Goal: Task Accomplishment & Management: Complete application form

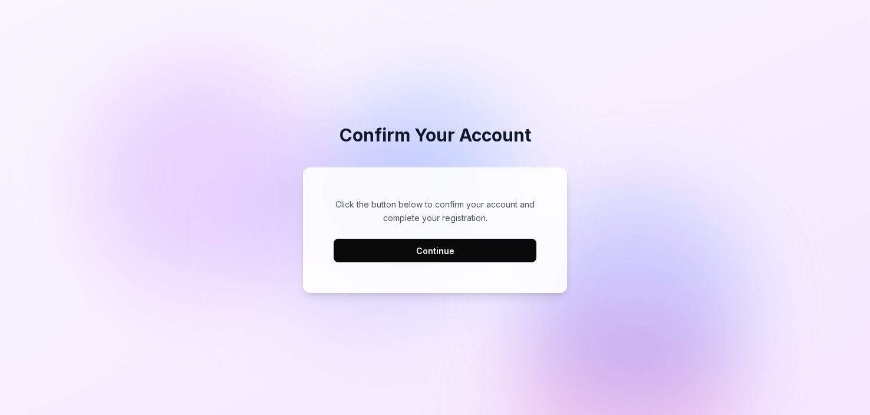
click at [388, 258] on button "Continue" at bounding box center [435, 251] width 203 height 24
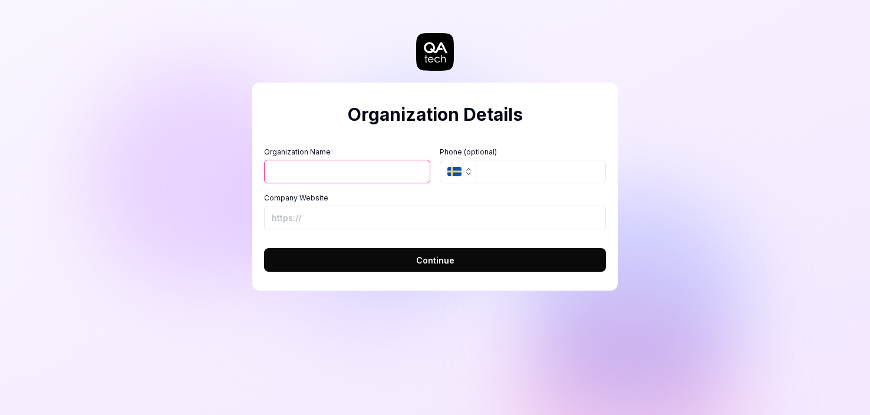
click at [371, 168] on input "Organization Name" at bounding box center [347, 172] width 166 height 24
click at [362, 168] on input "Organization Name" at bounding box center [347, 172] width 166 height 24
type input "test"
click at [467, 173] on icon "button" at bounding box center [469, 174] width 4 height 2
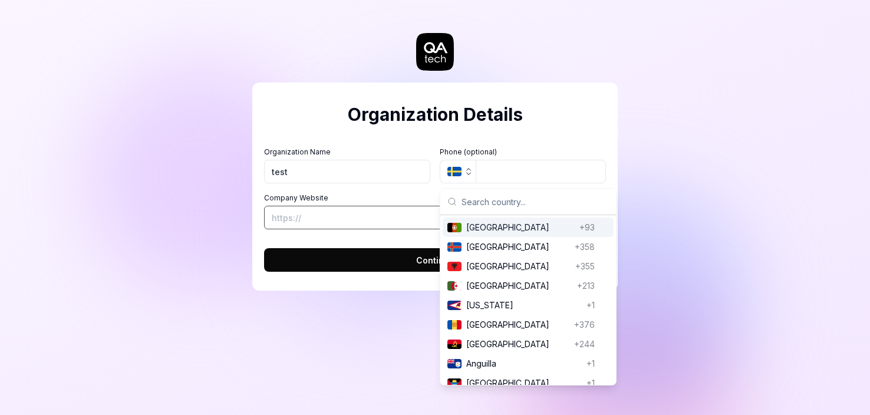
click at [388, 212] on input "Company Website" at bounding box center [435, 218] width 342 height 24
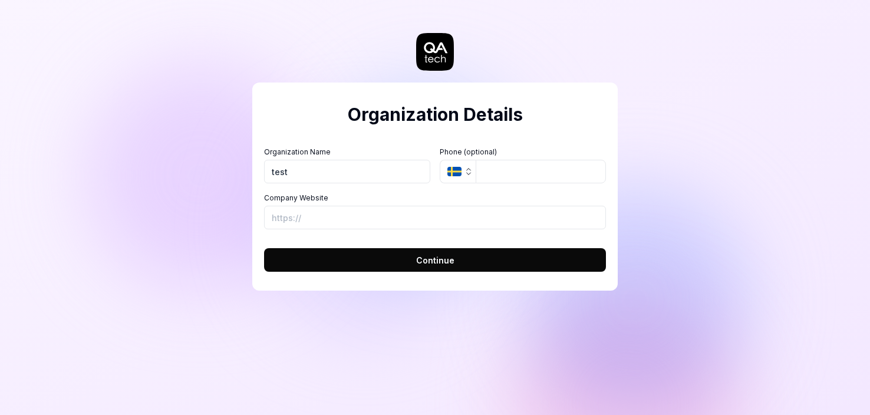
click at [361, 265] on button "Continue" at bounding box center [435, 260] width 342 height 24
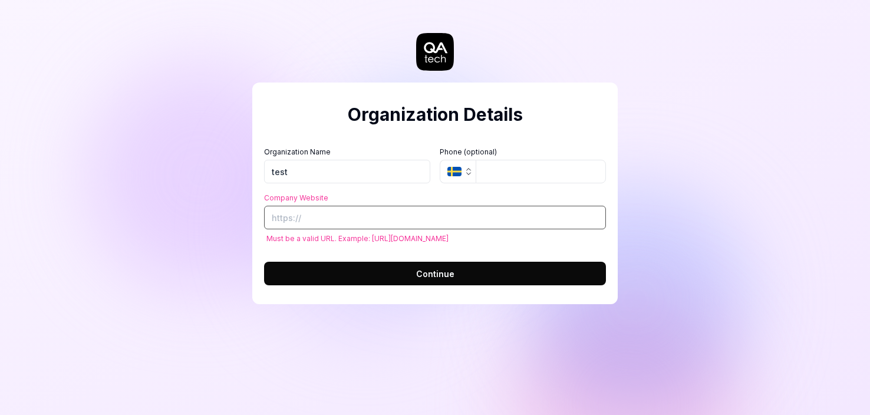
click at [333, 219] on input "Company Website" at bounding box center [435, 218] width 342 height 24
type input "j"
click at [357, 215] on input "Company Website" at bounding box center [435, 218] width 342 height 24
paste input "https://www.joom.com/"
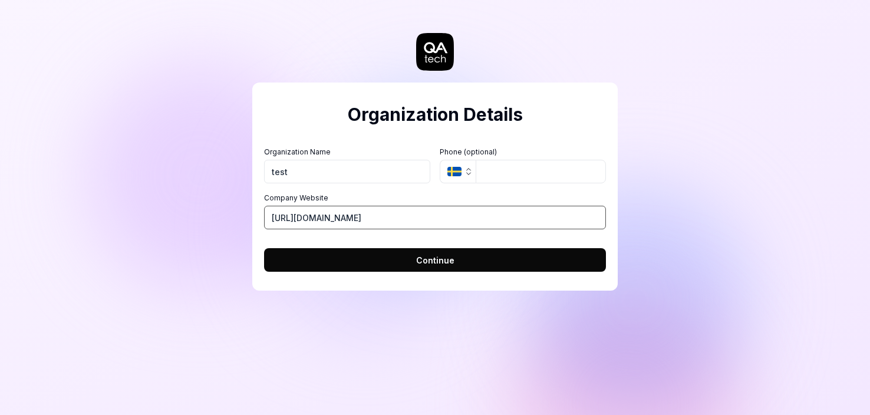
type input "https://www.joom.com/"
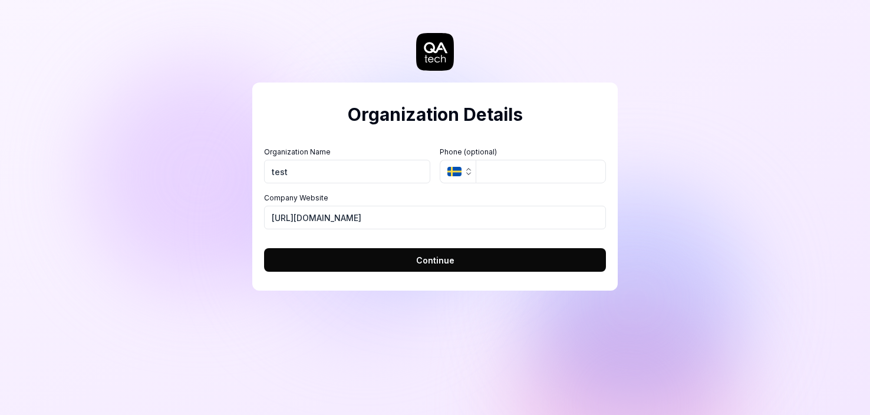
click at [416, 260] on button "Continue" at bounding box center [435, 260] width 342 height 24
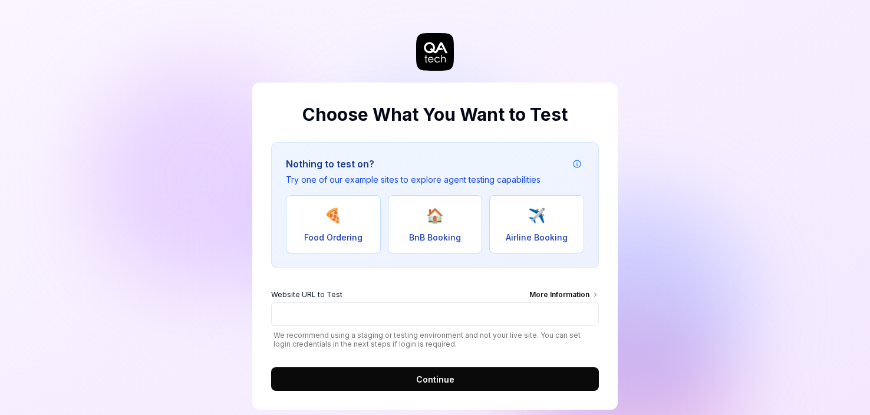
scroll to position [18, 0]
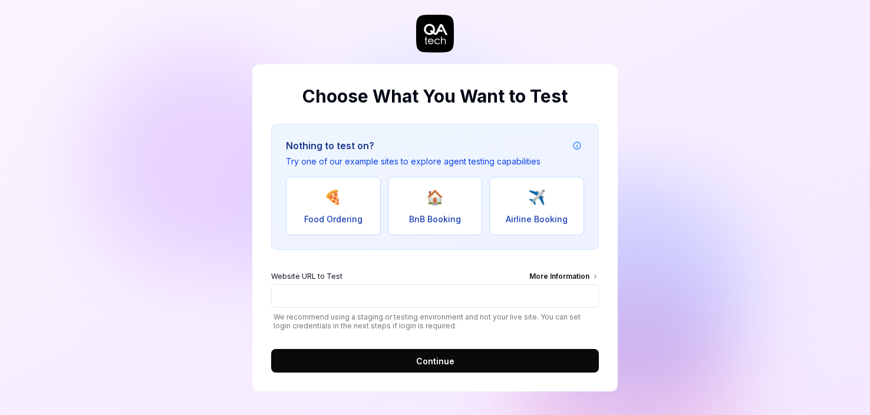
click at [560, 276] on div "More Information" at bounding box center [564, 277] width 70 height 13
click at [560, 284] on input "Website URL to Test More Information" at bounding box center [435, 296] width 328 height 24
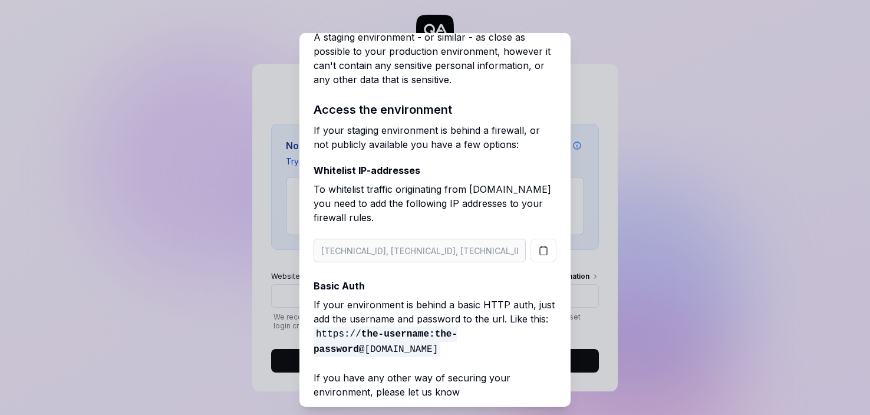
scroll to position [61, 0]
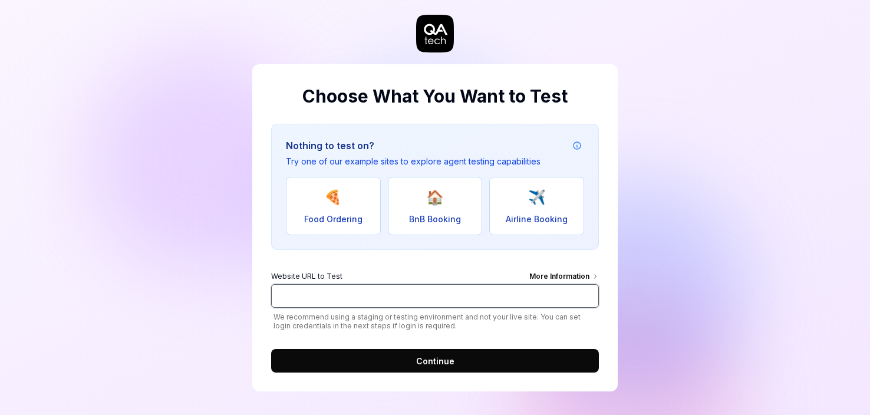
click at [307, 301] on input "Website URL to Test More Information" at bounding box center [435, 296] width 328 height 24
click at [325, 296] on input "Website URL to Test More Information" at bounding box center [435, 296] width 328 height 24
paste input "[URL][DOMAIN_NAME]"
type input "[URL][DOMAIN_NAME]"
click at [353, 361] on button "Continue" at bounding box center [435, 361] width 328 height 24
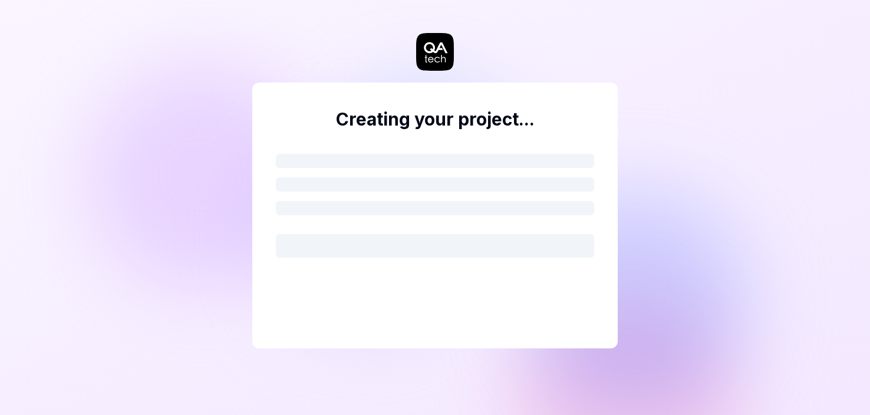
scroll to position [0, 0]
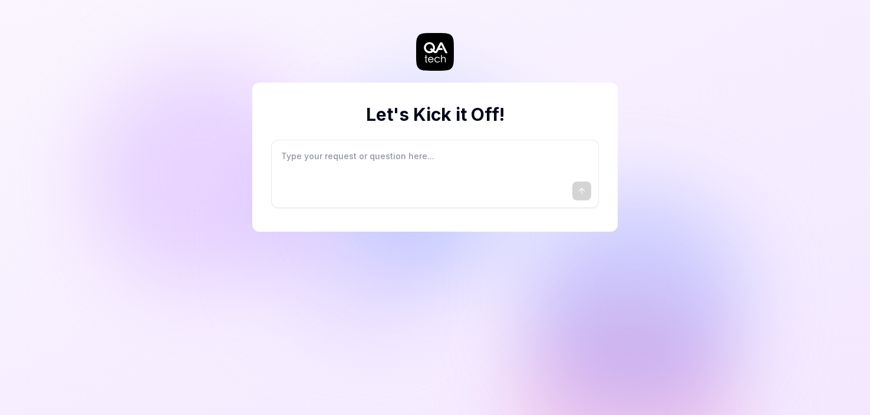
type textarea "*"
type textarea "I"
type textarea "*"
type textarea "I"
type textarea "*"
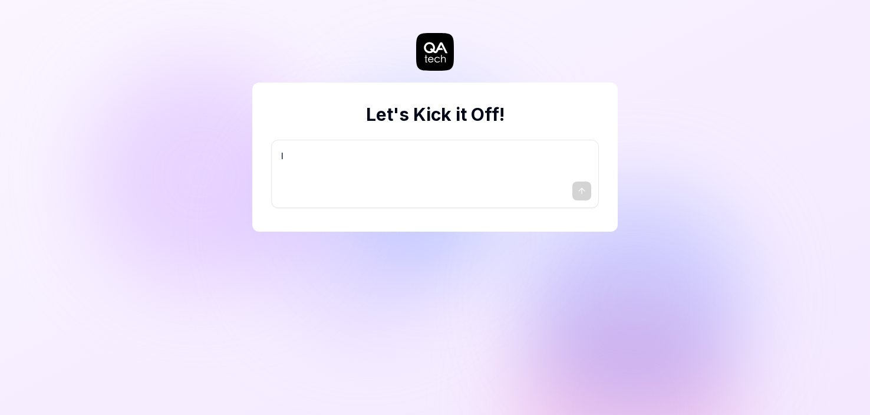
type textarea "I w"
type textarea "*"
type textarea "I wa"
type textarea "*"
type textarea "I wan"
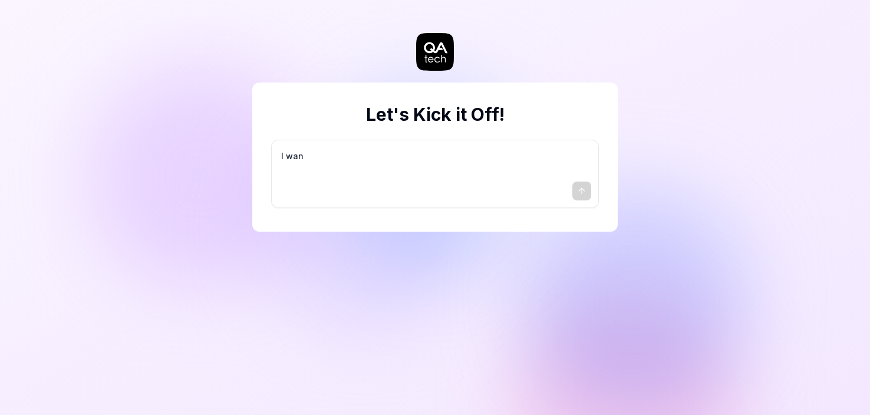
type textarea "*"
type textarea "I want"
type textarea "*"
type textarea "I want"
type textarea "*"
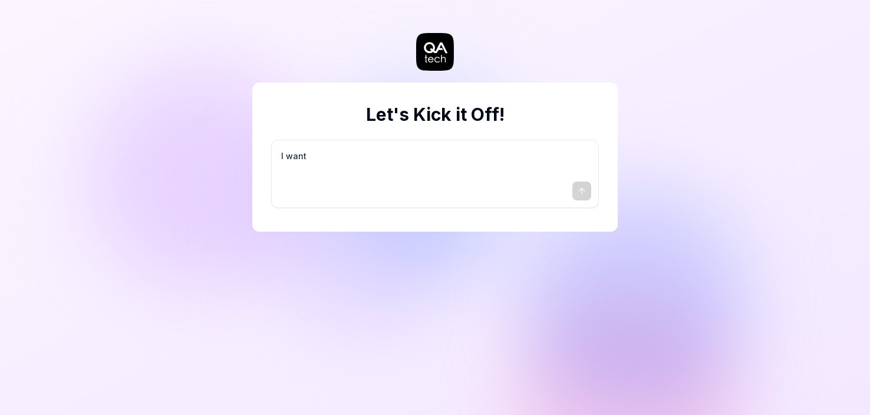
type textarea "I want a"
type textarea "*"
type textarea "I want a"
type textarea "*"
type textarea "I want a g"
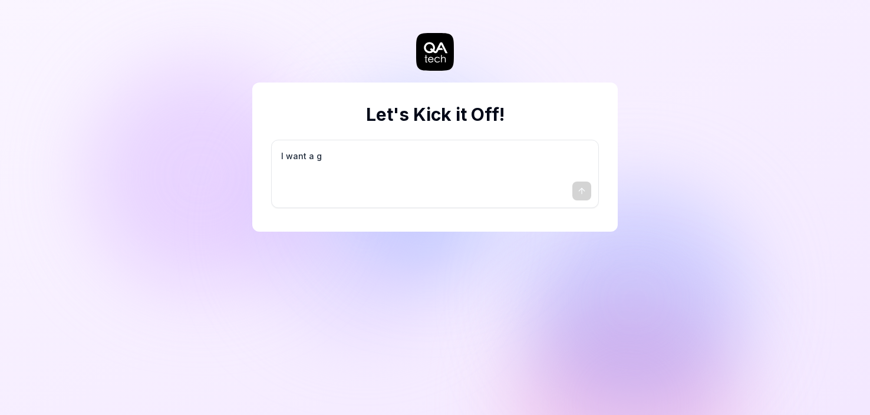
type textarea "*"
type textarea "I want a go"
type textarea "*"
type textarea "I want a goo"
type textarea "*"
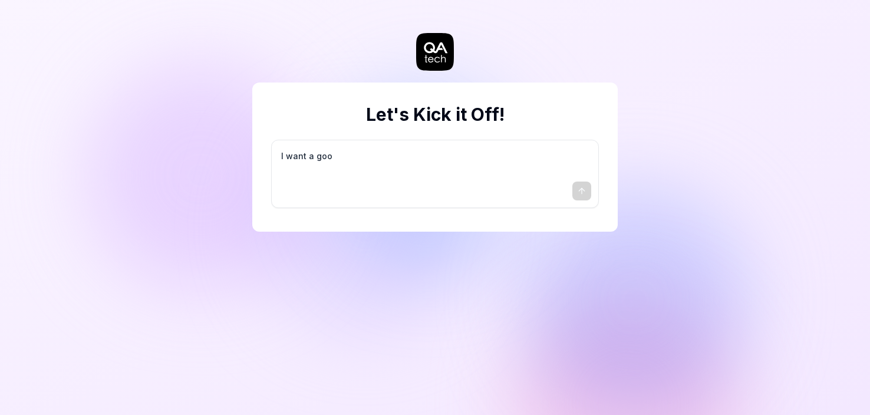
type textarea "I want a good"
type textarea "*"
type textarea "I want a good"
type textarea "*"
type textarea "I want a good t"
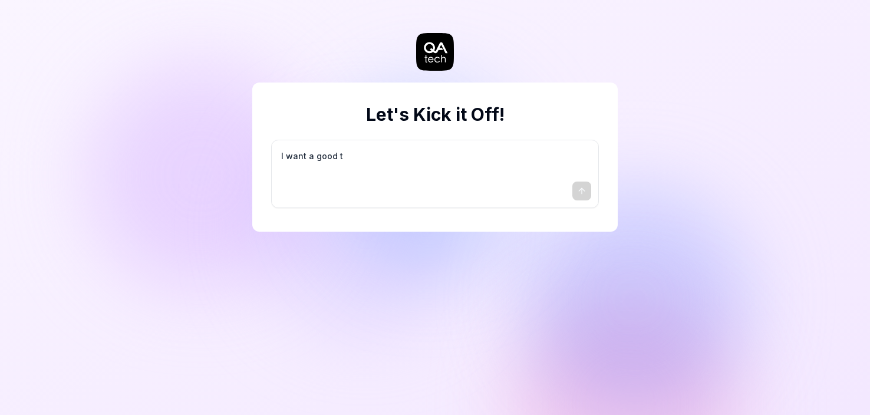
type textarea "*"
type textarea "I want a good te"
type textarea "*"
type textarea "I want a good tes"
type textarea "*"
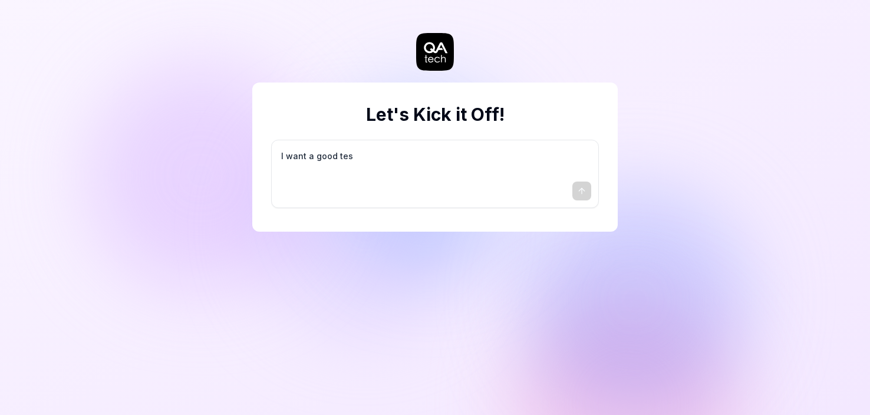
type textarea "I want a good test"
type textarea "*"
type textarea "I want a good test"
type textarea "*"
type textarea "I want a good test s"
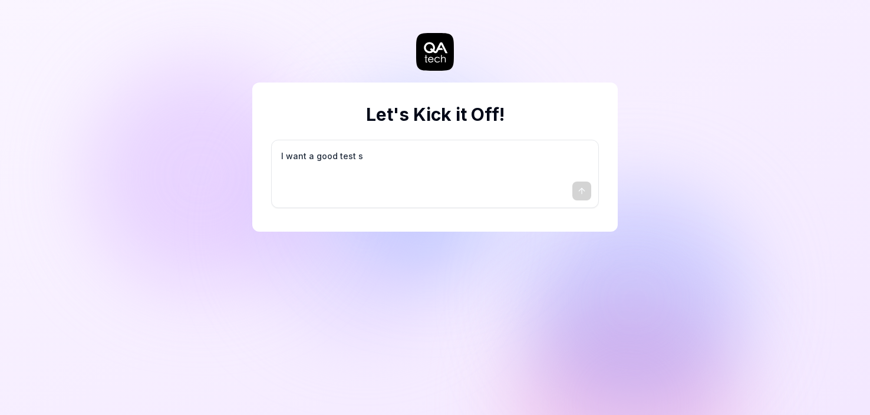
type textarea "*"
type textarea "I want a good test se"
type textarea "*"
type textarea "I want a good test set"
type textarea "*"
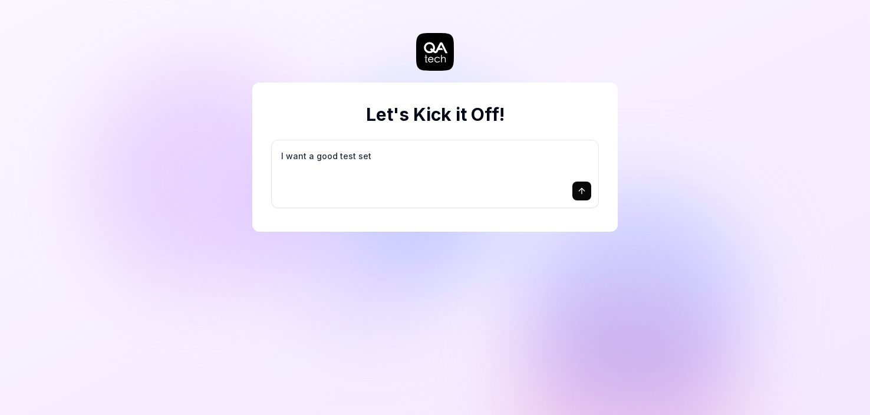
type textarea "I want a good test setu"
type textarea "*"
type textarea "I want a good test setup"
type textarea "*"
type textarea "I want a good test setup"
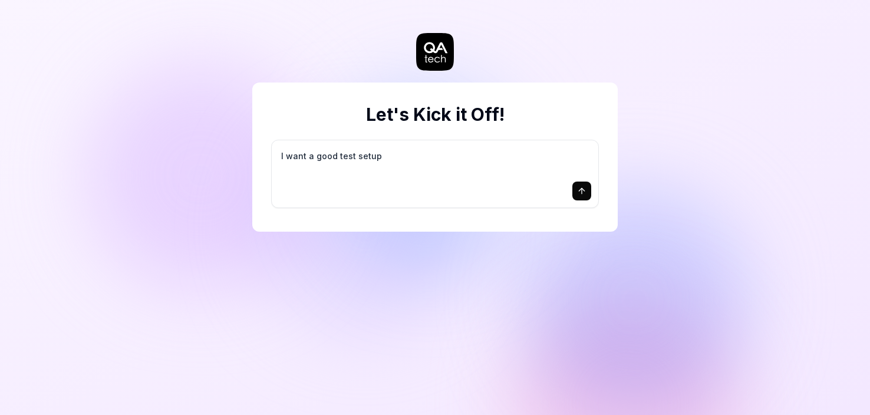
type textarea "*"
type textarea "I want a good test setup f"
type textarea "*"
type textarea "I want a good test setup fo"
type textarea "*"
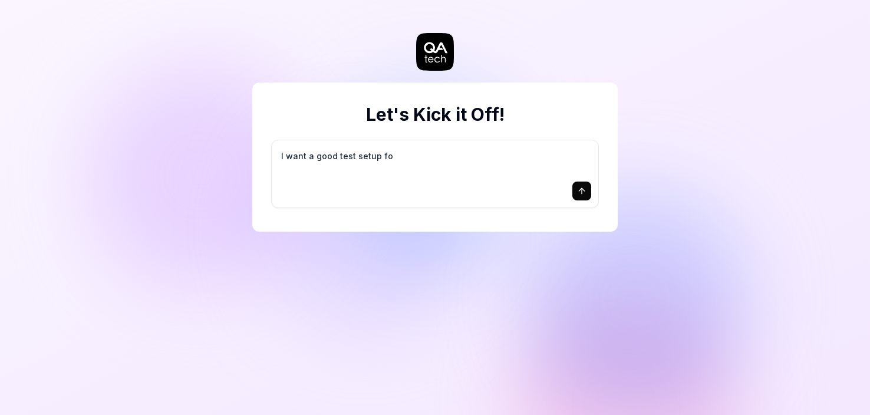
type textarea "I want a good test setup for"
type textarea "*"
type textarea "I want a good test setup for"
type textarea "*"
type textarea "I want a good test setup for m"
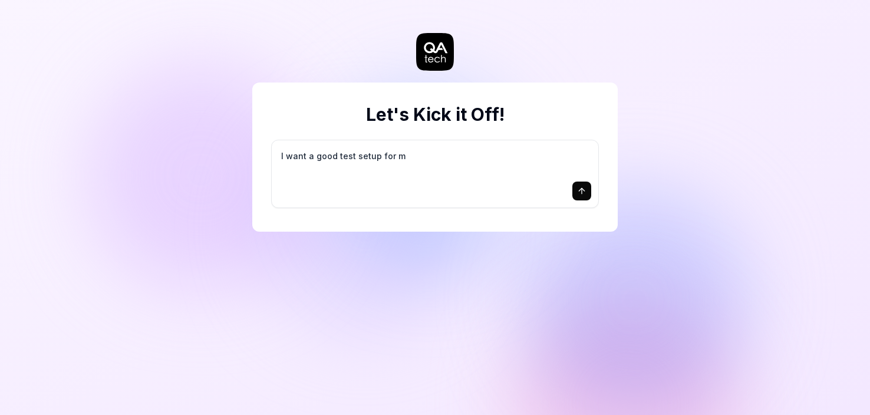
type textarea "*"
type textarea "I want a good test setup for my"
type textarea "*"
type textarea "I want a good test setup for my"
type textarea "*"
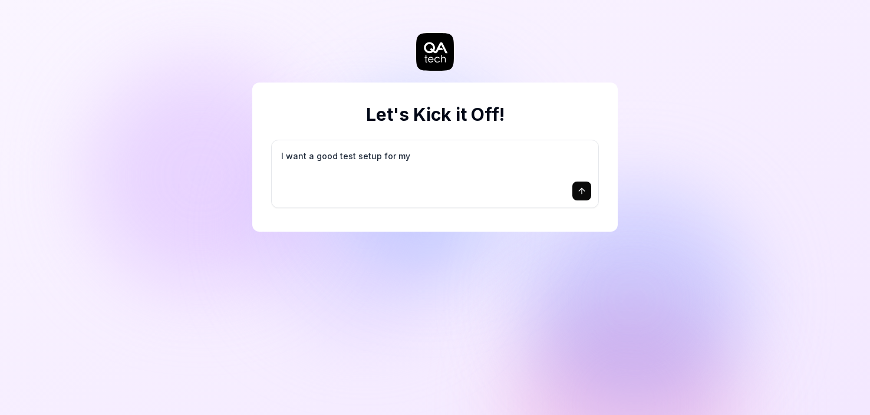
type textarea "I want a good test setup for my s"
type textarea "*"
type textarea "I want a good test setup for my si"
type textarea "*"
type textarea "I want a good test setup for my sit"
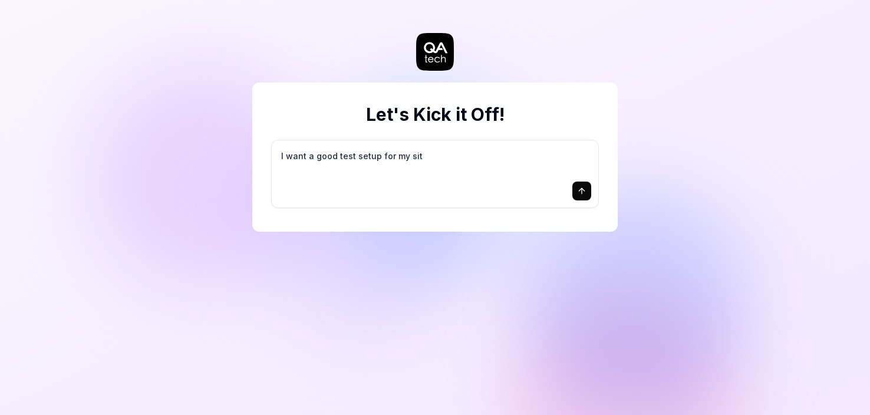
type textarea "*"
type textarea "I want a good test setup for my site"
type textarea "*"
type textarea "I want a good test setup for my site"
type textarea "*"
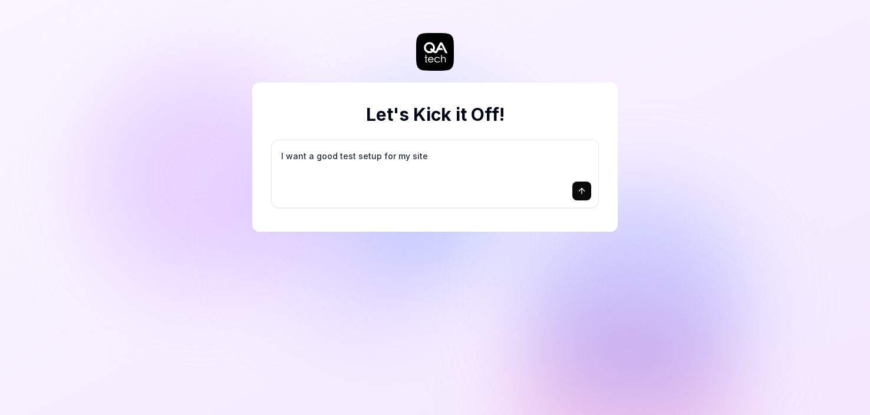
type textarea "I want a good test setup for my site -"
type textarea "*"
type textarea "I want a good test setup for my site -"
type textarea "*"
type textarea "I want a good test setup for my site - h"
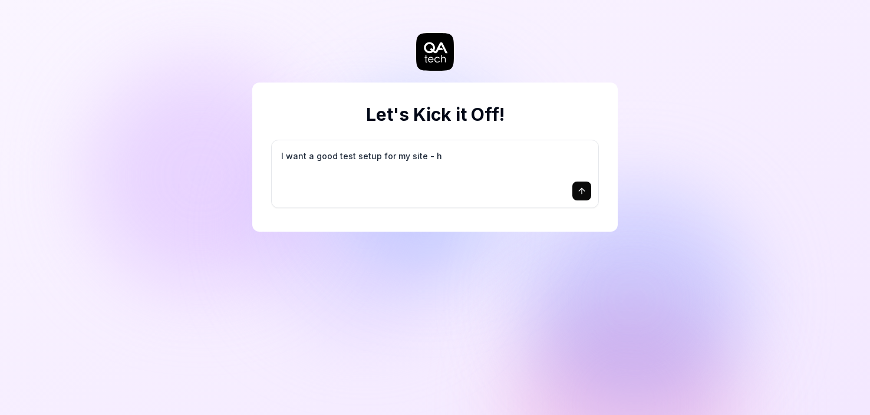
type textarea "*"
type textarea "I want a good test setup for my site - he"
type textarea "*"
type textarea "I want a good test setup for my site - hel"
type textarea "*"
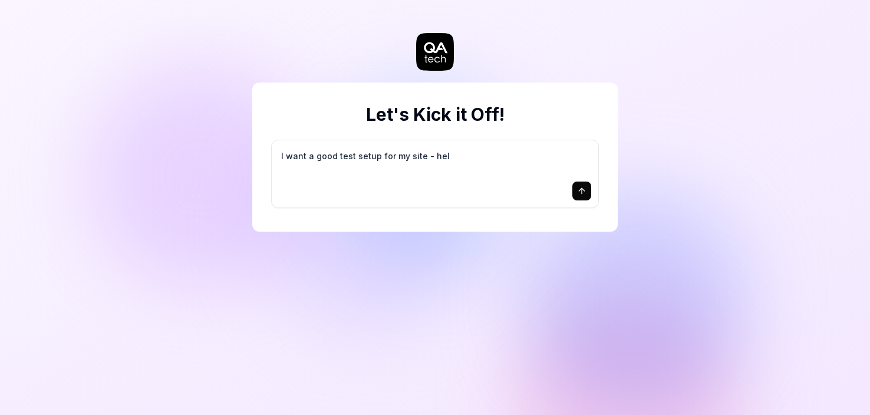
type textarea "I want a good test setup for my site - help"
type textarea "*"
type textarea "I want a good test setup for my site - help"
type textarea "*"
type textarea "I want a good test setup for my site - help m"
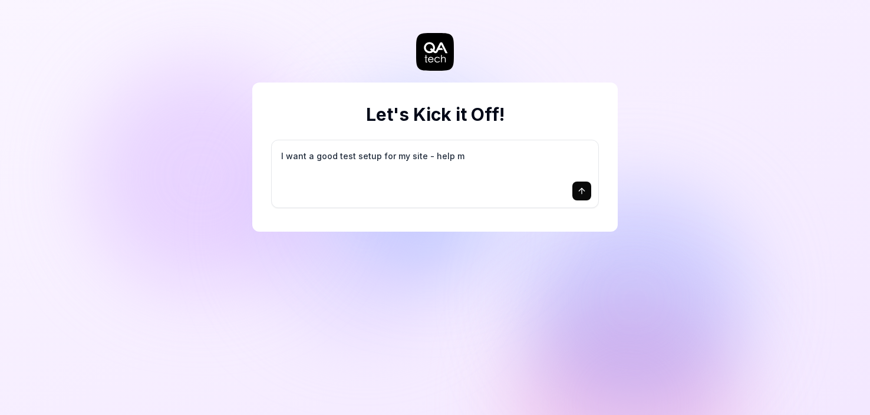
type textarea "*"
type textarea "I want a good test setup for my site - help me"
type textarea "*"
type textarea "I want a good test setup for my site - help me"
type textarea "*"
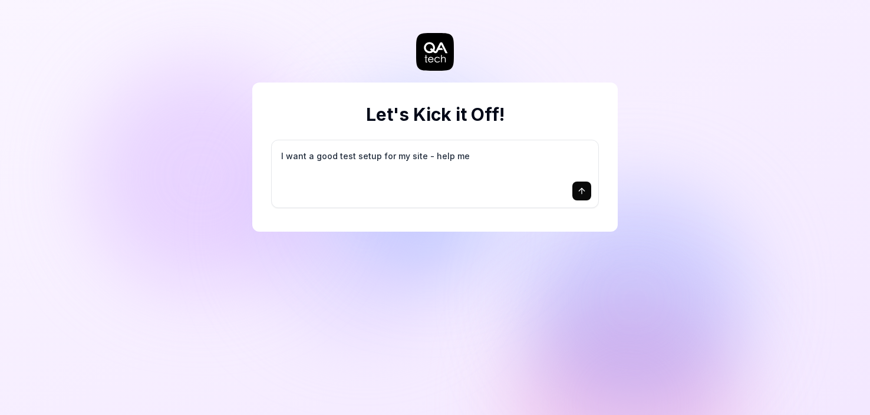
type textarea "I want a good test setup for my site - help me c"
type textarea "*"
type textarea "I want a good test setup for my site - help me cr"
type textarea "*"
type textarea "I want a good test setup for my site - help me cre"
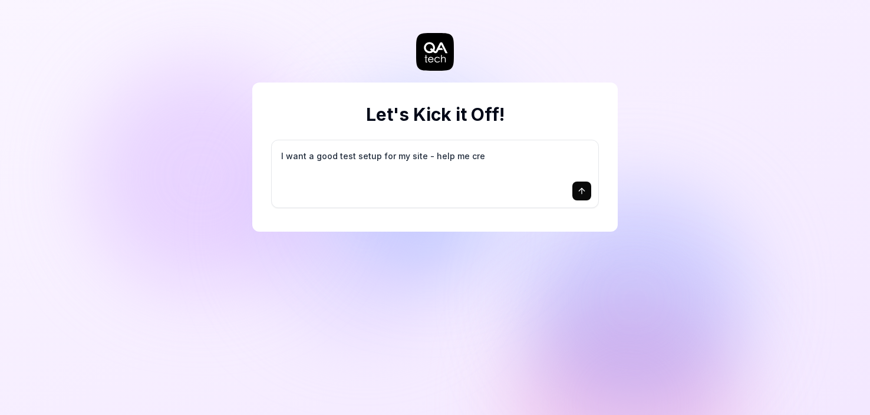
type textarea "*"
type textarea "I want a good test setup for my site - help me crea"
type textarea "*"
type textarea "I want a good test setup for my site - help me creat"
type textarea "*"
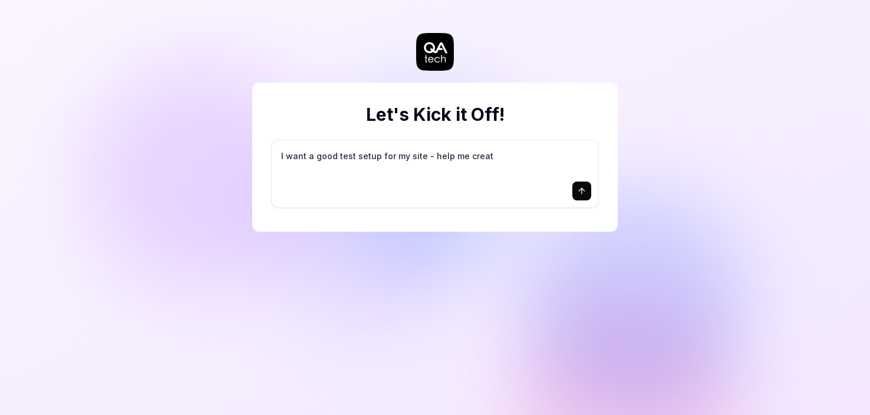
type textarea "I want a good test setup for my site - help me create"
type textarea "*"
type textarea "I want a good test setup for my site - help me create"
type textarea "*"
type textarea "I want a good test setup for my site - help me create t"
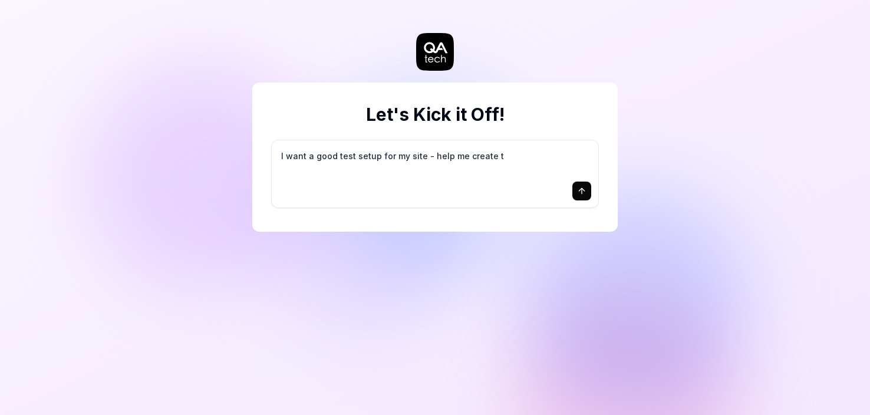
type textarea "*"
type textarea "I want a good test setup for my site - help me create th"
type textarea "*"
type textarea "I want a good test setup for my site - help me create the"
type textarea "*"
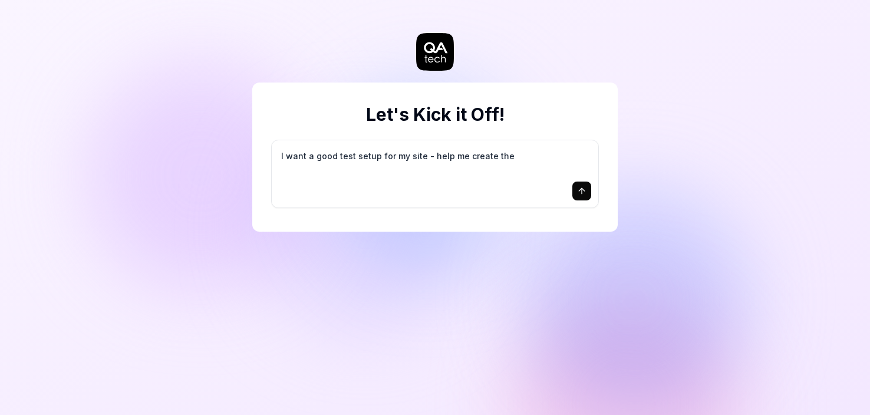
type textarea "I want a good test setup for my site - help me create the"
type textarea "*"
type textarea "I want a good test setup for my site - help me create the f"
type textarea "*"
type textarea "I want a good test setup for my site - help me create the fi"
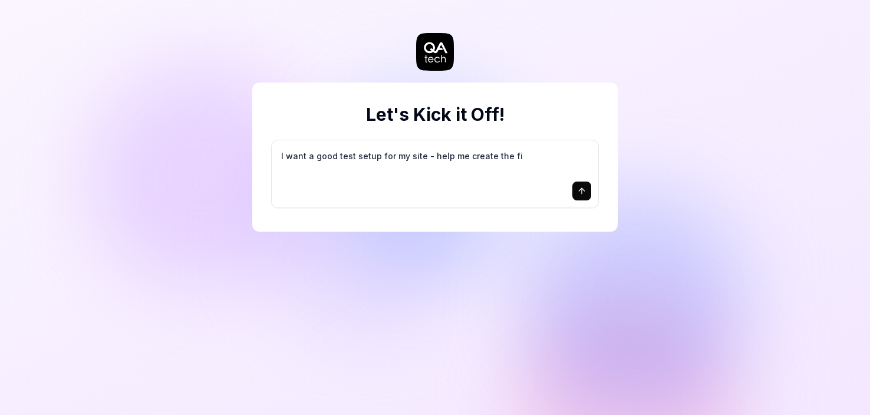
type textarea "*"
type textarea "I want a good test setup for my site - help me create the fir"
type textarea "*"
type textarea "I want a good test setup for my site - help me create the firs"
type textarea "*"
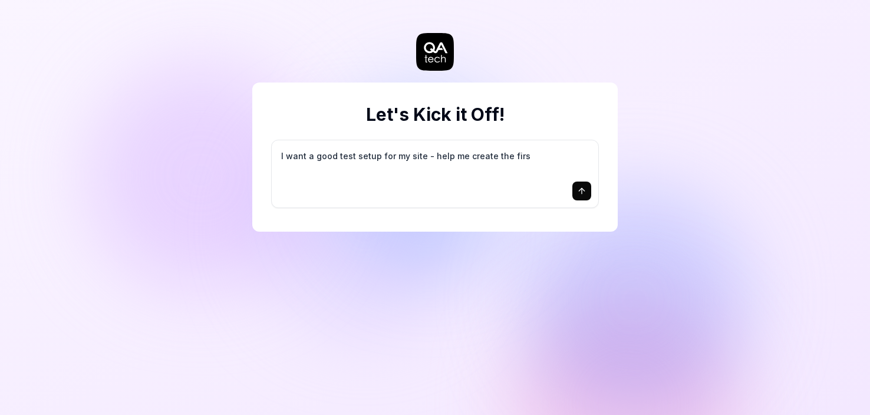
type textarea "I want a good test setup for my site - help me create the first"
type textarea "*"
type textarea "I want a good test setup for my site - help me create the first"
type textarea "*"
type textarea "I want a good test setup for my site - help me create the first 3"
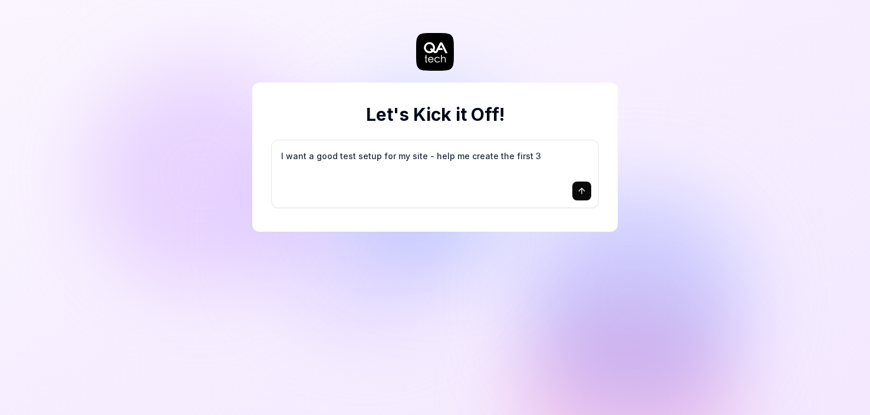
type textarea "*"
type textarea "I want a good test setup for my site - help me create the first 3-"
type textarea "*"
type textarea "I want a good test setup for my site - help me create the first 3-5"
type textarea "*"
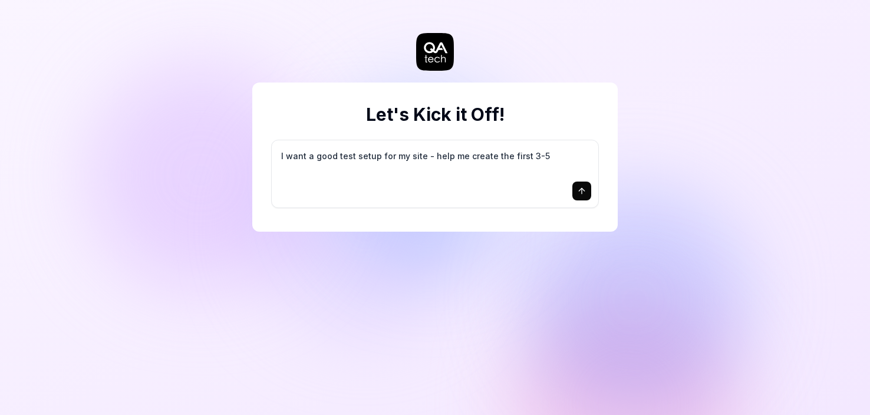
type textarea "I want a good test setup for my site - help me create the first 3-5"
type textarea "*"
type textarea "I want a good test setup for my site - help me create the first 3-5 t"
type textarea "*"
type textarea "I want a good test setup for my site - help me create the first 3-5 te"
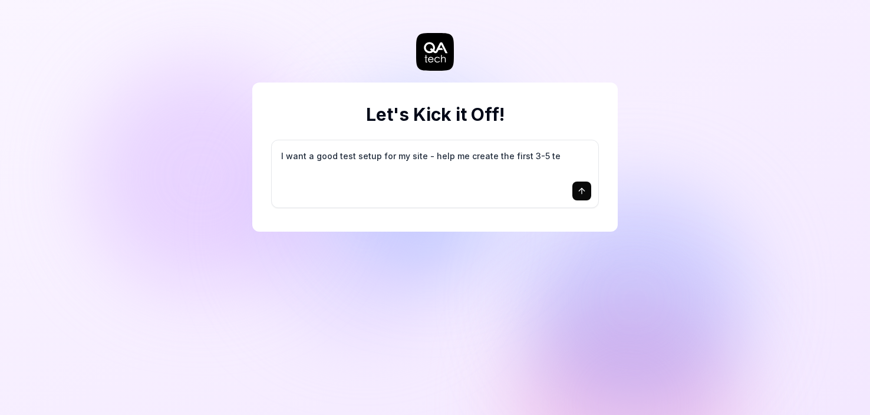
type textarea "*"
type textarea "I want a good test setup for my site - help me create the first 3-5 tes"
type textarea "*"
type textarea "I want a good test setup for my site - help me create the first 3-5 test"
type textarea "*"
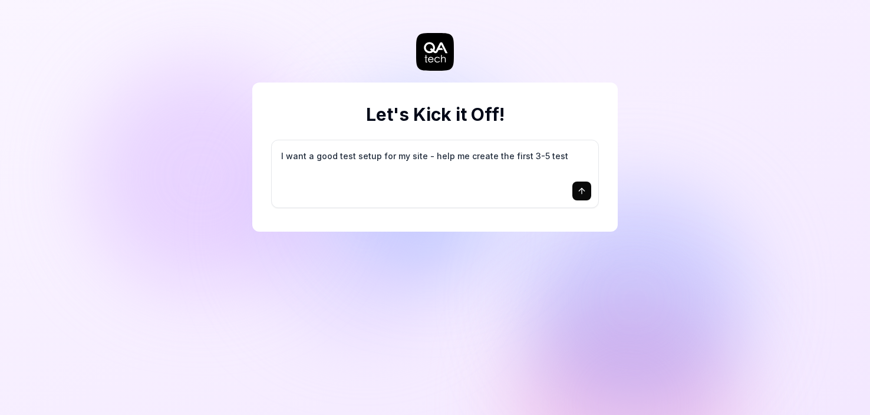
type textarea "I want a good test setup for my site - help me create the first 3-5 test"
type textarea "*"
type textarea "I want a good test setup for my site - help me create the first 3-5 test c"
type textarea "*"
type textarea "I want a good test setup for my site - help me create the first 3-5 test ca"
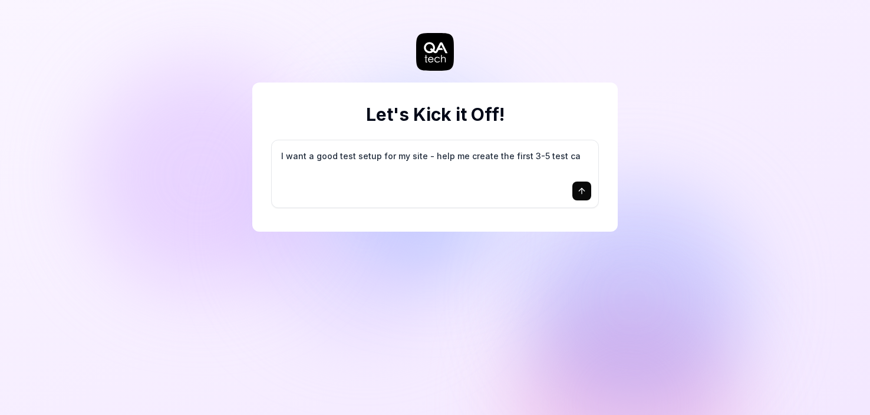
type textarea "*"
type textarea "I want a good test setup for my site - help me create the first 3-5 test cas"
type textarea "*"
type textarea "I want a good test setup for my site - help me create the first 3-5 test case"
type textarea "*"
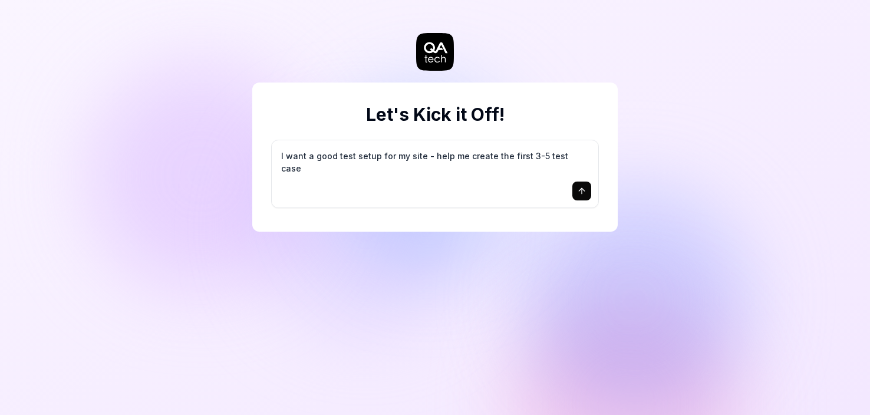
type textarea "I want a good test setup for my site - help me create the first 3-5 test cases"
click at [334, 190] on div at bounding box center [435, 191] width 313 height 19
drag, startPoint x: 584, startPoint y: 150, endPoint x: 247, endPoint y: 149, distance: 336.7
click at [247, 149] on div "Let's Kick it Off! I want a good test setup for my site - help me create the fi…" at bounding box center [435, 207] width 870 height 415
type textarea "*"
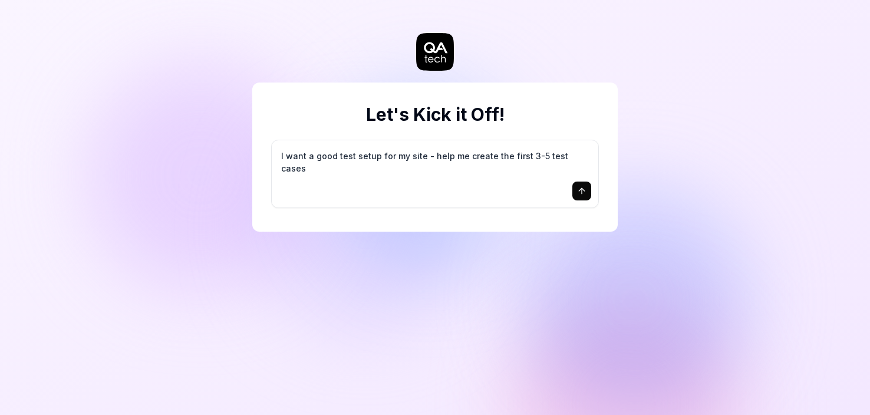
type textarea "T"
type textarea "*"
type textarea "Te"
type textarea "*"
type textarea "Tes"
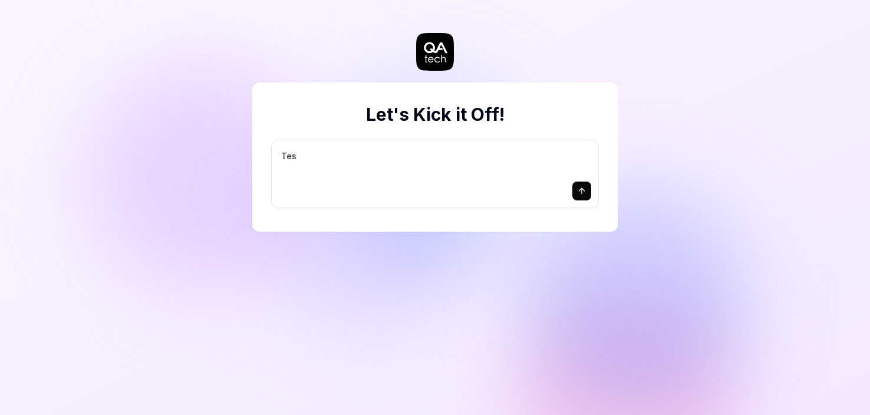
type textarea "*"
type textarea "Test"
type textarea "*"
type textarea "Test"
type textarea "*"
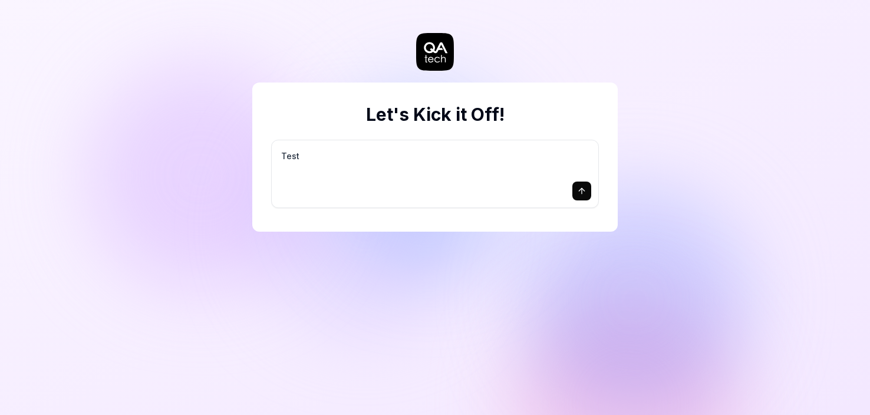
type textarea "Test t"
type textarea "*"
type textarea "Test th"
type textarea "*"
type textarea "Test the"
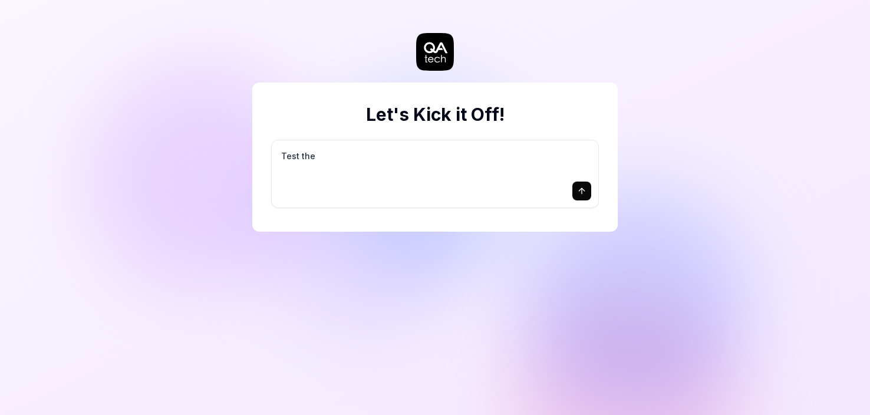
type textarea "*"
type textarea "Test the"
type textarea "*"
type textarea "Test the o"
type textarea "*"
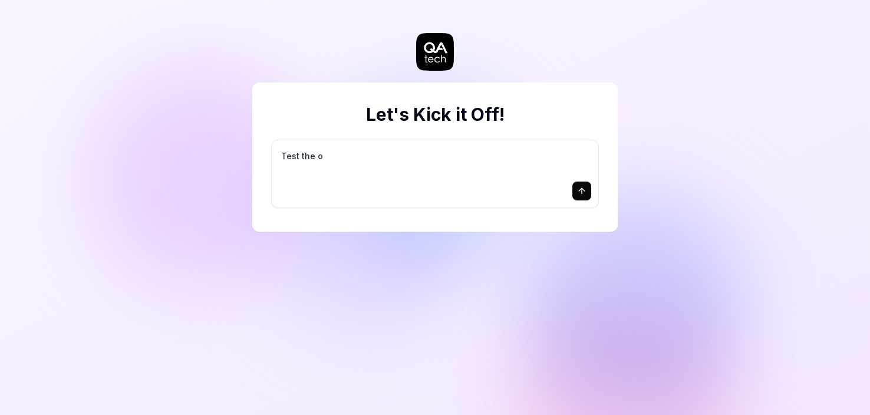
type textarea "Test the or"
type textarea "*"
type textarea "Test the ord"
type textarea "*"
type textarea "Test the orde"
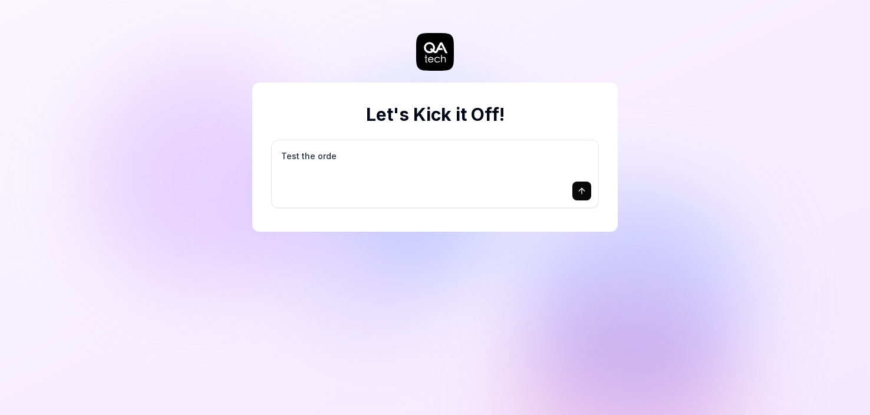
type textarea "*"
type textarea "Test the order"
type textarea "*"
type textarea "Test the order"
type textarea "*"
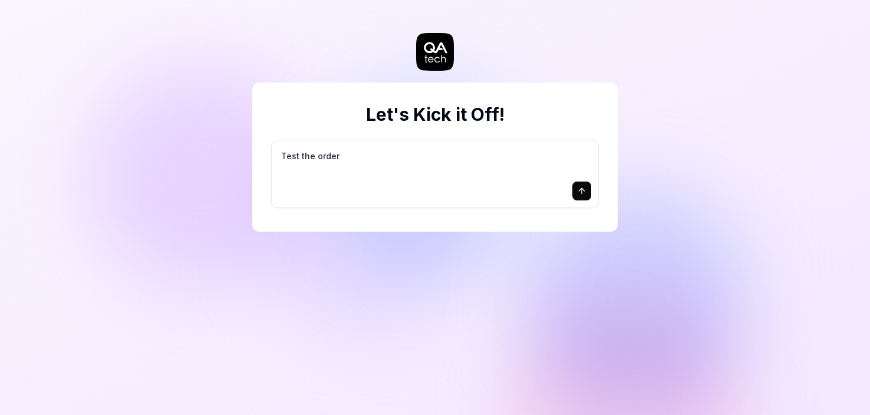
type textarea "Test the order f"
type textarea "*"
type textarea "Test the order fl"
type textarea "*"
type textarea "Test the order flo"
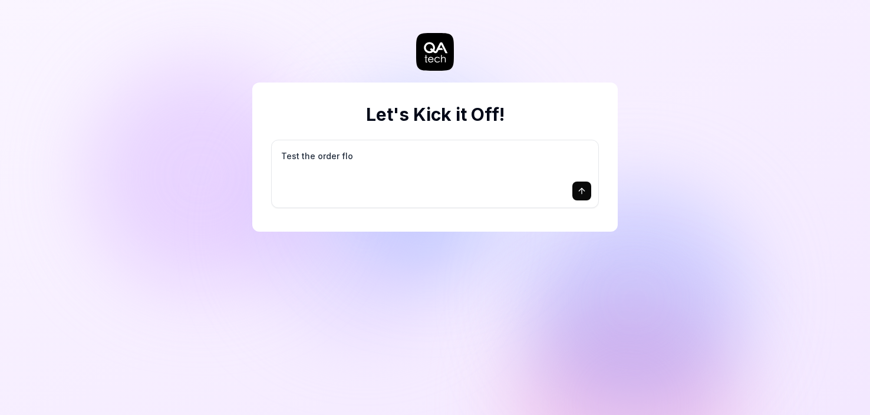
type textarea "*"
type textarea "Test the order flow"
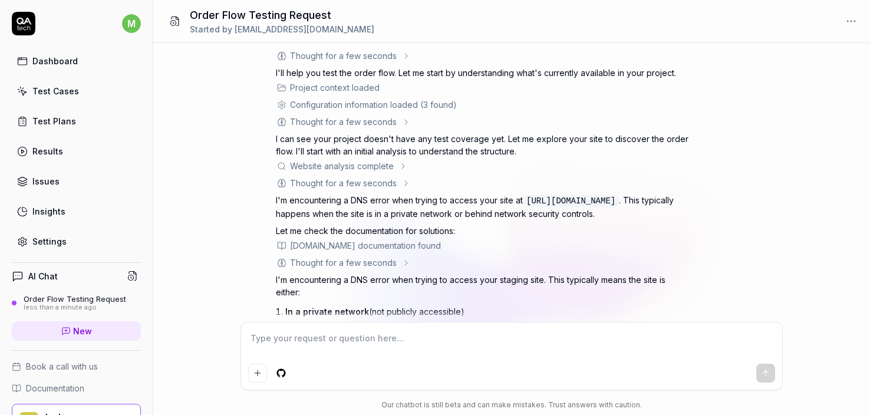
scroll to position [5, 0]
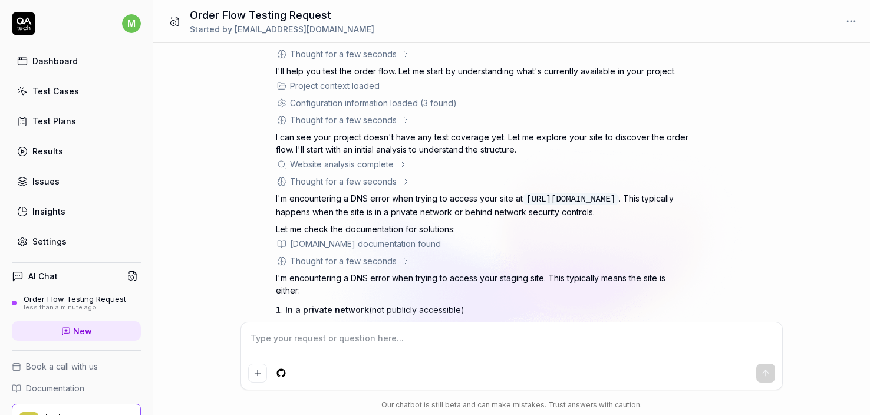
type textarea "*"
type textarea "f"
click at [57, 70] on link "Dashboard" at bounding box center [76, 61] width 129 height 23
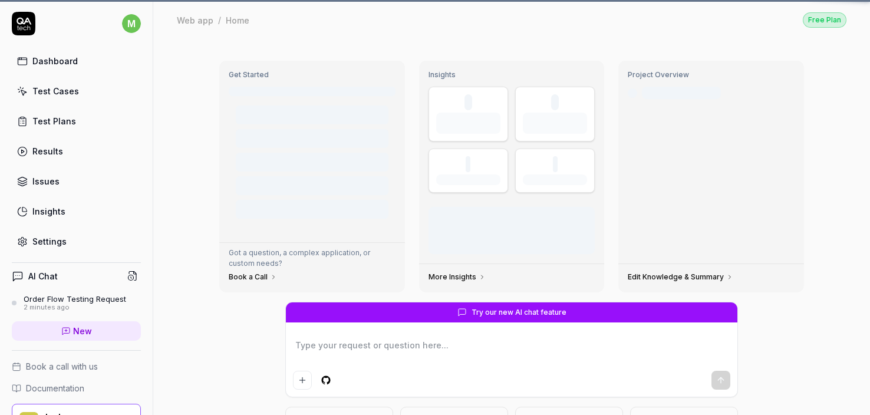
click at [51, 242] on div "Settings" at bounding box center [49, 241] width 34 height 12
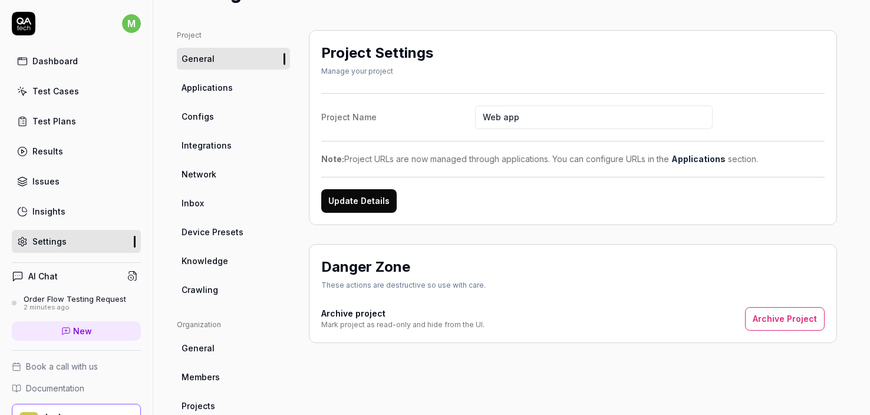
scroll to position [63, 0]
click at [212, 81] on span "Applications" at bounding box center [207, 87] width 51 height 12
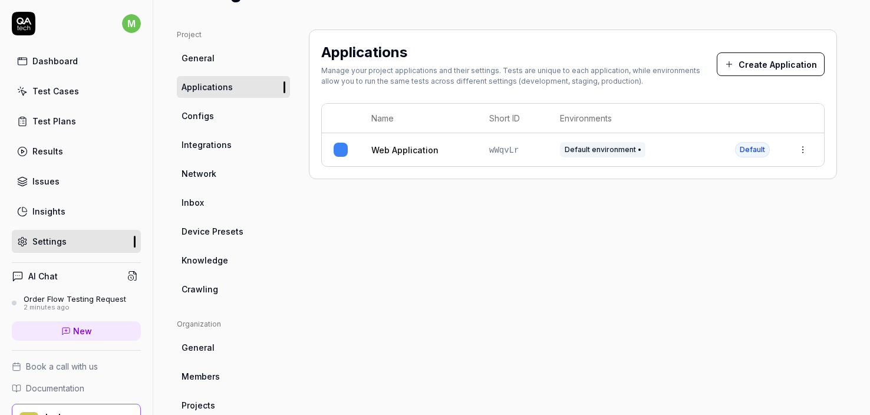
click at [802, 153] on html "m Dashboard Test Cases Test Plans Results Issues Insights Settings AI Chat Orde…" at bounding box center [435, 207] width 870 height 415
click at [702, 223] on span "Edit" at bounding box center [709, 227] width 15 height 12
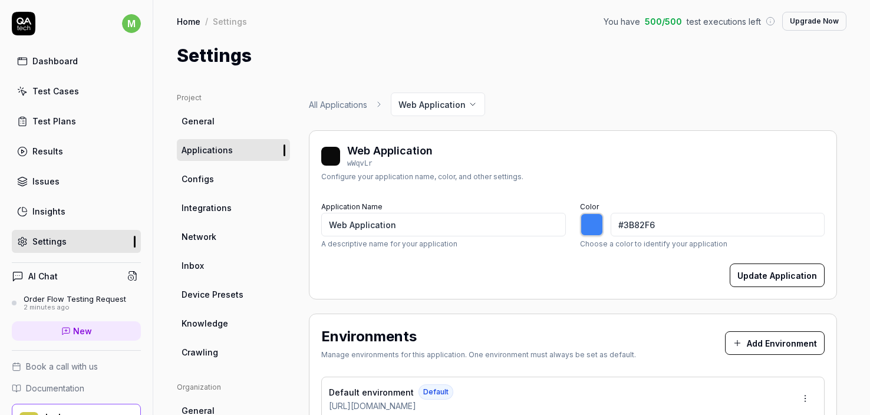
type input "*******"
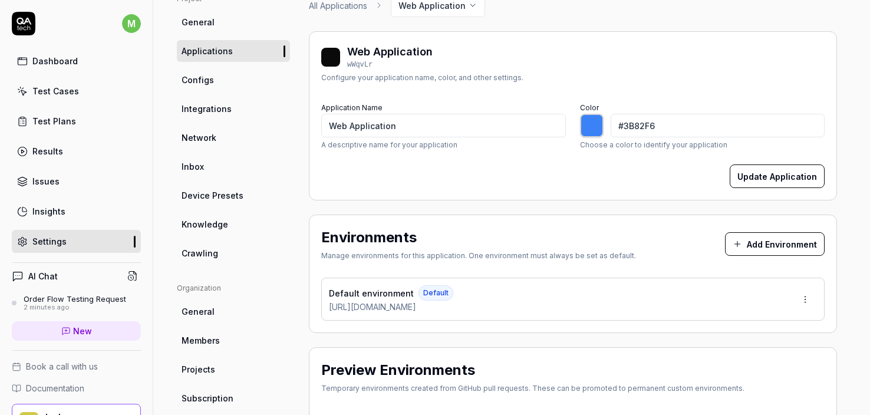
scroll to position [137, 0]
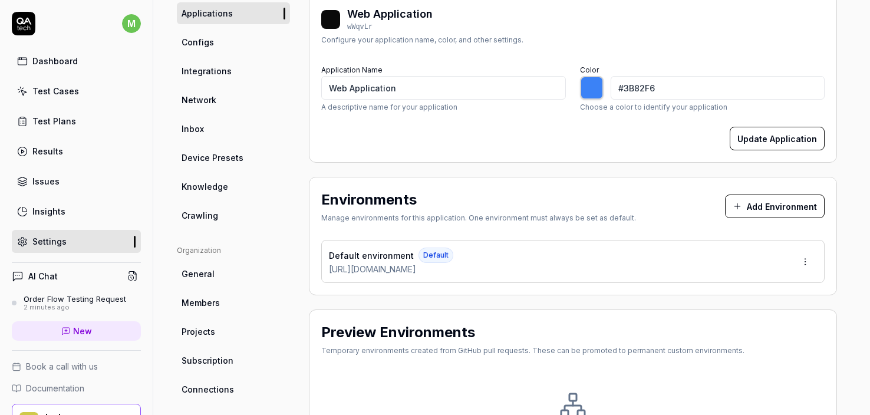
click at [512, 262] on div "Default environment Default [URL][DOMAIN_NAME]" at bounding box center [573, 261] width 504 height 43
click at [815, 202] on button "Add Environment" at bounding box center [775, 207] width 100 height 24
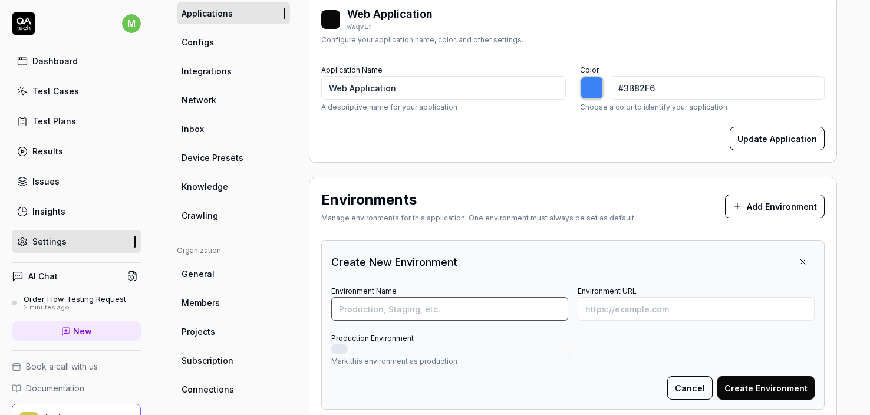
click at [426, 307] on input "Environment Name" at bounding box center [449, 309] width 237 height 24
click at [413, 311] on input "Environment Name" at bounding box center [449, 309] width 237 height 24
type input "prod"
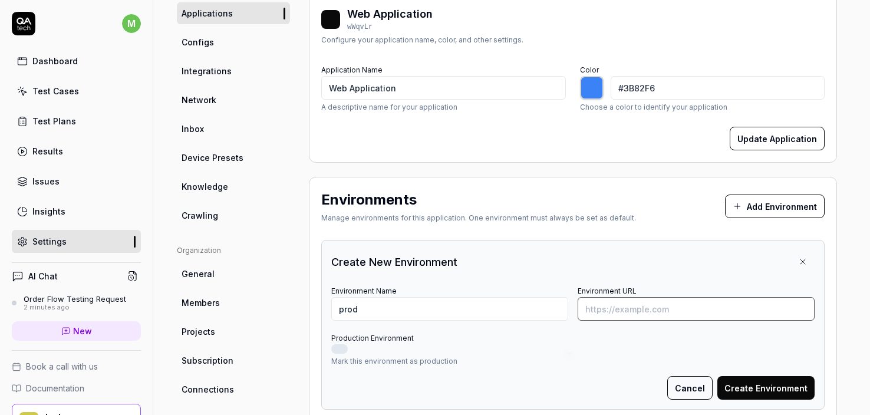
click at [609, 309] on input "Environment URL" at bounding box center [696, 309] width 237 height 24
type input "[URL][DOMAIN_NAME]"
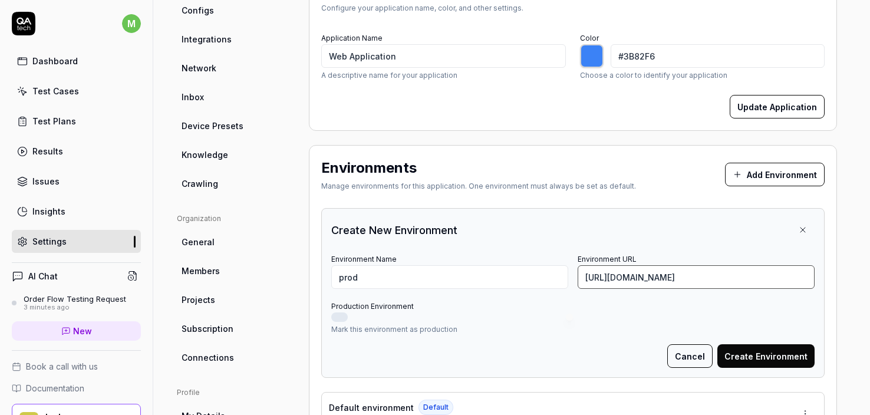
scroll to position [183, 0]
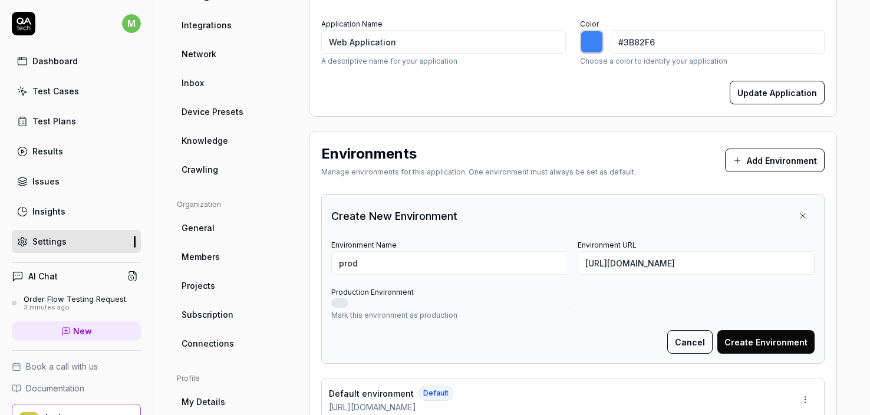
click at [341, 301] on button "Production Environment" at bounding box center [339, 302] width 17 height 9
click at [768, 343] on button "Create Environment" at bounding box center [766, 342] width 97 height 24
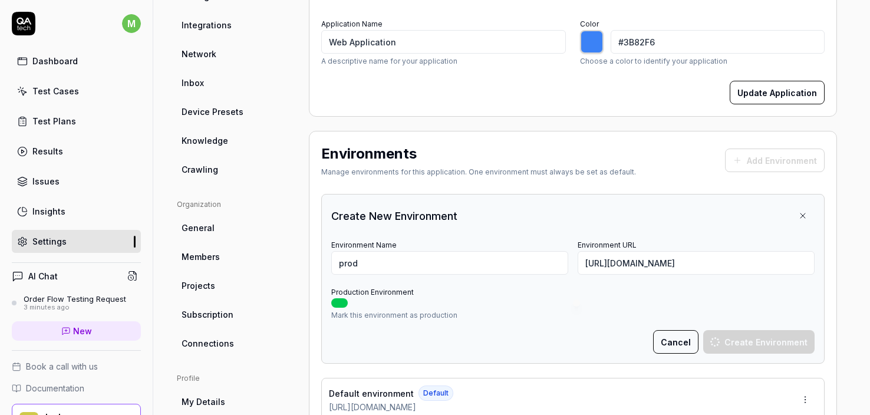
type input "*******"
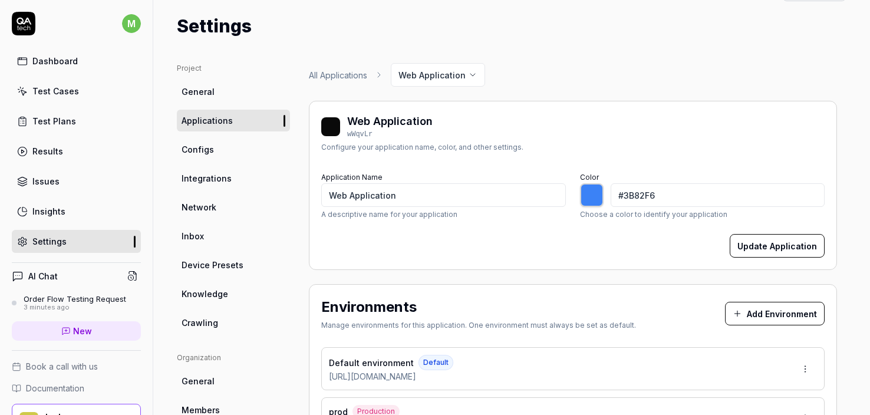
scroll to position [20, 0]
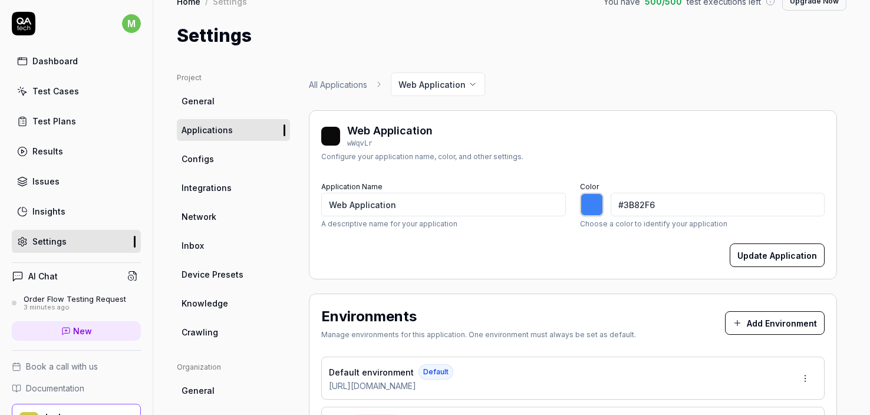
click at [53, 115] on div "Test Plans" at bounding box center [54, 121] width 44 height 12
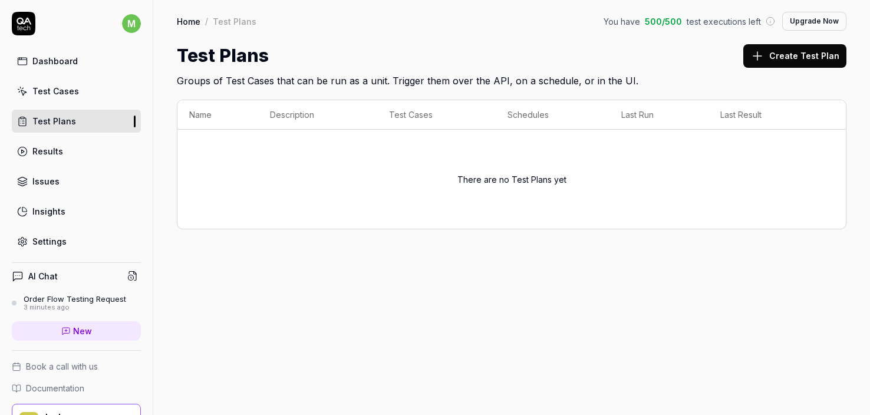
click at [771, 64] on button "Create Test Plan" at bounding box center [795, 56] width 103 height 24
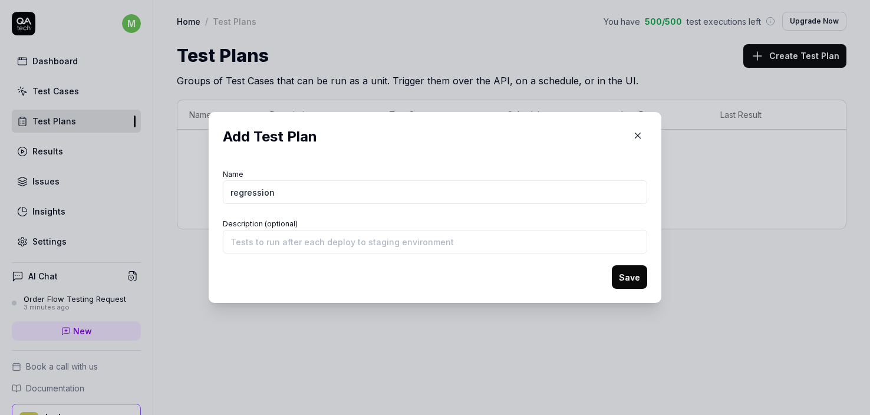
type input "regression"
click at [642, 276] on button "Save" at bounding box center [629, 277] width 35 height 24
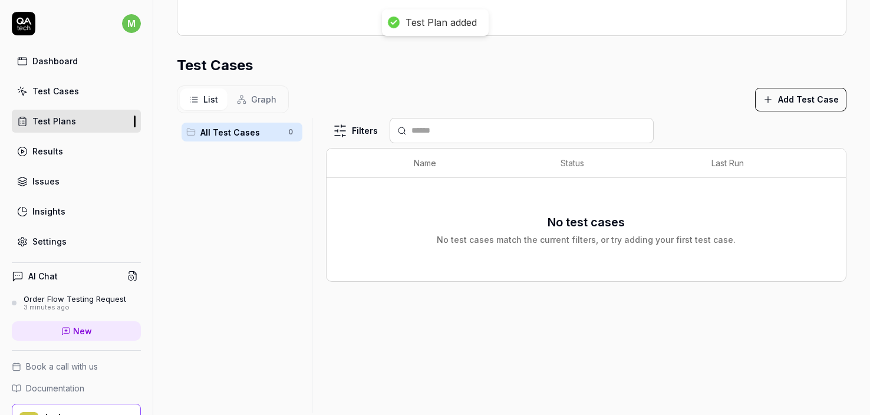
scroll to position [324, 0]
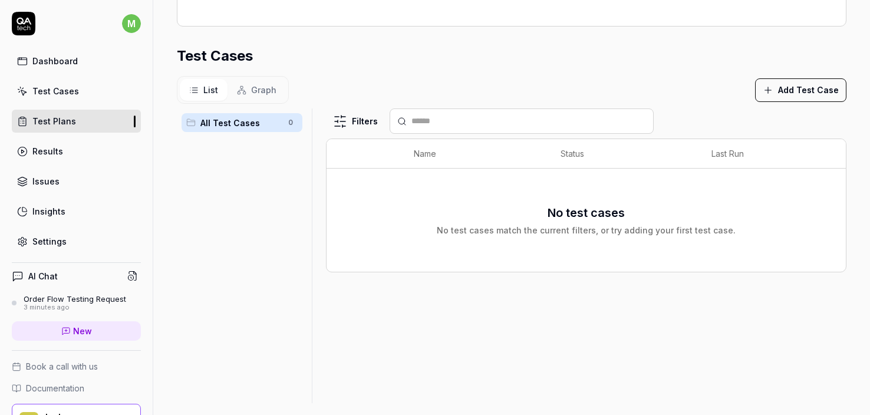
click at [819, 88] on button "Add Test Case" at bounding box center [800, 90] width 91 height 24
click at [665, 215] on div "No test cases No test cases match the current filters, or try adding your first…" at bounding box center [586, 220] width 299 height 32
click at [274, 230] on div "All Test Cases 0" at bounding box center [242, 248] width 130 height 281
click at [782, 94] on button "Add Test Case" at bounding box center [800, 90] width 91 height 24
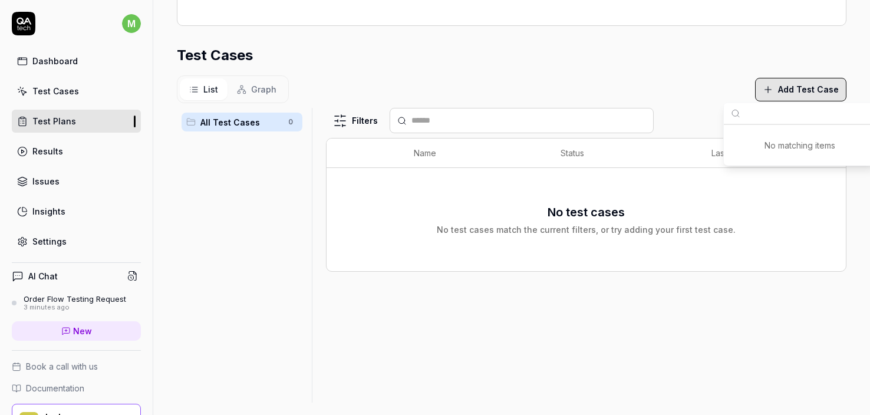
type input "d"
click at [59, 154] on div "Results" at bounding box center [47, 151] width 31 height 12
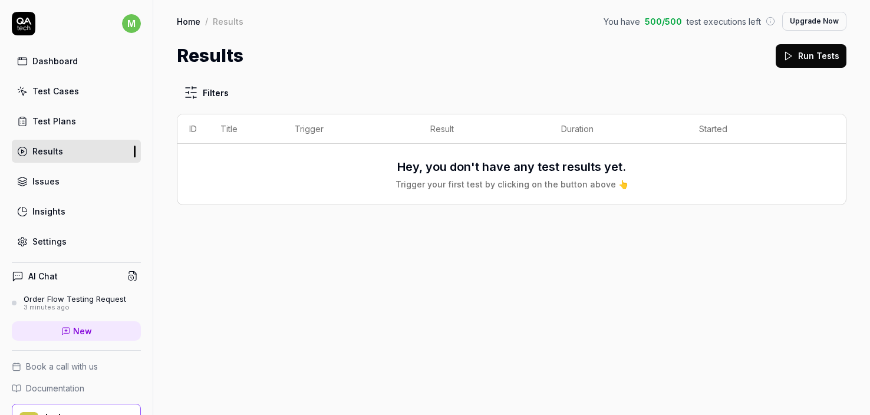
click at [45, 185] on div "Issues" at bounding box center [45, 181] width 27 height 12
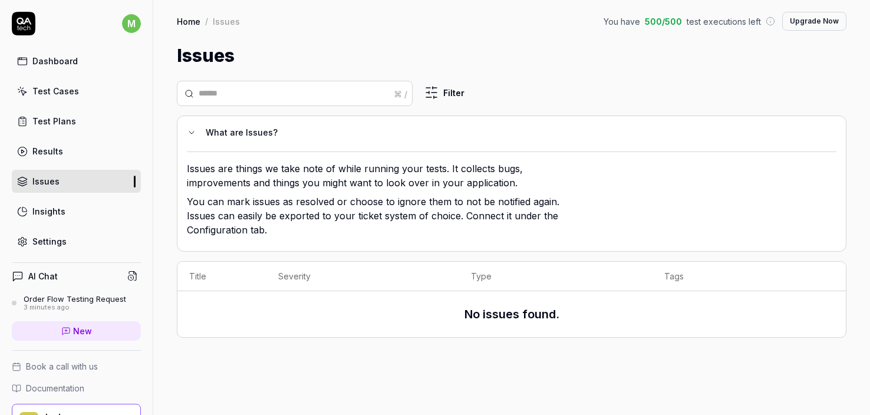
click at [57, 84] on link "Test Cases" at bounding box center [76, 91] width 129 height 23
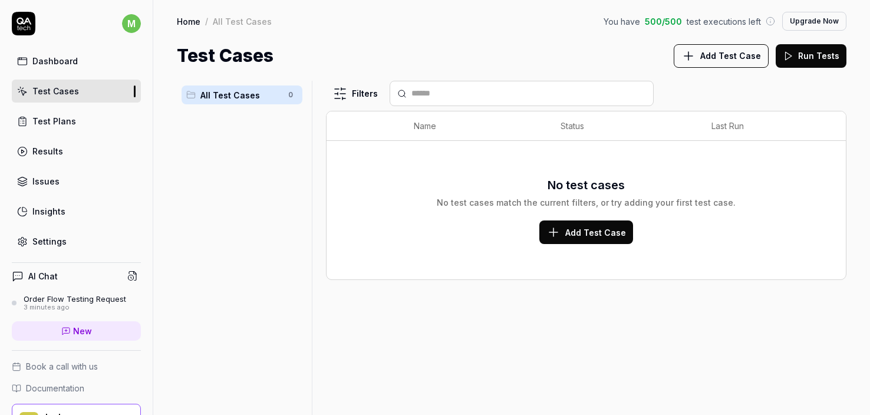
click at [57, 63] on div "Dashboard" at bounding box center [54, 61] width 45 height 12
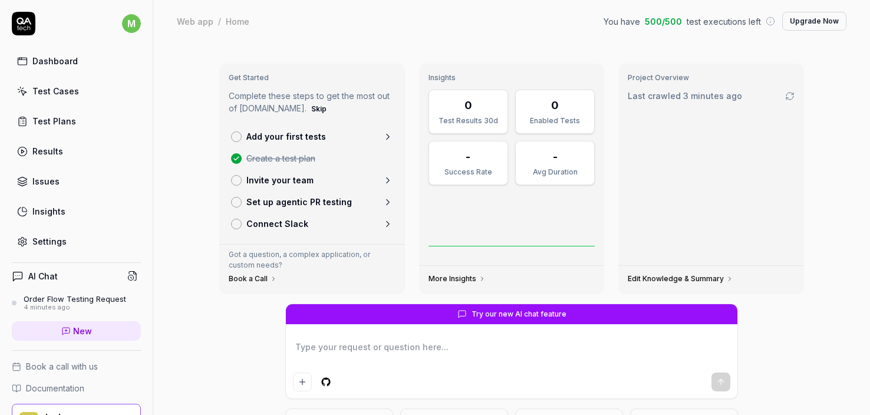
click at [266, 139] on p "Add your first tests" at bounding box center [286, 136] width 80 height 12
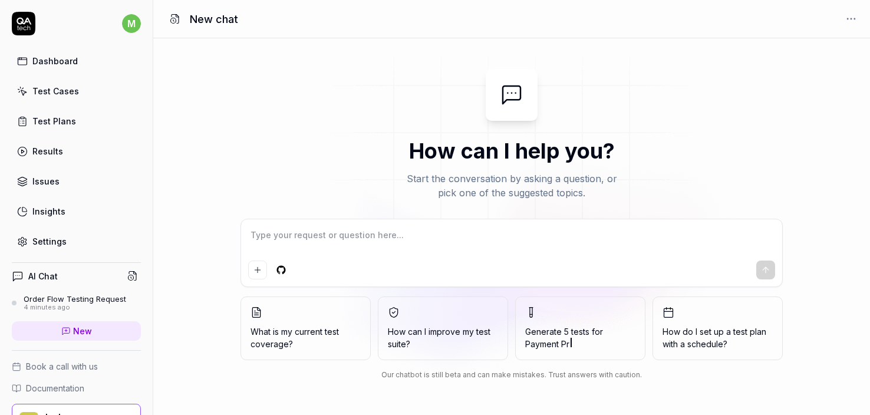
type textarea "*"
type textarea "c"
type textarea "*"
type textarea "ch"
type textarea "*"
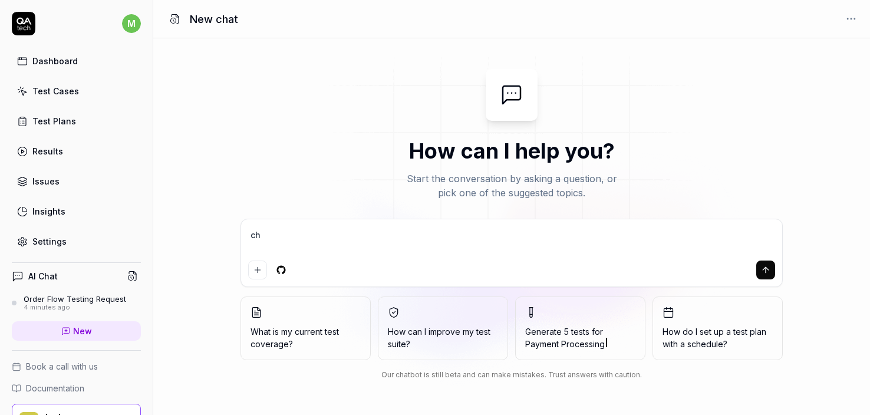
type textarea "che"
type textarea "*"
type textarea "chec"
type textarea "*"
type textarea "check"
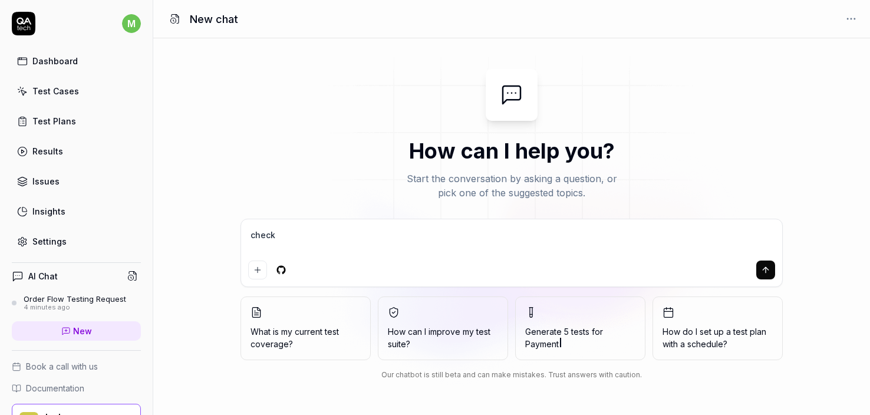
type textarea "*"
type textarea "check"
type textarea "*"
type textarea "check i"
type textarea "*"
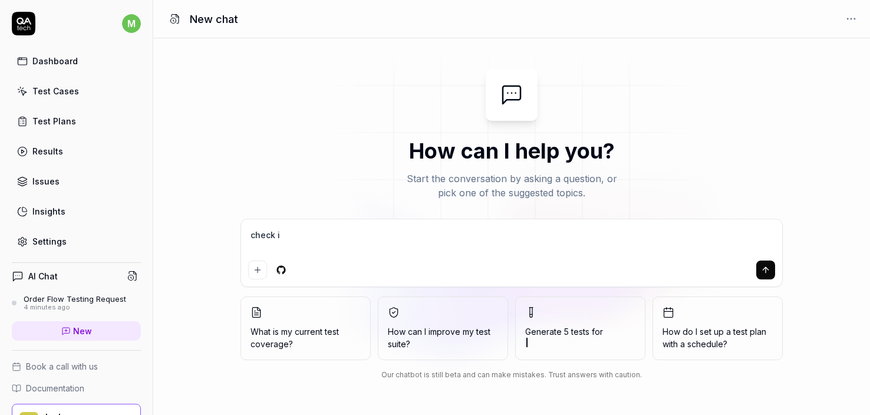
type textarea "check if"
type textarea "*"
type textarea "check if"
type textarea "*"
type textarea "check if"
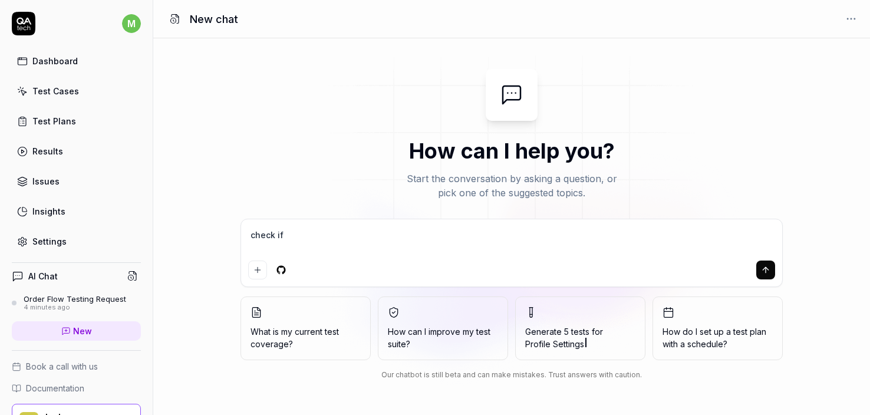
type textarea "*"
type textarea "check i"
type textarea "*"
type textarea "check"
type textarea "*"
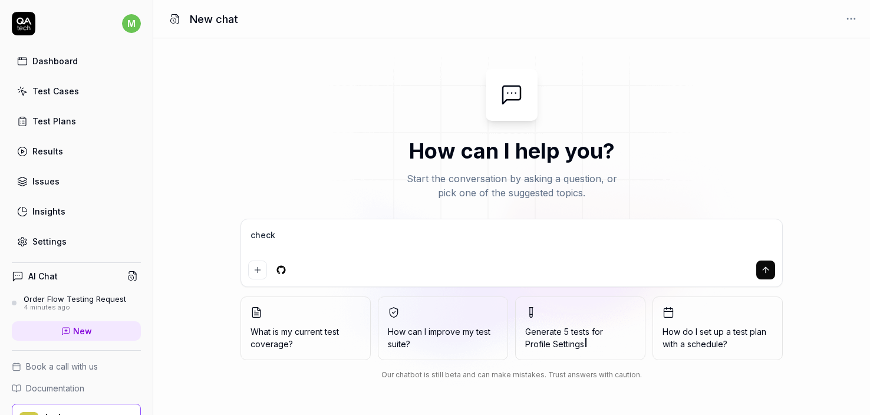
type textarea "check t"
type textarea "*"
type textarea "check th"
type textarea "*"
type textarea "check that"
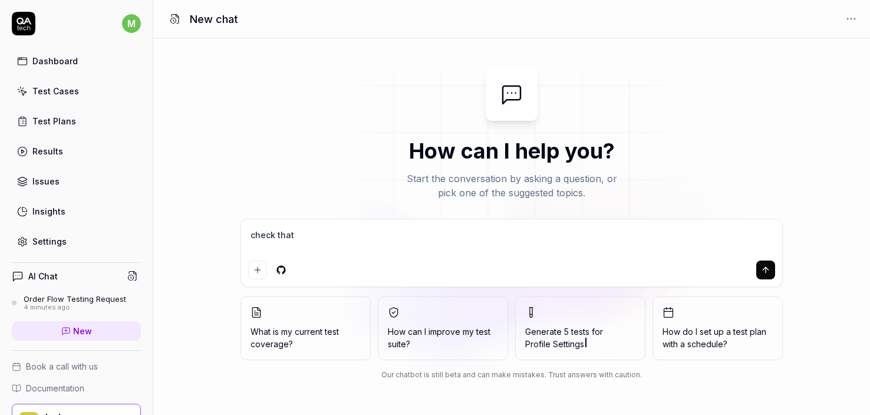
type textarea "*"
type textarea "check that"
type textarea "*"
type textarea "check that a"
type textarea "*"
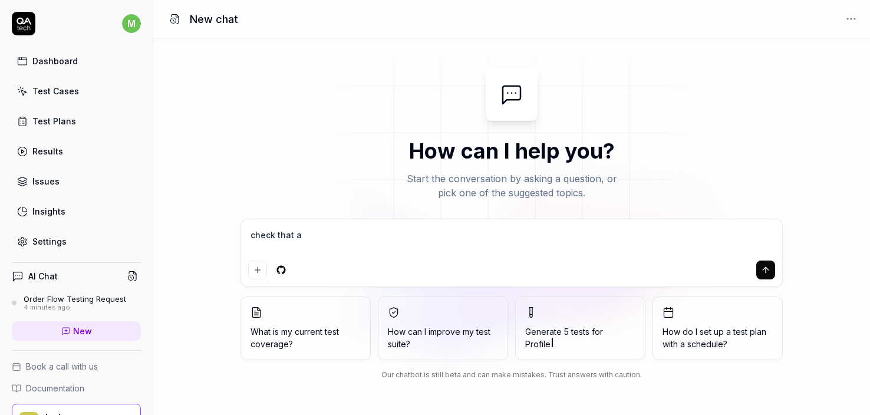
type textarea "check that a u"
type textarea "*"
type textarea "check that a us"
type textarea "*"
type textarea "check that a use"
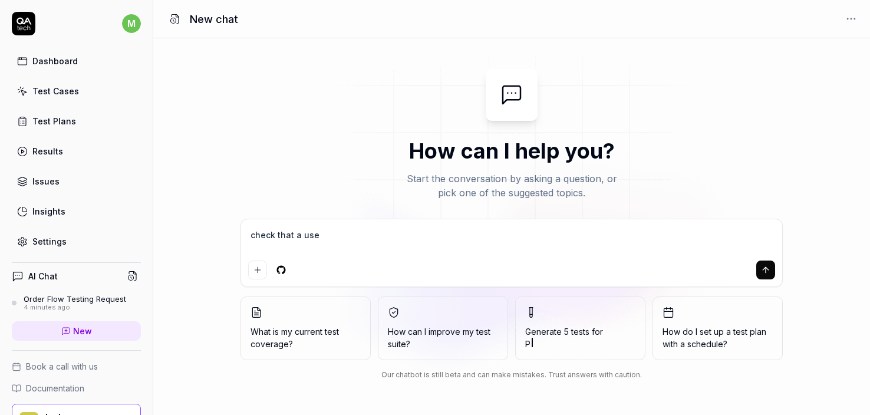
type textarea "*"
type textarea "check that a user"
type textarea "*"
type textarea "check that a user"
type textarea "*"
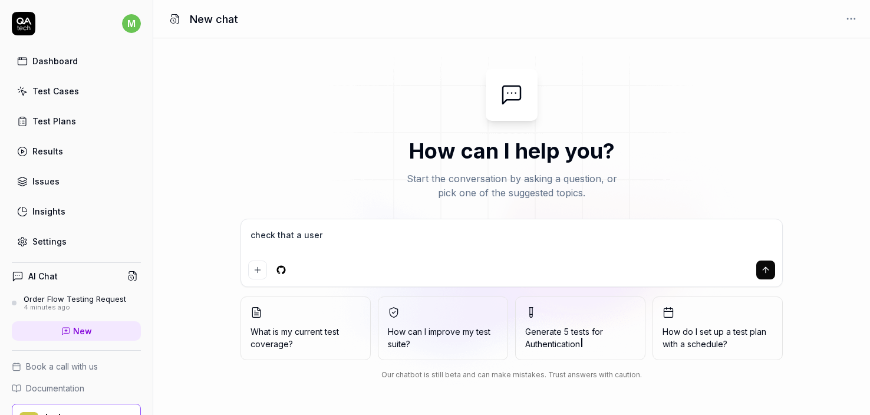
type textarea "check that a user c"
type textarea "*"
type textarea "check that a user ca"
type textarea "*"
type textarea "check that a user can"
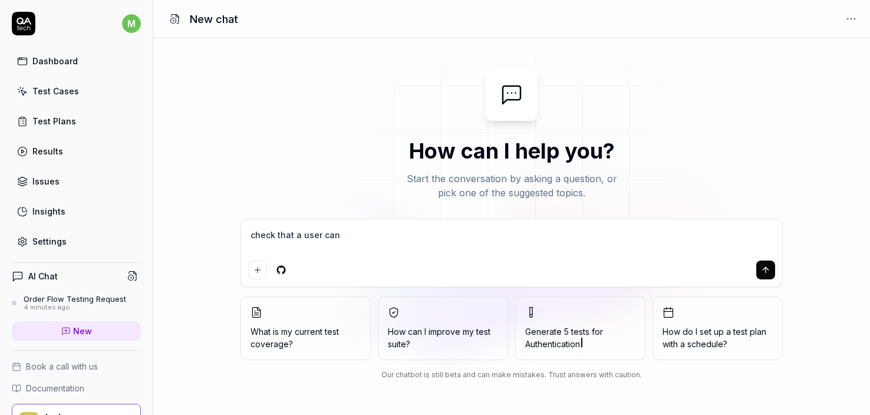
type textarea "*"
type textarea "check that a user can"
type textarea "*"
type textarea "check that a user can b"
type textarea "*"
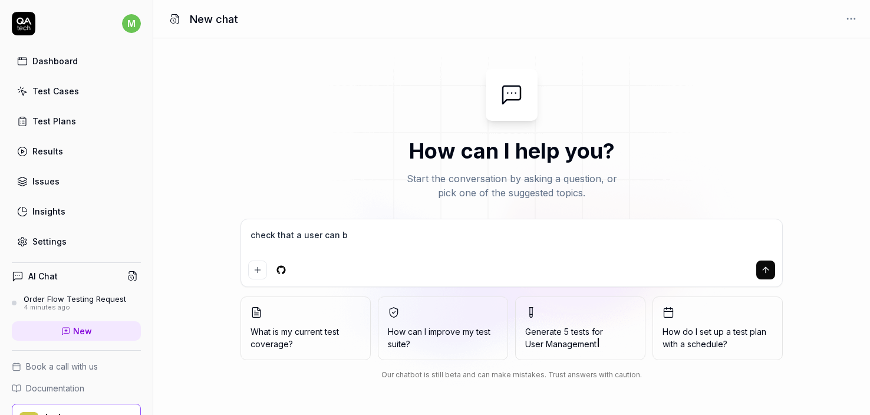
type textarea "check that a user can bu"
type textarea "*"
type textarea "check that a user can buy"
type textarea "*"
type textarea "check that a user can buy"
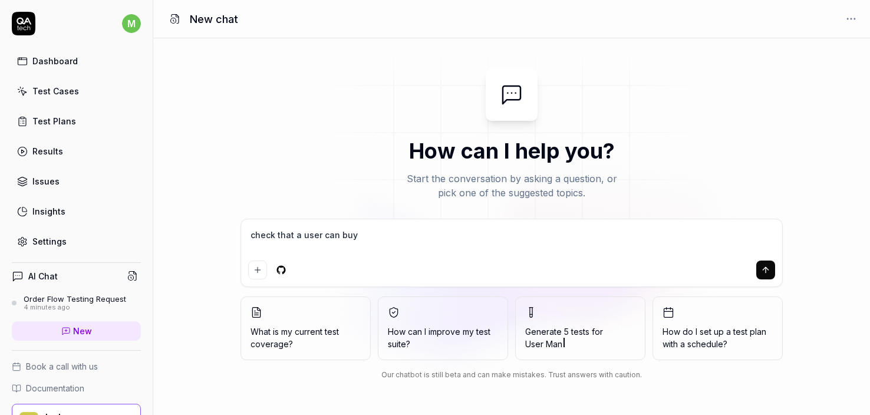
type textarea "*"
type textarea "check that a user can buy a"
type textarea "*"
type textarea "check that a user can buy a"
type textarea "*"
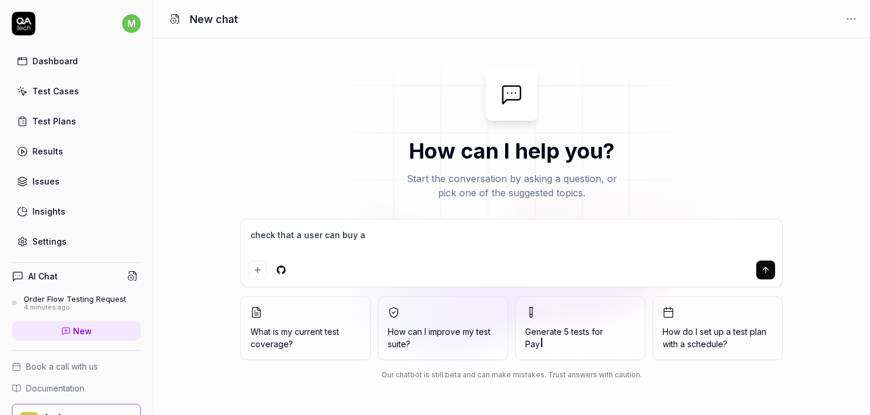
type textarea "check that a user can buy a p"
type textarea "*"
type textarea "check that a user can buy a pr"
type textarea "*"
type textarea "check that a user can buy a pro"
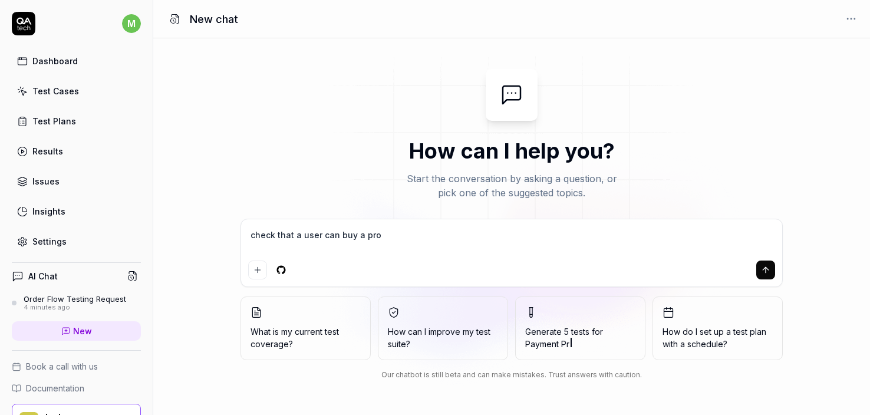
type textarea "*"
type textarea "check that a user can buy a prod"
type textarea "*"
type textarea "check that a user can buy a produ"
type textarea "*"
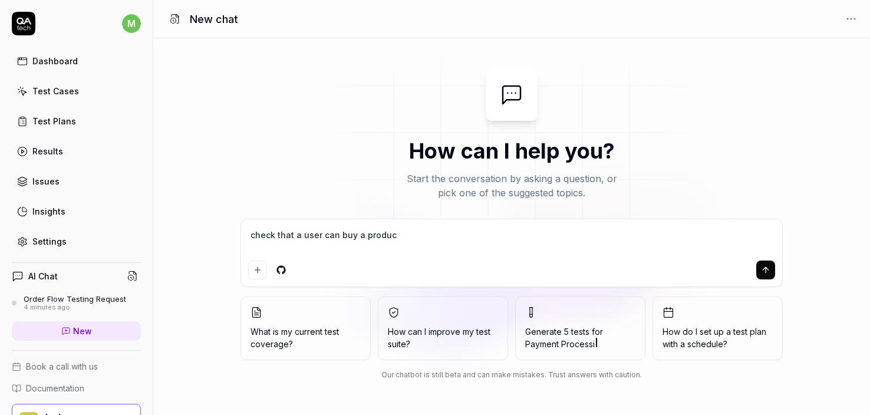
type textarea "check that a user can buy a product"
type textarea "*"
type textarea "check that a user can buy a product"
type textarea "*"
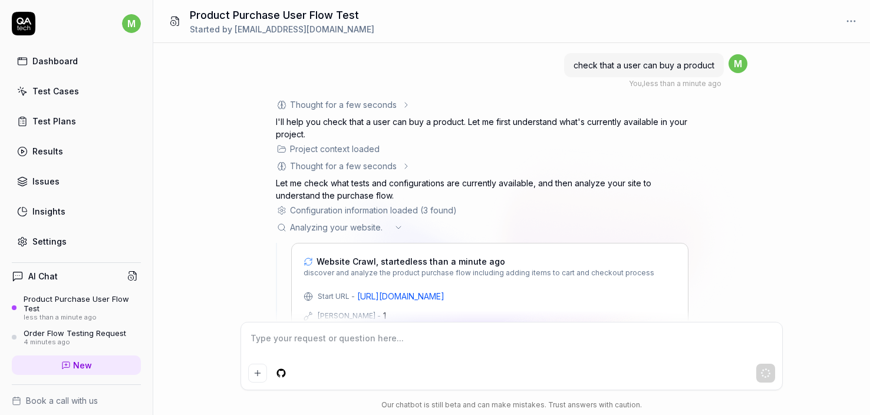
scroll to position [67, 0]
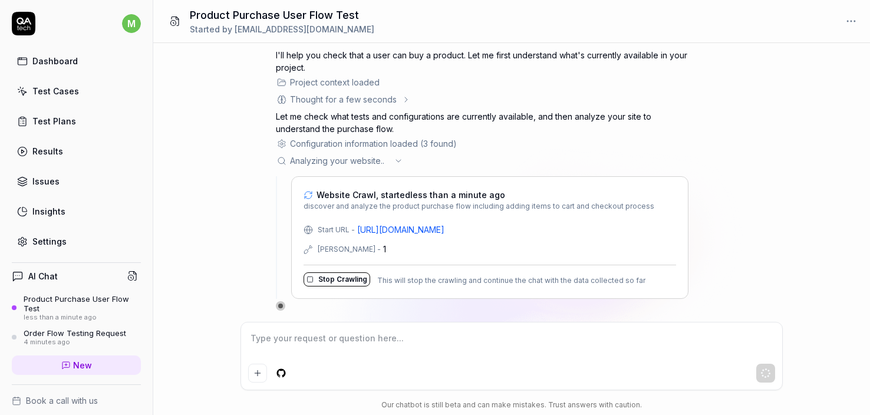
click at [328, 279] on button "Stop Crawling" at bounding box center [337, 279] width 67 height 14
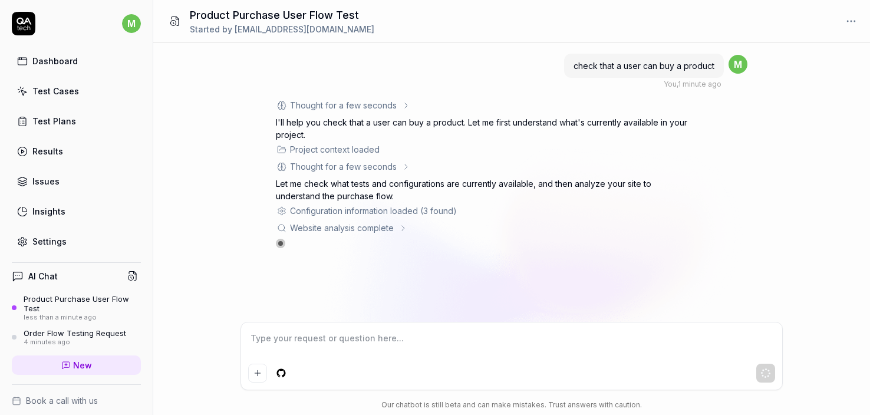
scroll to position [0, 0]
click at [257, 377] on icon "Add attachment" at bounding box center [257, 373] width 9 height 9
type textarea "*"
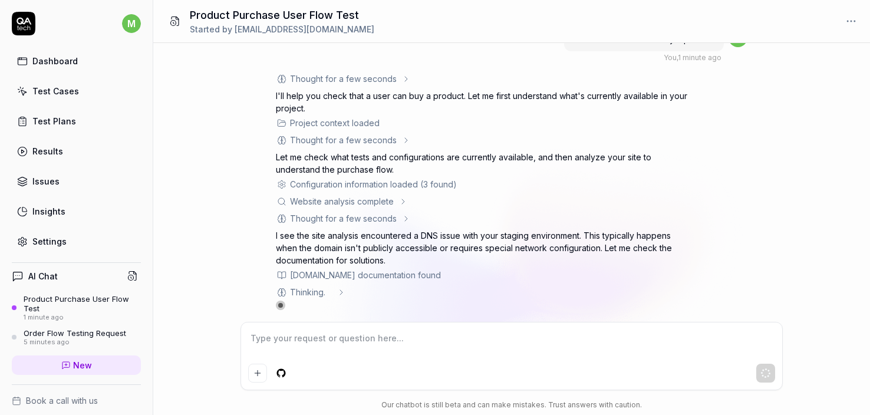
scroll to position [27, 0]
click at [281, 376] on html "m Dashboard Test Cases Test Plans Results Issues Insights Settings AI Chat Prod…" at bounding box center [435, 207] width 870 height 415
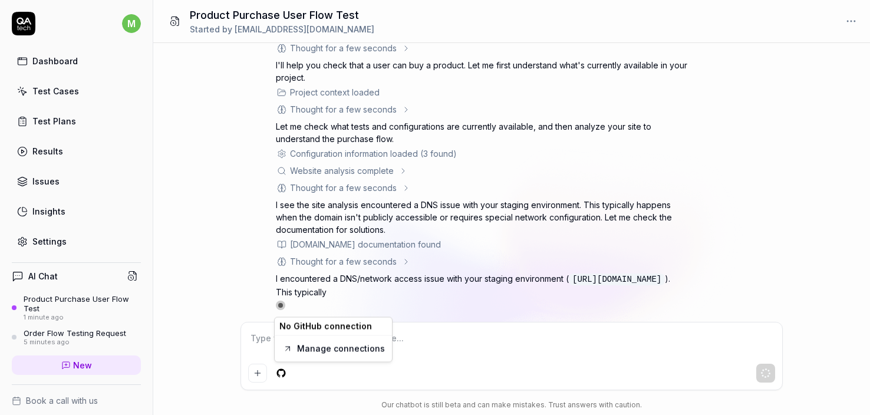
click at [474, 310] on html "m Dashboard Test Cases Test Plans Results Issues Insights Settings AI Chat Prod…" at bounding box center [435, 207] width 870 height 415
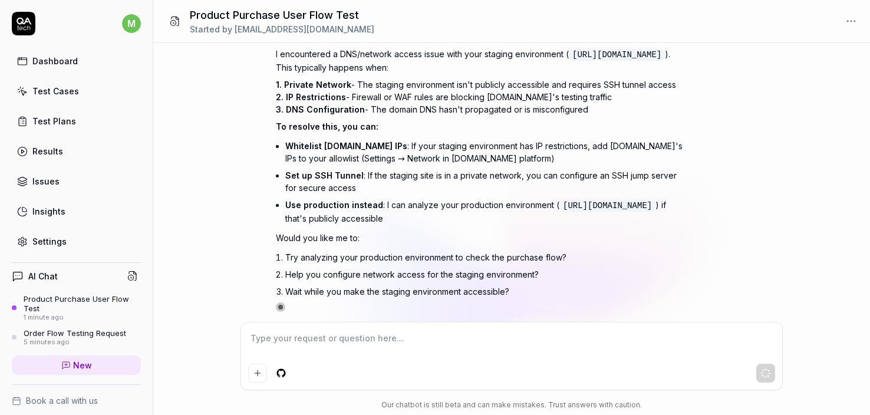
scroll to position [287, 0]
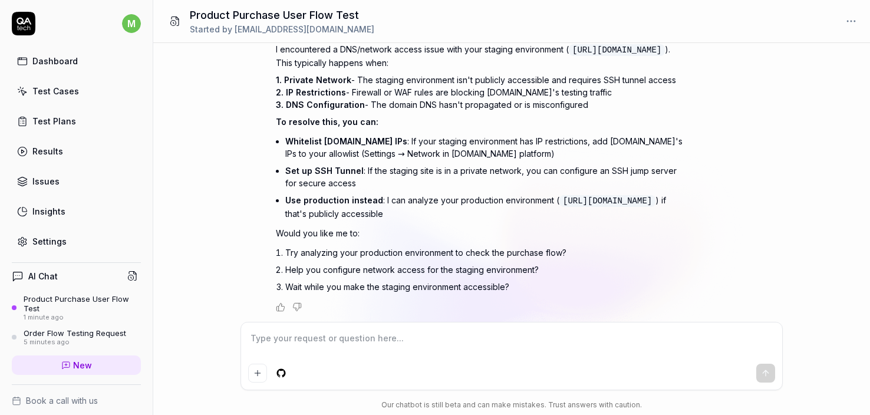
click at [346, 352] on textarea at bounding box center [511, 344] width 527 height 29
type textarea "*"
type textarea "u"
type textarea "*"
type textarea "us"
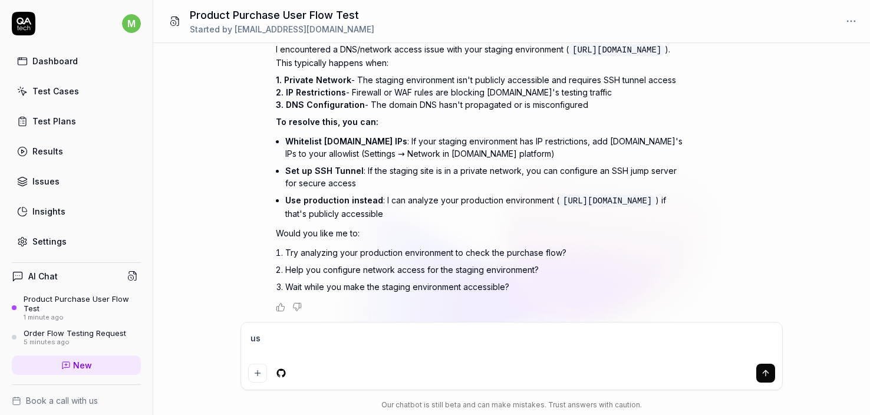
type textarea "*"
type textarea "use"
type textarea "*"
type textarea "user"
type textarea "*"
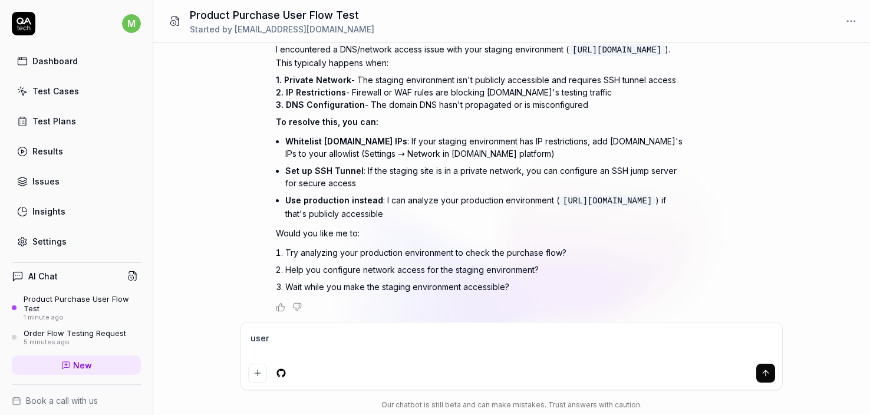
type textarea "user"
type textarea "*"
type textarea "user"
type textarea "*"
type textarea "use"
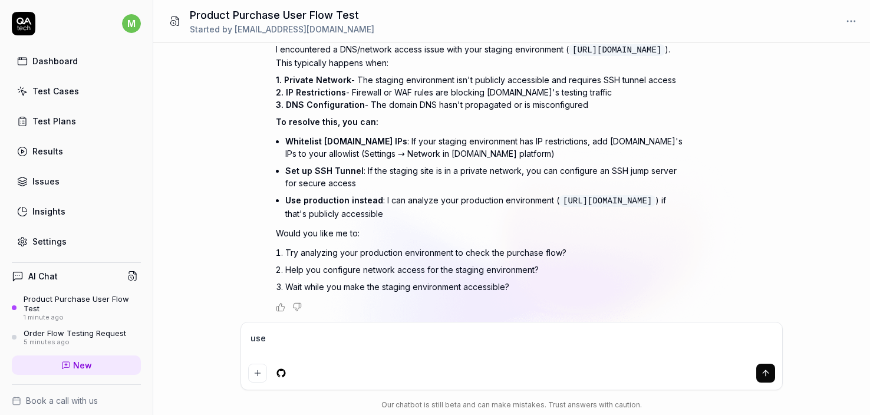
type textarea "*"
type textarea "us"
type textarea "*"
type textarea "use"
type textarea "*"
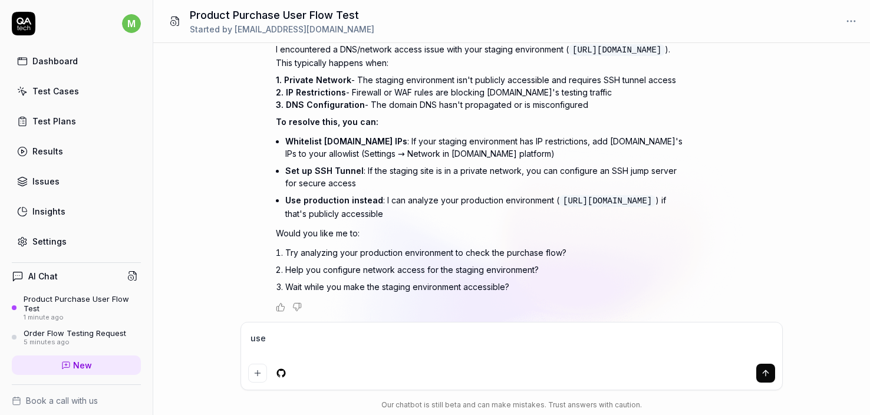
type textarea "use"
type textarea "*"
type textarea "use p"
type textarea "*"
type textarea "use pr"
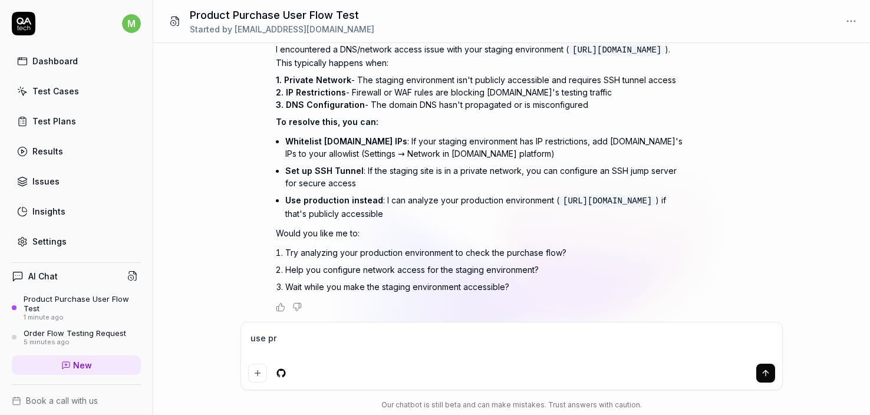
type textarea "*"
type textarea "use pro"
type textarea "*"
type textarea "use prod"
type textarea "*"
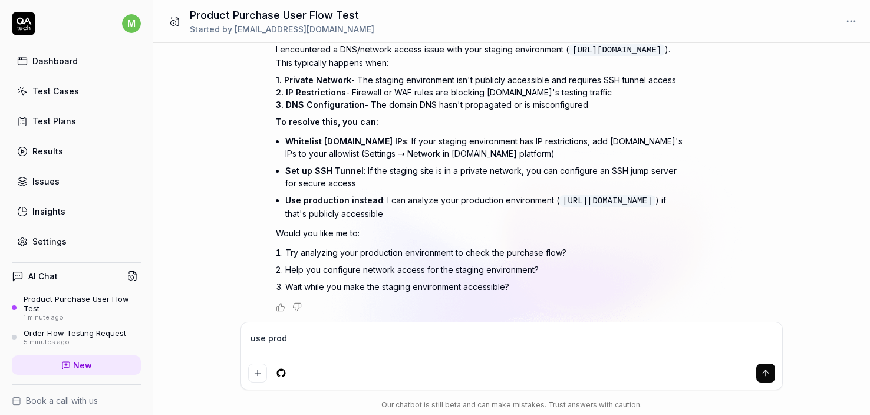
type textarea "use produ"
type textarea "*"
type textarea "use produc"
type textarea "*"
type textarea "use product"
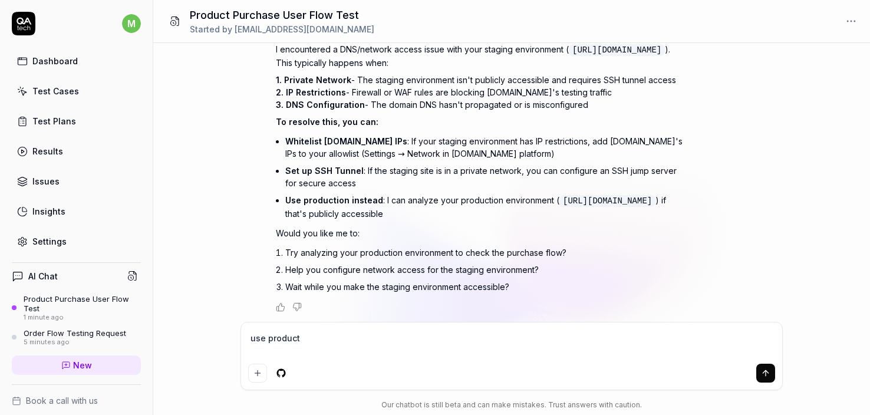
type textarea "*"
type textarea "use producti"
type textarea "*"
type textarea "use productio"
type textarea "*"
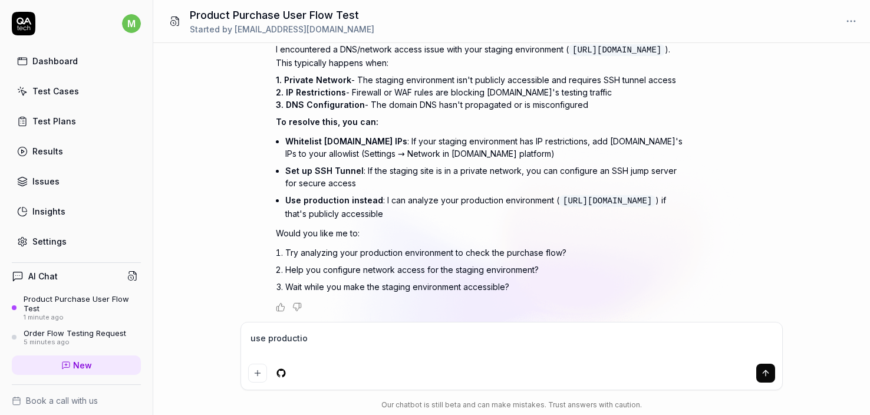
type textarea "use production"
type textarea "*"
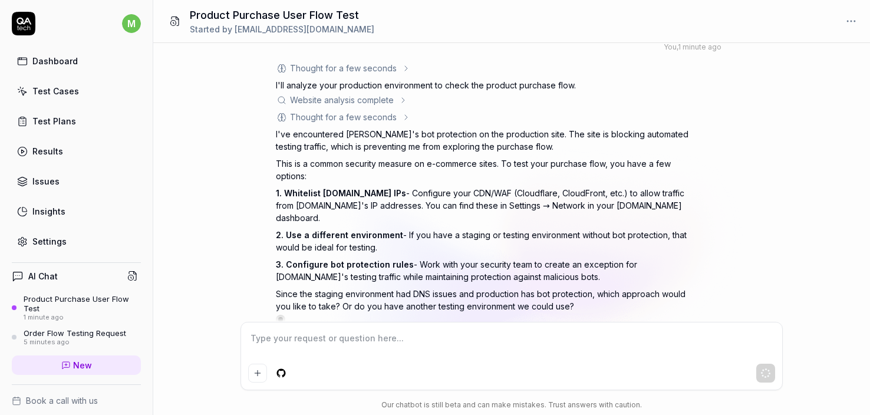
scroll to position [597, 0]
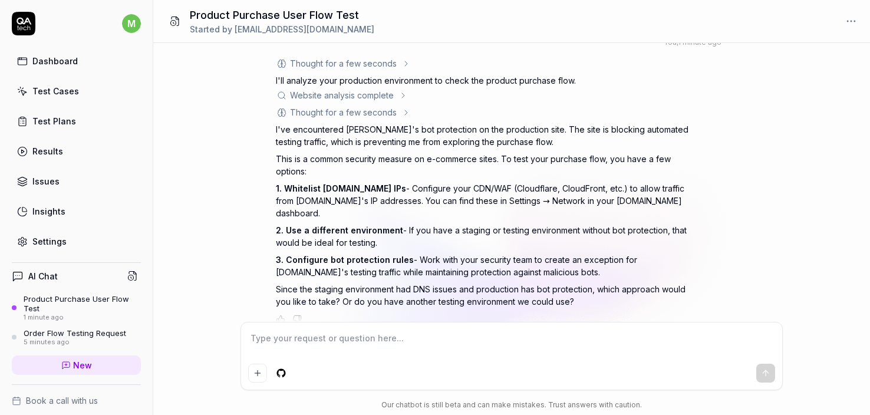
type textarea "*"
click at [42, 237] on div "Settings" at bounding box center [49, 241] width 34 height 12
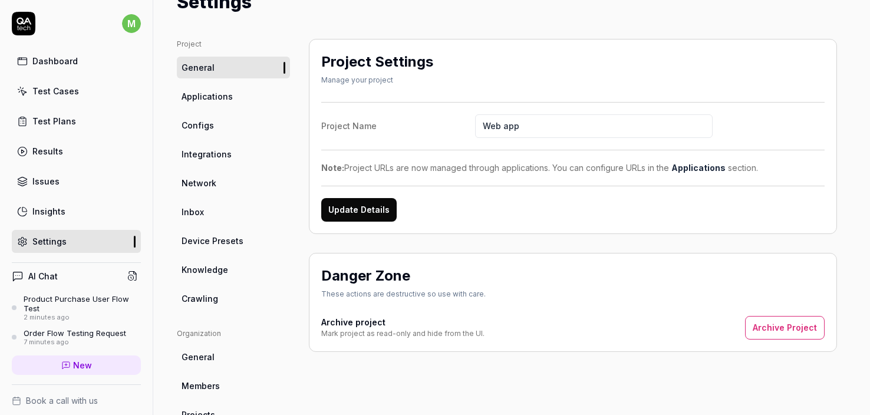
scroll to position [291, 0]
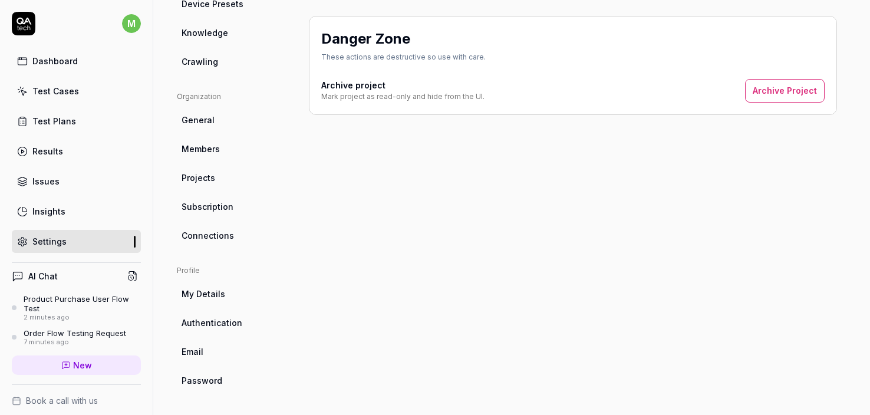
click at [196, 176] on span "Projects" at bounding box center [199, 178] width 34 height 12
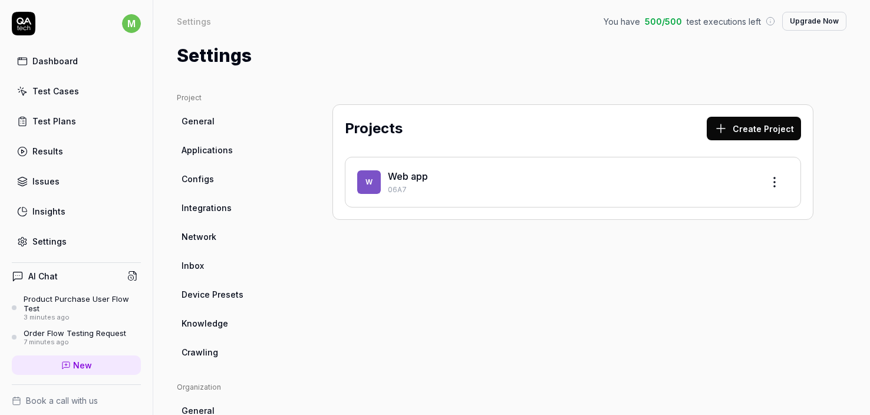
click at [759, 133] on button "Create Project" at bounding box center [754, 129] width 94 height 24
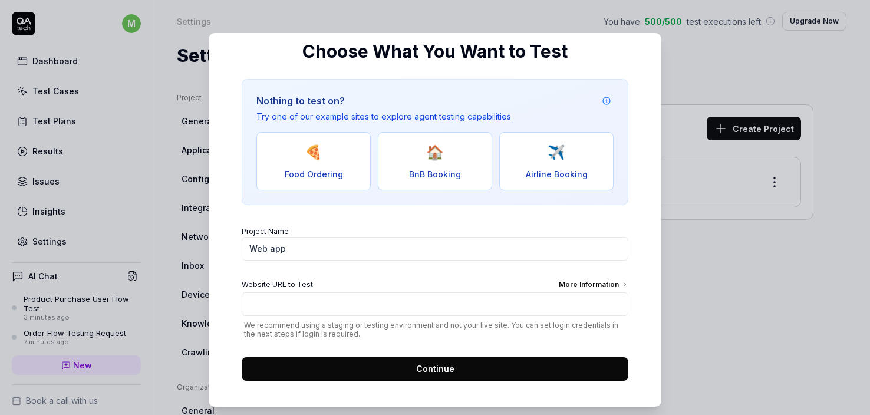
scroll to position [77, 0]
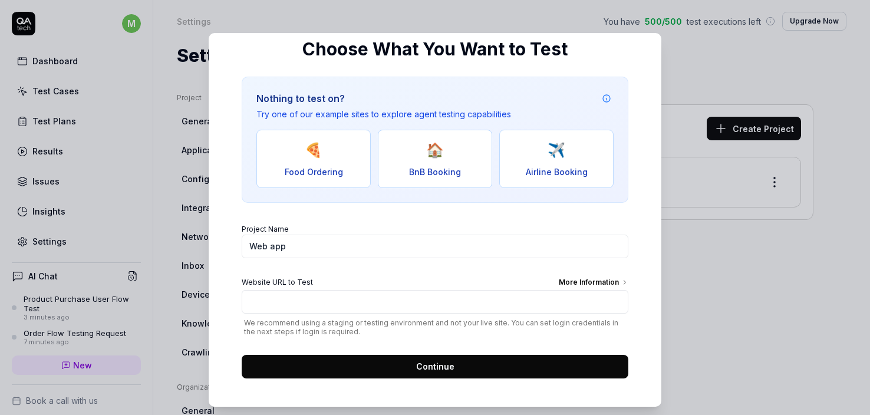
click at [330, 176] on span "Food Ordering" at bounding box center [314, 172] width 58 height 12
type input "[URL][DOMAIN_NAME]"
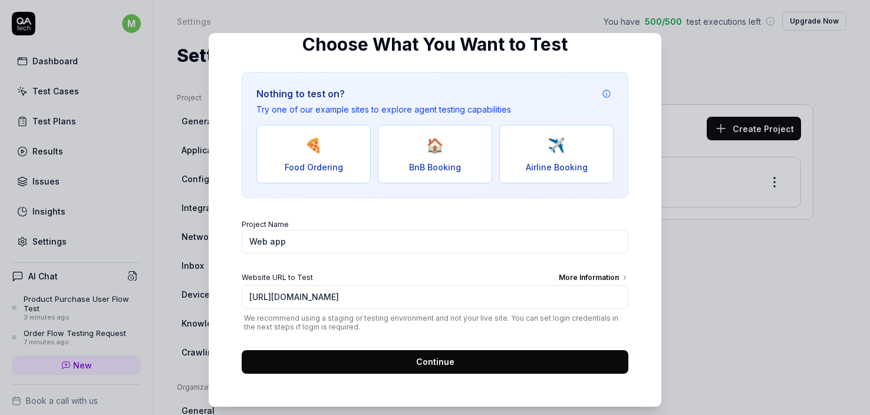
click at [445, 369] on button "Continue" at bounding box center [435, 362] width 387 height 24
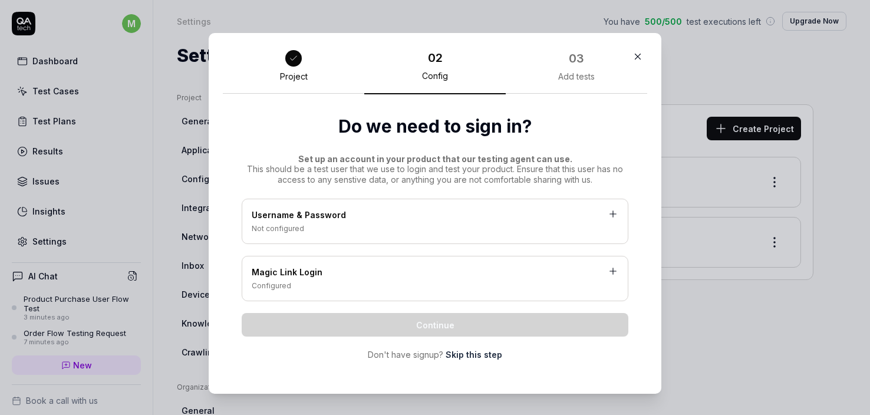
scroll to position [12, 0]
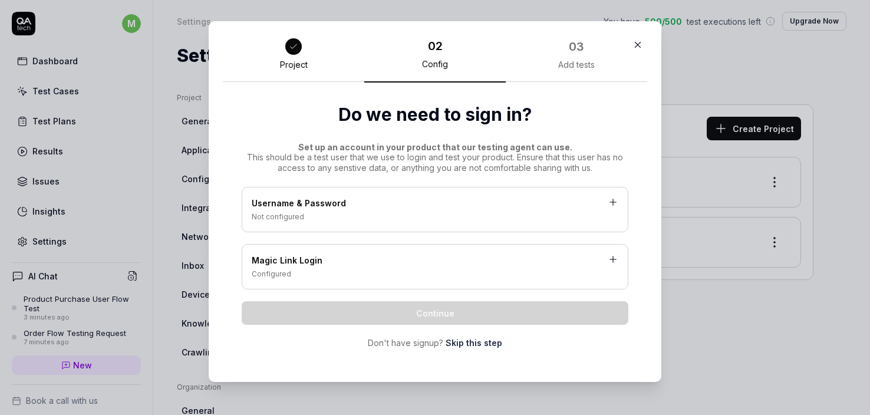
click at [466, 343] on link "Skip this step" at bounding box center [474, 343] width 57 height 12
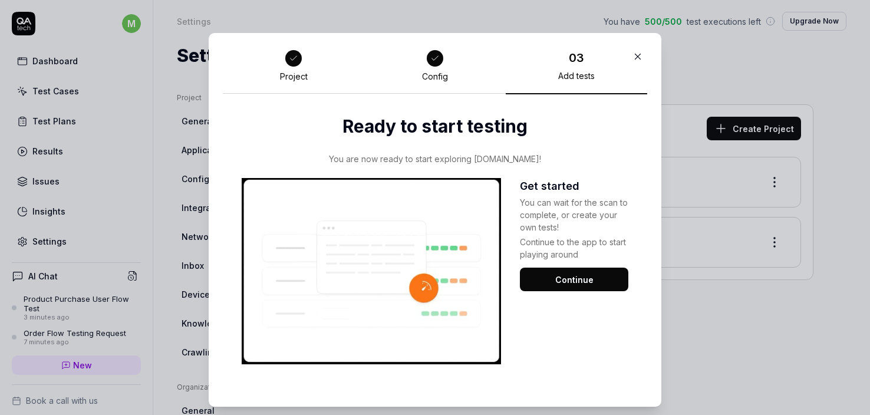
click at [564, 284] on button "Continue" at bounding box center [574, 280] width 108 height 24
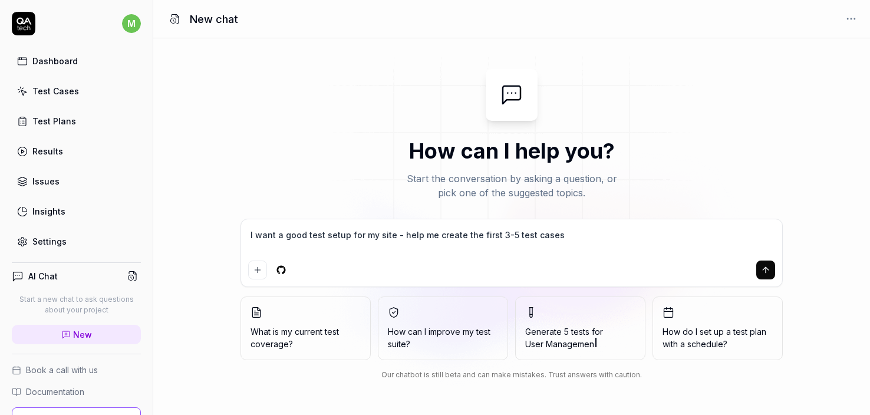
click at [772, 272] on button "submit" at bounding box center [766, 270] width 19 height 19
type textarea "*"
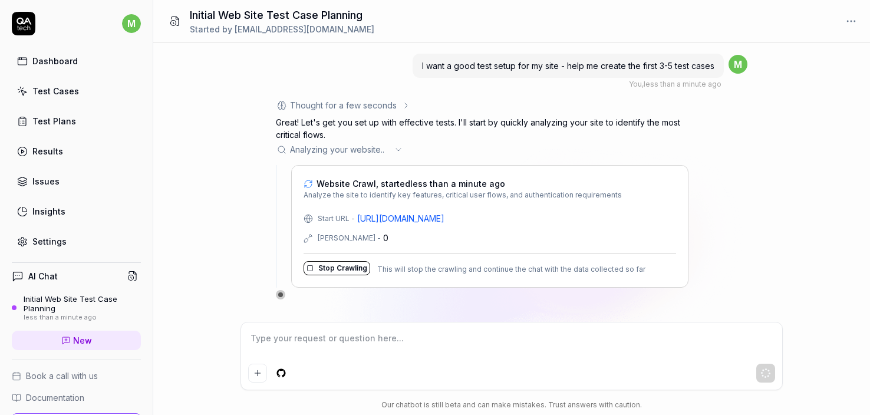
click at [445, 217] on link "[URL][DOMAIN_NAME]" at bounding box center [400, 218] width 87 height 12
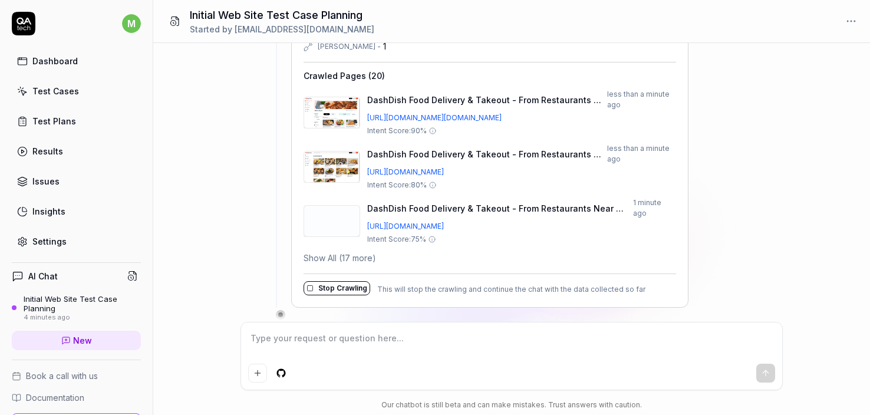
scroll to position [359, 0]
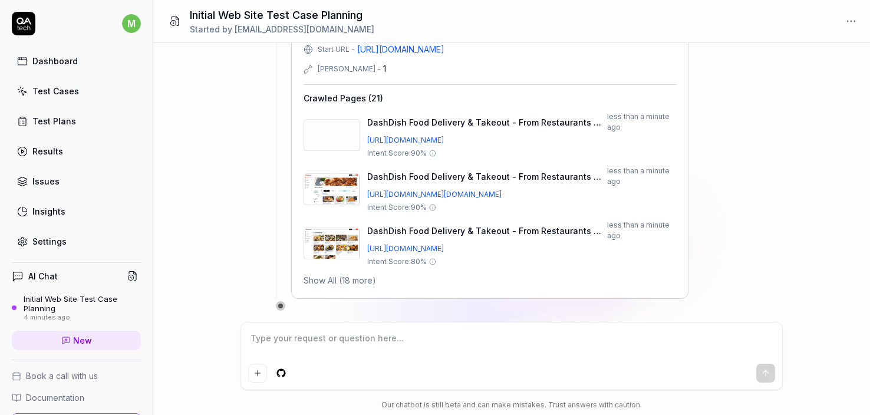
click at [324, 134] on img at bounding box center [331, 135] width 55 height 31
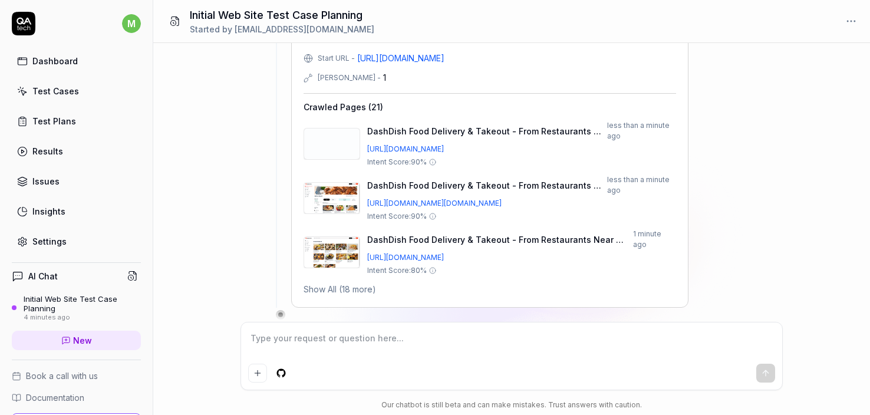
click at [333, 198] on img at bounding box center [331, 198] width 55 height 31
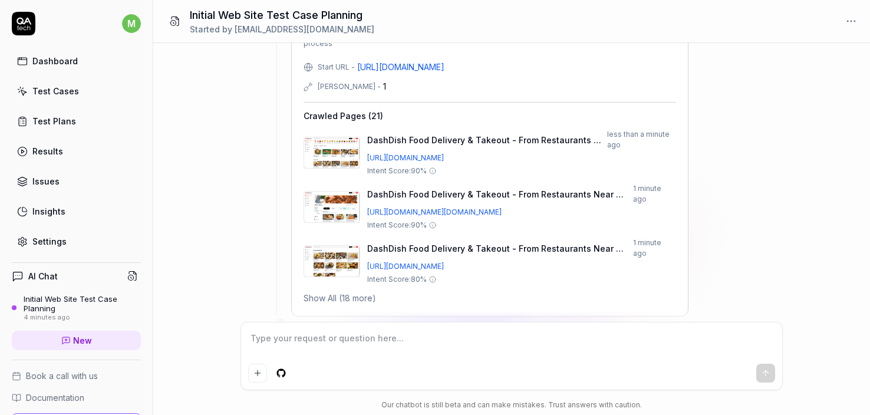
click at [333, 250] on img at bounding box center [331, 261] width 55 height 31
click at [339, 292] on button "Show All (18 more)" at bounding box center [340, 298] width 73 height 12
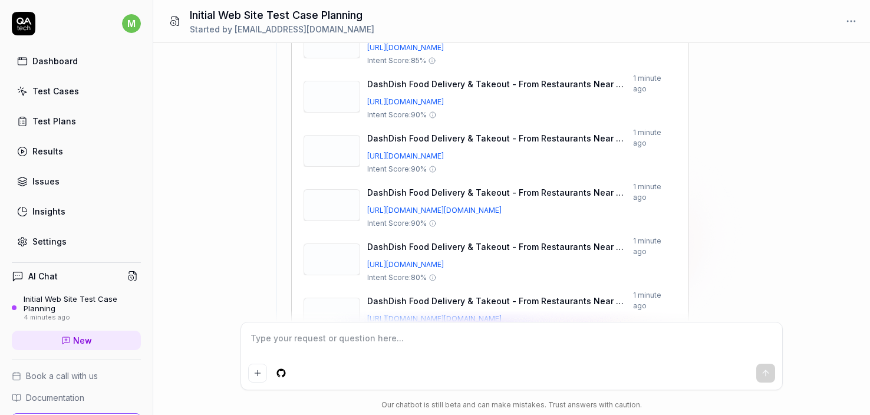
scroll to position [1149, 0]
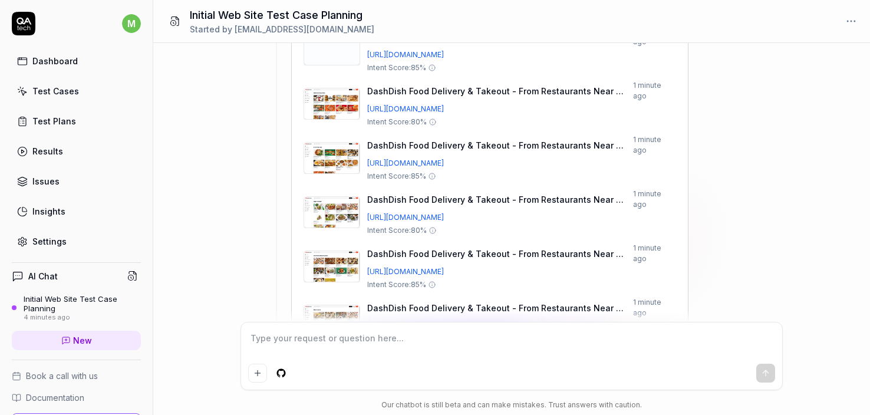
click at [392, 356] on span "DashDish Food Delivery & Takeout - From Restaurants Near You" at bounding box center [497, 362] width 261 height 12
click at [341, 360] on img at bounding box center [331, 375] width 55 height 31
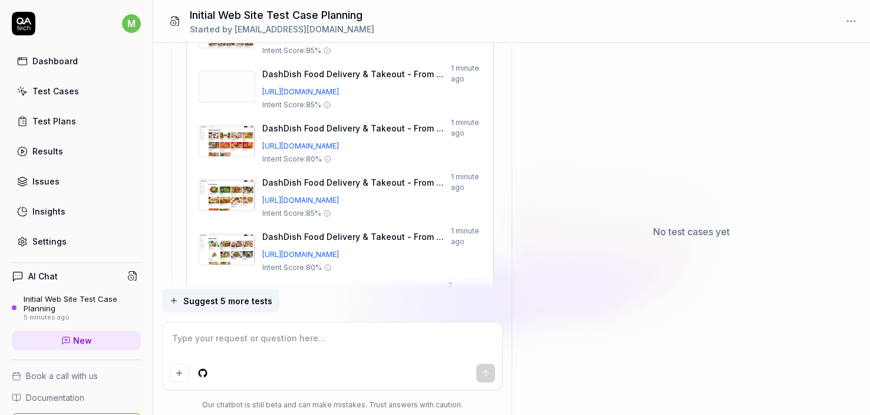
scroll to position [1288, 0]
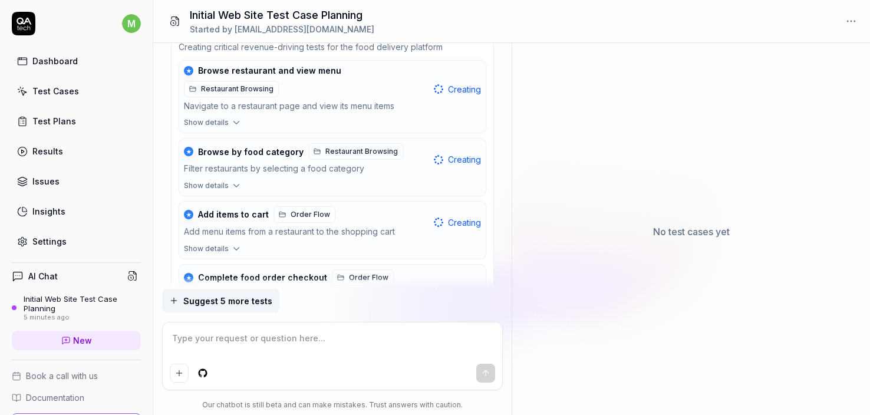
scroll to position [369, 0]
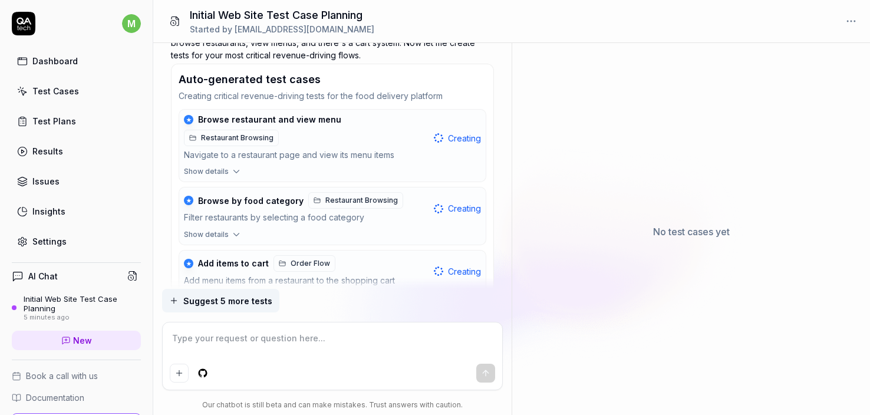
click at [234, 172] on icon "button" at bounding box center [236, 171] width 11 height 11
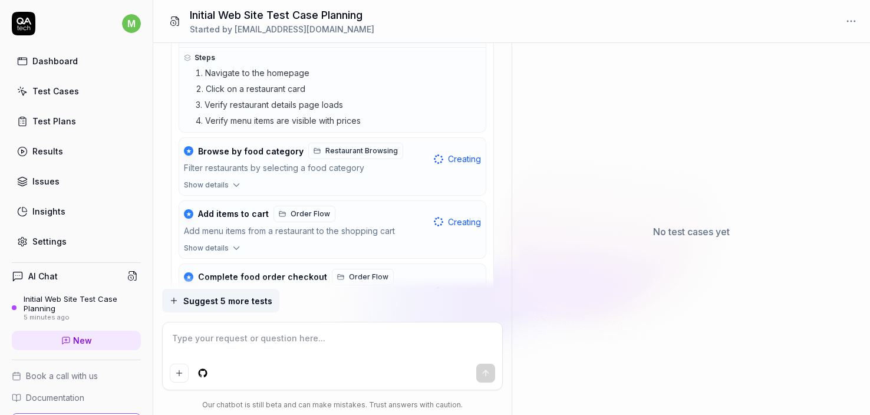
scroll to position [507, 0]
click at [237, 185] on icon "button" at bounding box center [236, 184] width 11 height 11
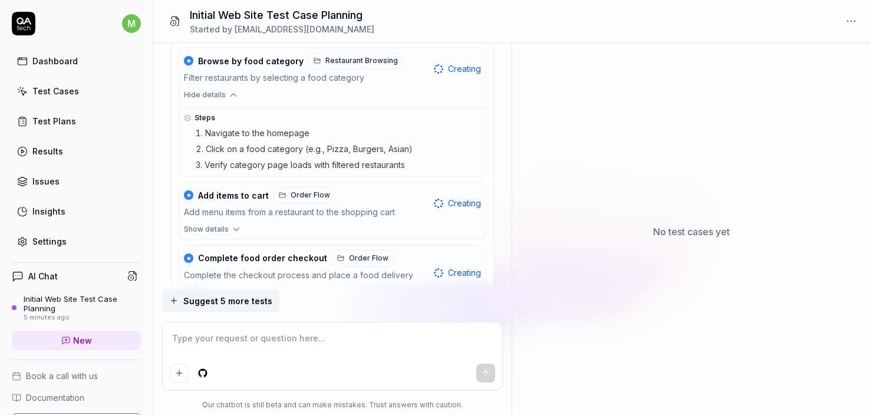
scroll to position [659, 0]
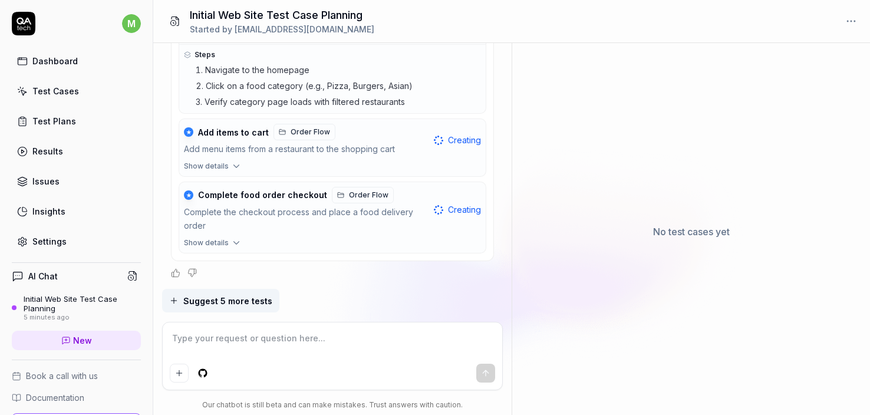
click at [233, 163] on icon "button" at bounding box center [236, 166] width 11 height 11
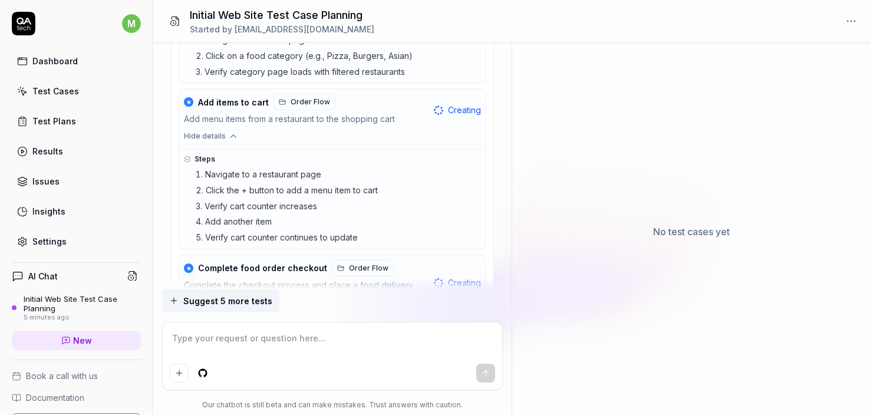
scroll to position [762, 0]
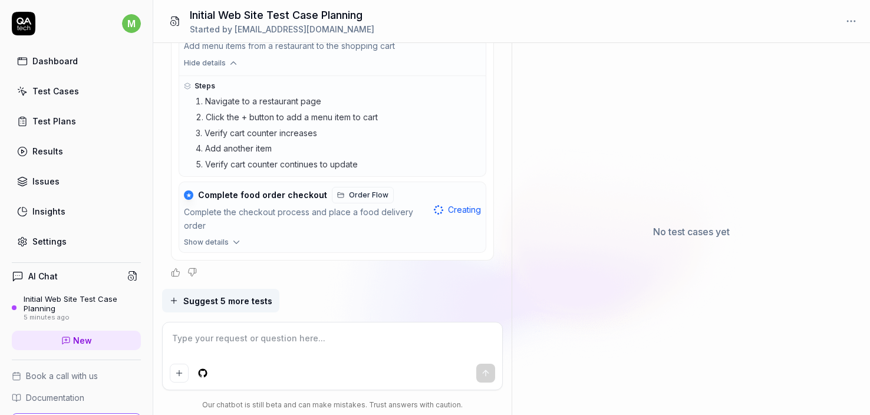
click at [240, 239] on icon "button" at bounding box center [236, 242] width 11 height 11
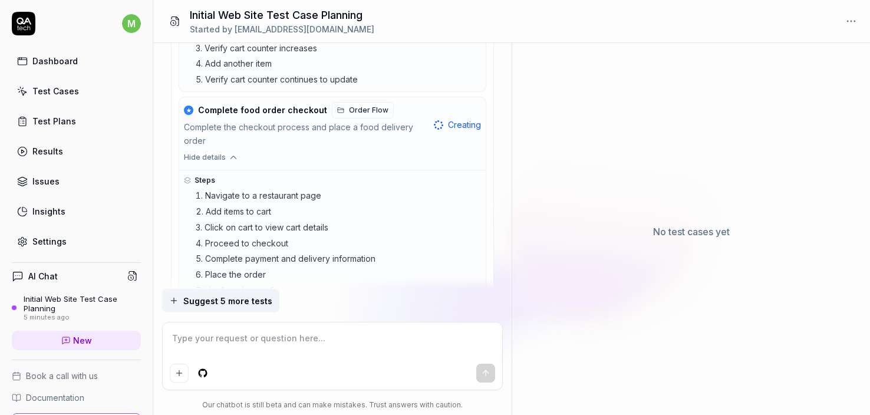
scroll to position [897, 0]
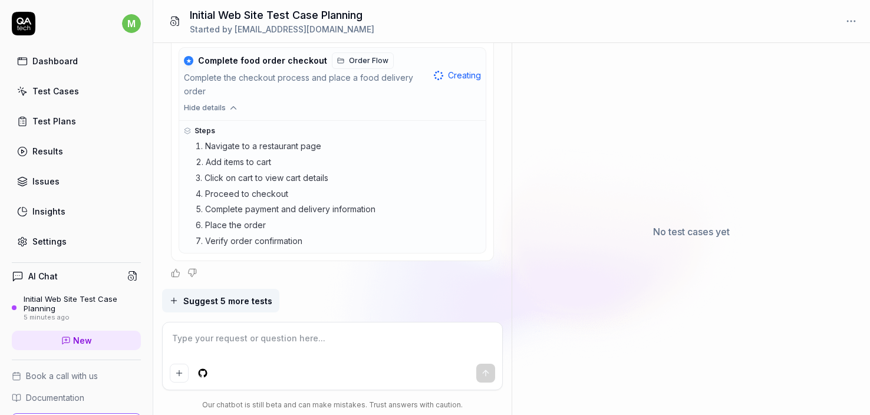
click at [47, 98] on link "Test Cases" at bounding box center [76, 91] width 129 height 23
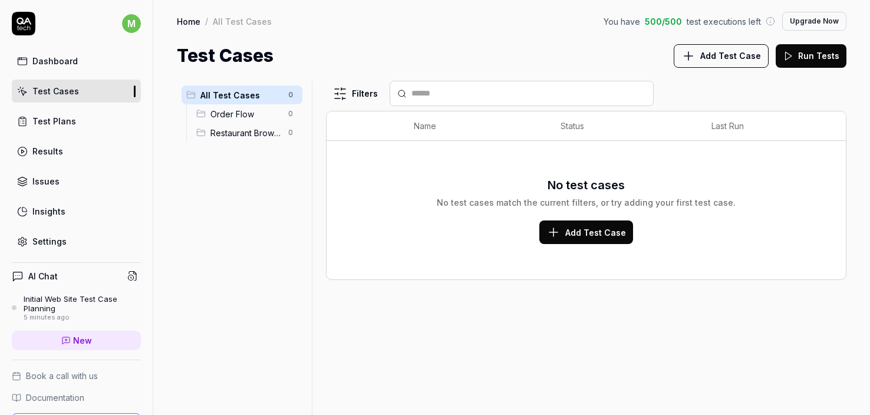
click at [229, 116] on span "Order Flow" at bounding box center [246, 114] width 71 height 12
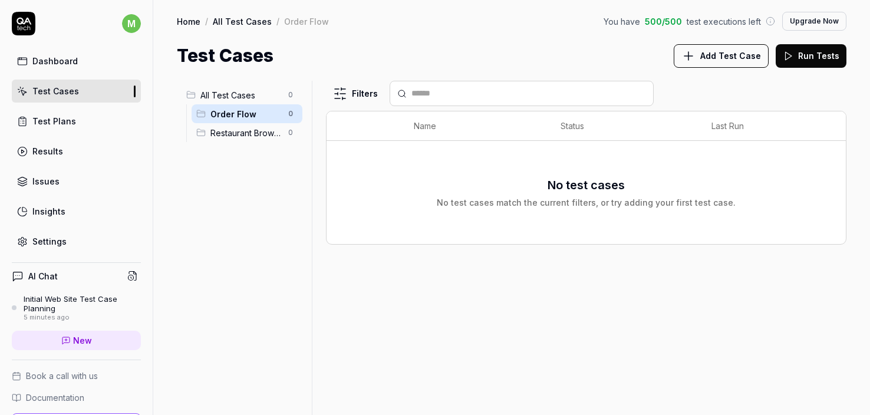
click at [235, 139] on span "Restaurant Browsing" at bounding box center [246, 133] width 71 height 12
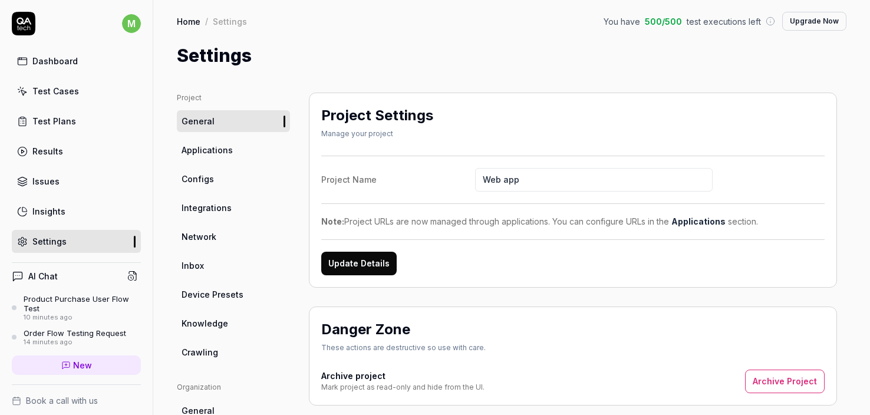
click at [47, 270] on h4 "AI Chat" at bounding box center [42, 276] width 29 height 12
click at [54, 303] on div "Product Purchase User Flow Test" at bounding box center [82, 303] width 117 height 19
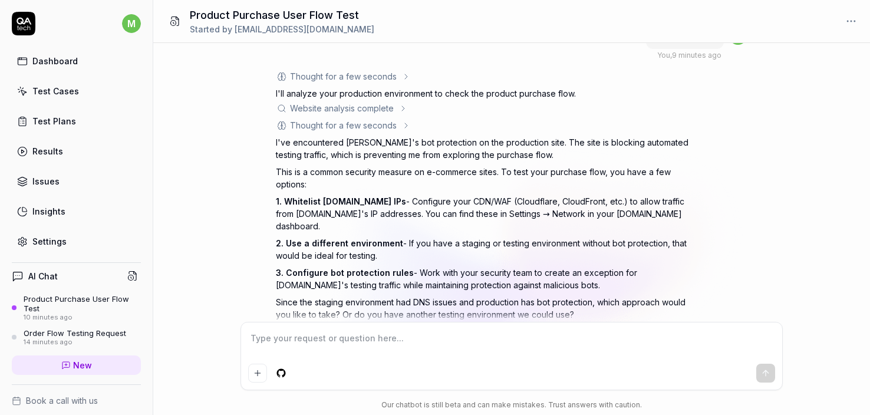
scroll to position [597, 0]
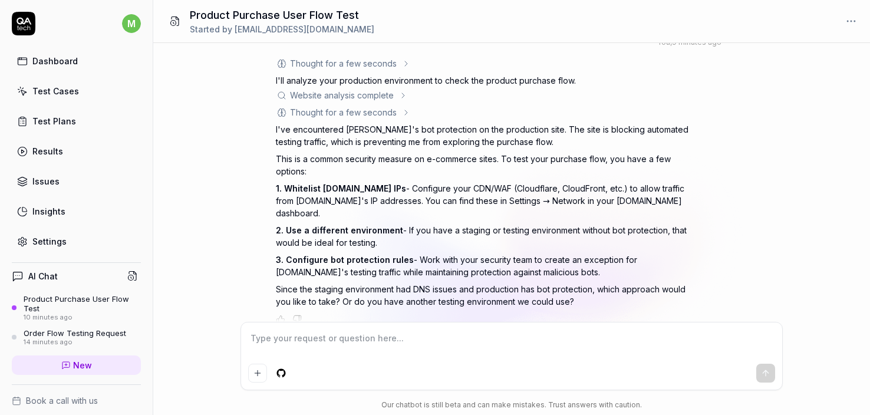
click at [58, 333] on div "Order Flow Testing Request" at bounding box center [75, 332] width 103 height 9
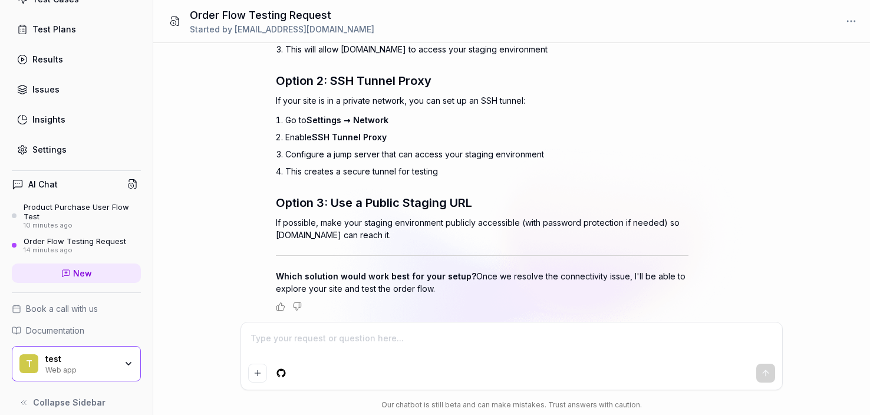
scroll to position [104, 0]
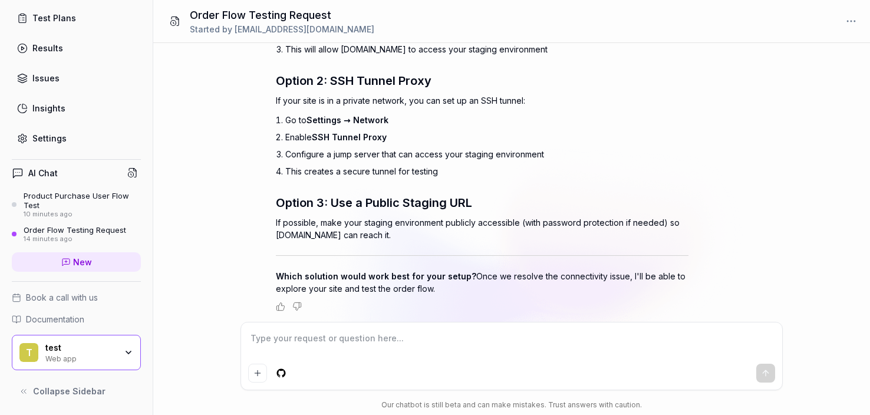
click at [126, 354] on icon "button" at bounding box center [128, 352] width 9 height 9
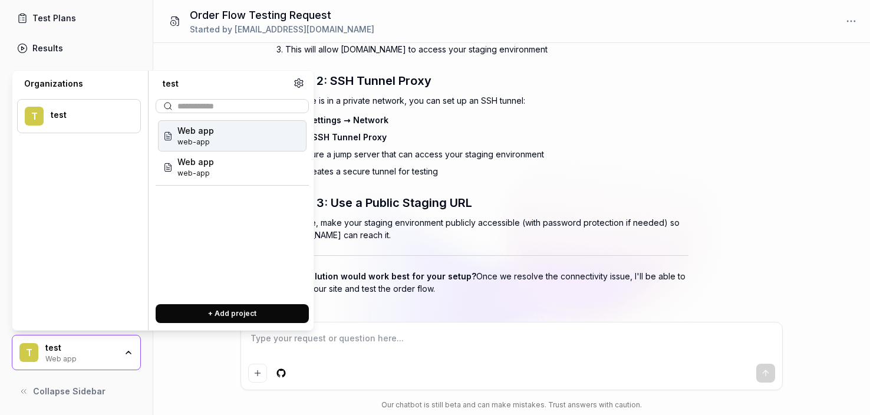
click at [126, 354] on icon "button" at bounding box center [128, 352] width 9 height 9
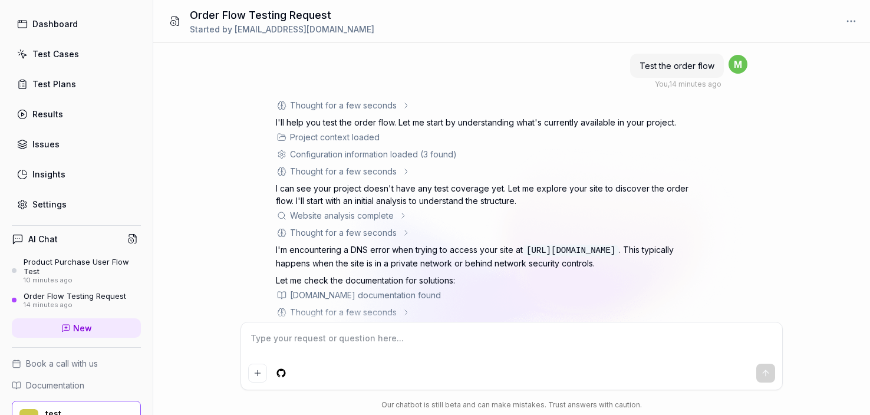
scroll to position [0, 0]
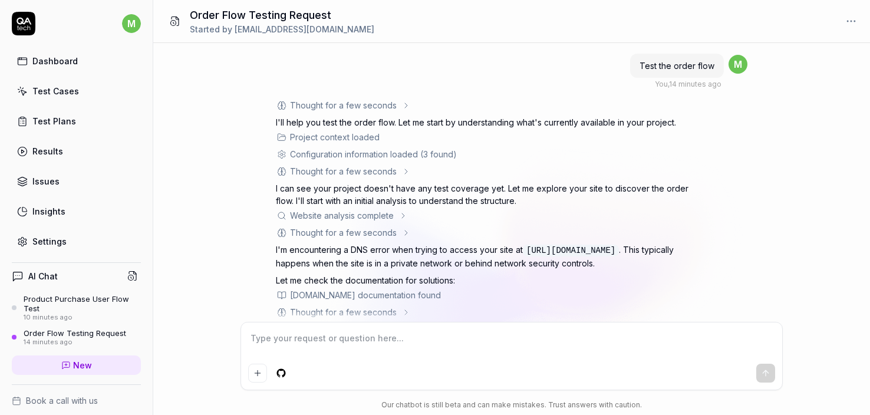
click at [67, 56] on div "Dashboard" at bounding box center [54, 61] width 45 height 12
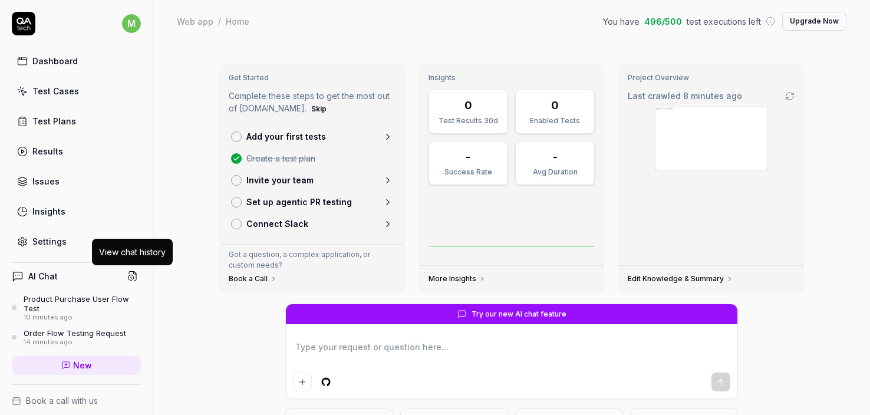
click at [133, 274] on icon at bounding box center [132, 276] width 11 height 11
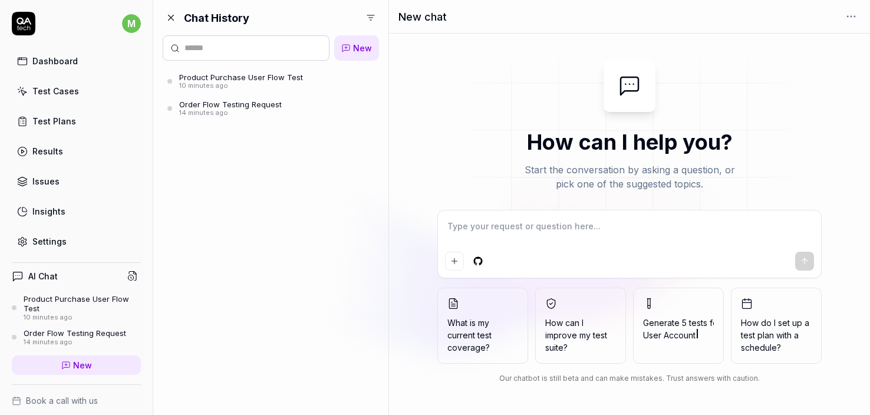
click at [52, 152] on div "Results" at bounding box center [47, 151] width 31 height 12
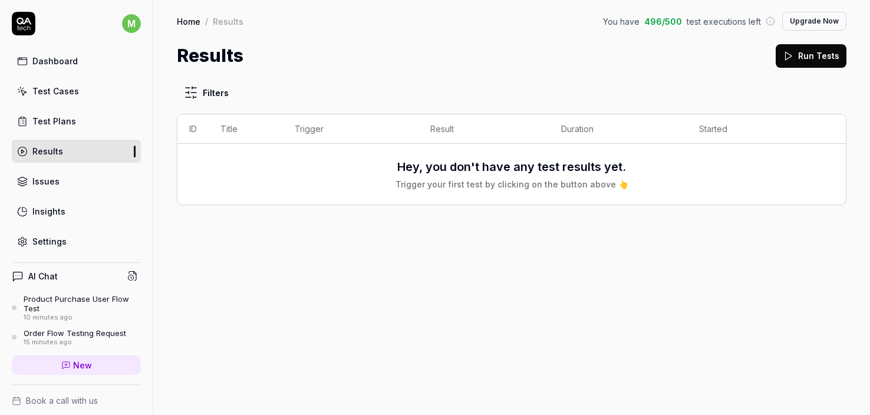
click at [59, 124] on div "Test Plans" at bounding box center [54, 121] width 44 height 12
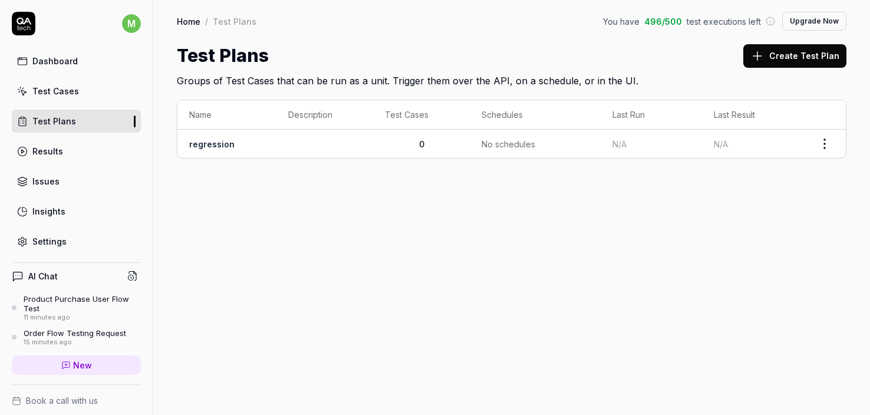
click at [213, 144] on link "regression" at bounding box center [211, 144] width 45 height 10
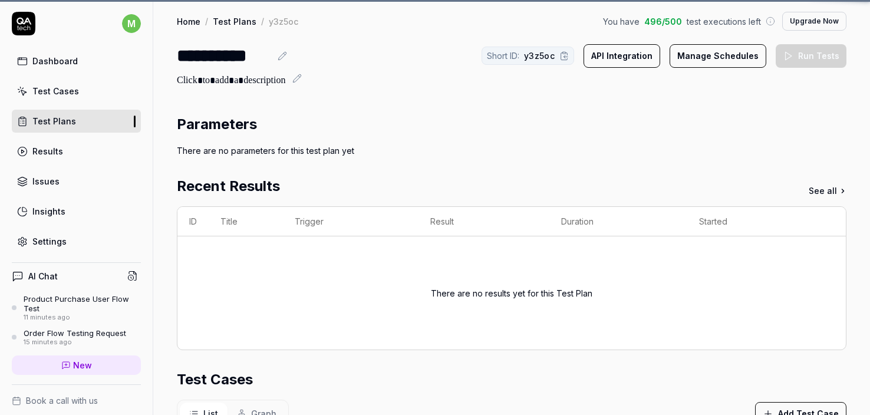
scroll to position [236, 0]
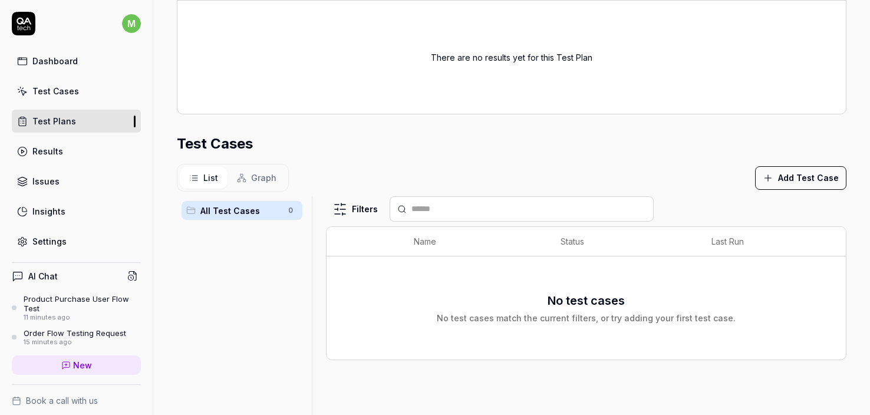
click at [59, 97] on div "Test Cases" at bounding box center [55, 91] width 47 height 12
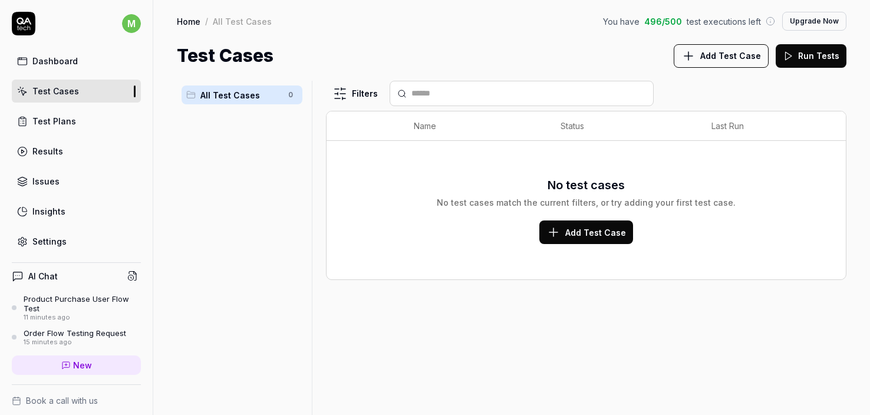
click at [61, 63] on div "Dashboard" at bounding box center [54, 61] width 45 height 12
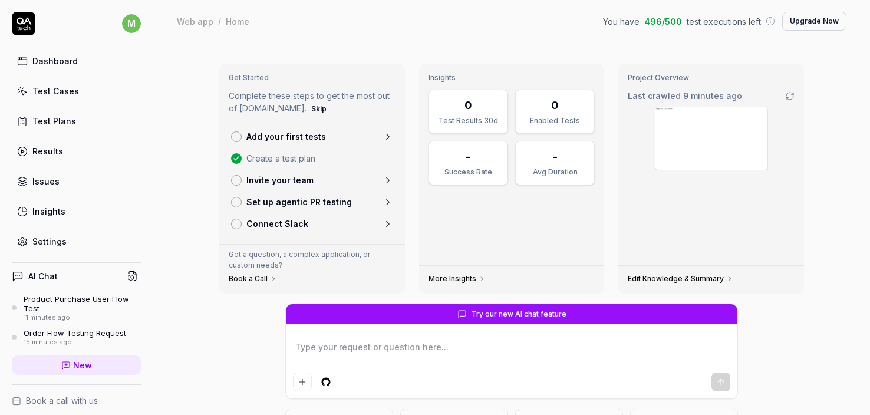
click at [52, 184] on div "Issues" at bounding box center [45, 181] width 27 height 12
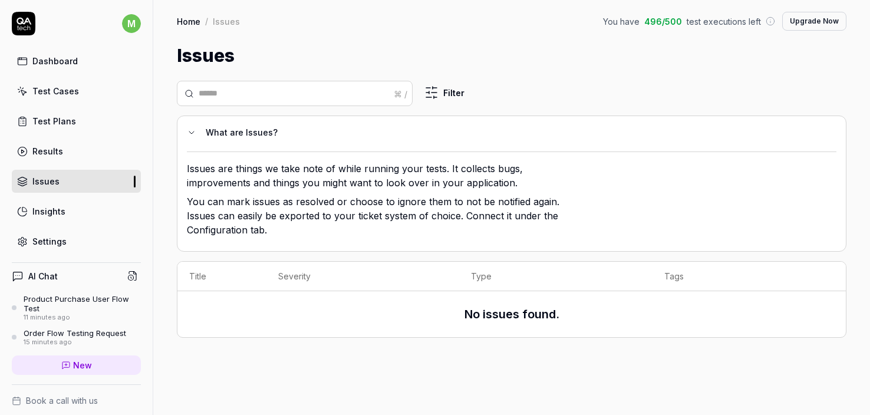
click at [54, 215] on div "Insights" at bounding box center [48, 211] width 33 height 12
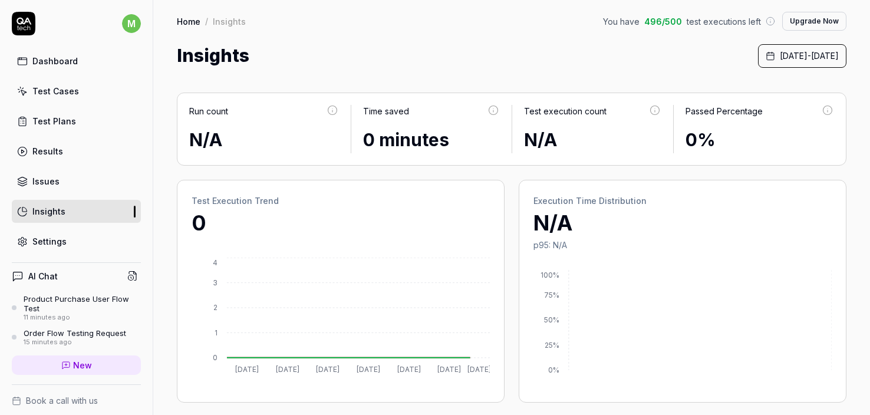
click at [54, 242] on div "Settings" at bounding box center [49, 241] width 34 height 12
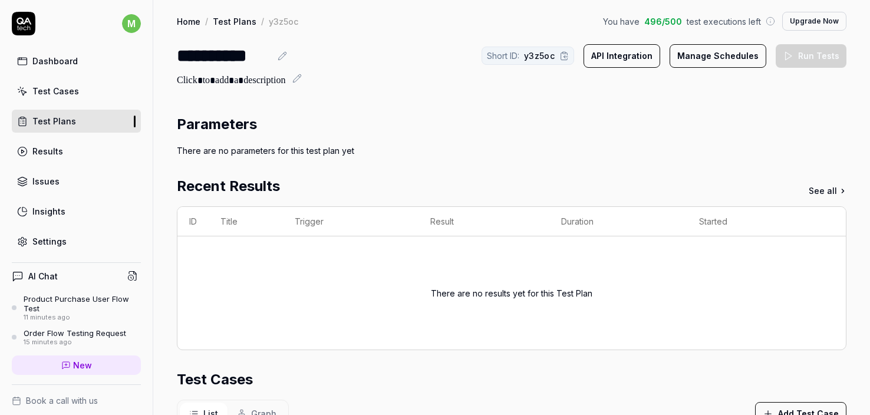
scroll to position [236, 0]
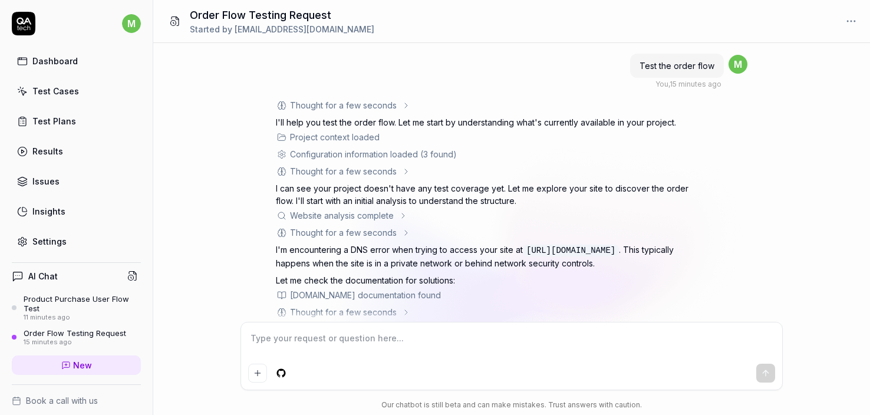
scroll to position [486, 0]
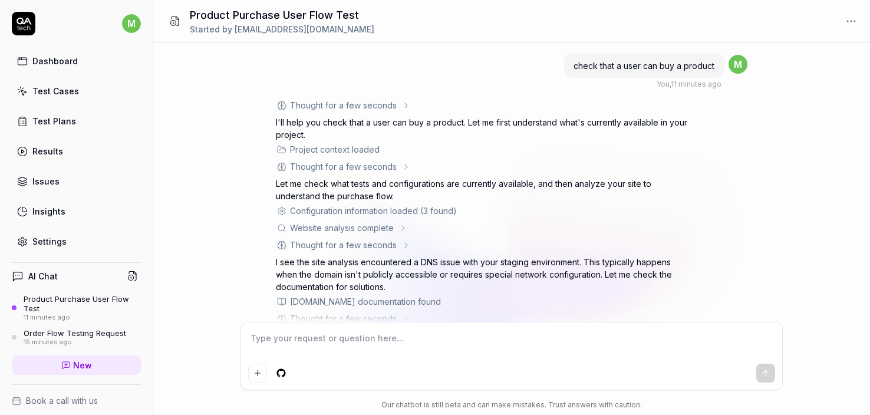
scroll to position [597, 0]
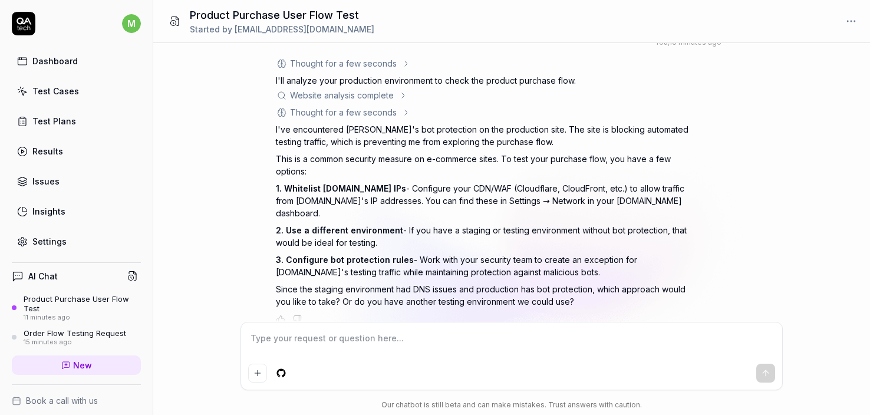
type textarea "*"
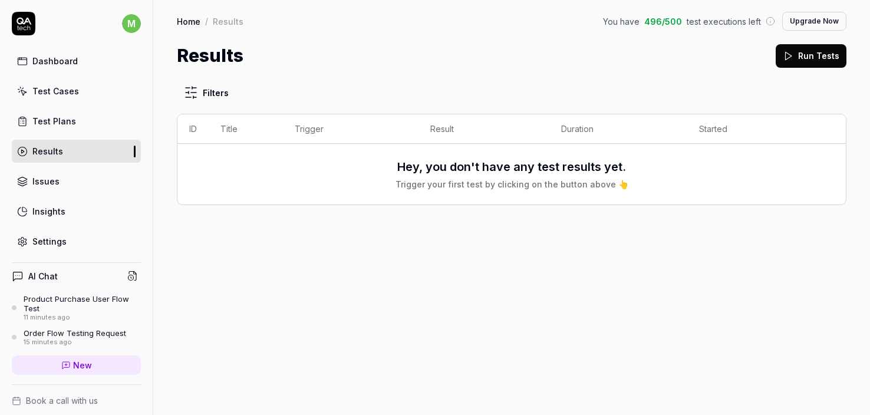
scroll to position [236, 0]
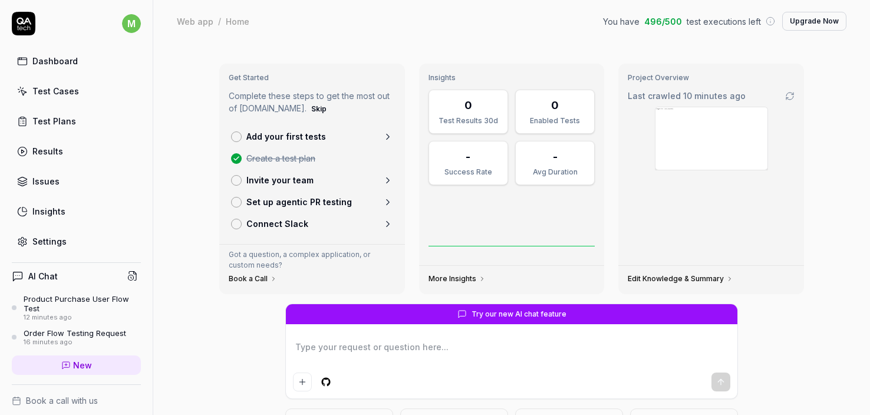
click at [290, 203] on p "Set up agentic PR testing" at bounding box center [299, 202] width 106 height 12
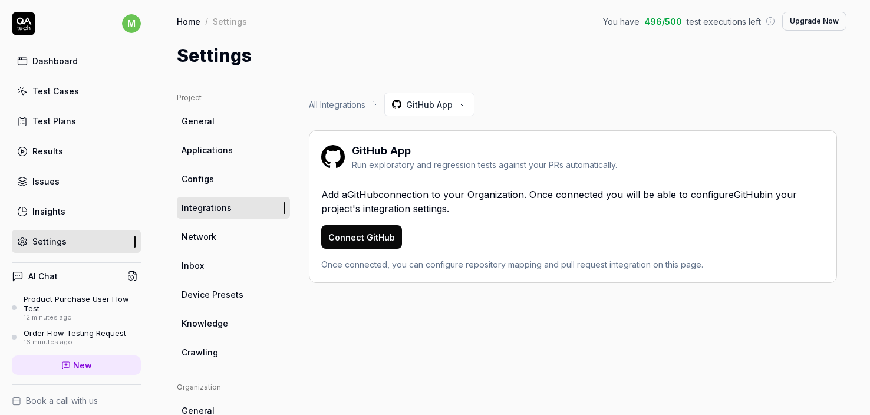
click at [433, 110] on html "m Dashboard Test Cases Test Plans Results Issues Insights Settings AI Chat Prod…" at bounding box center [435, 207] width 870 height 415
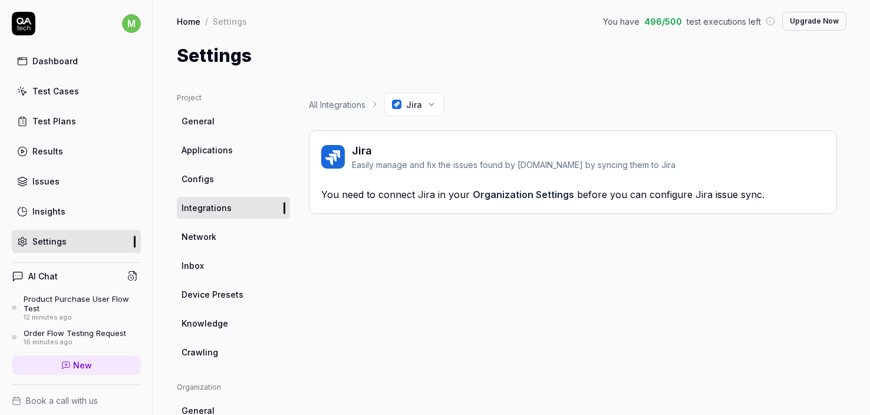
click at [54, 94] on div "Test Cases" at bounding box center [55, 91] width 47 height 12
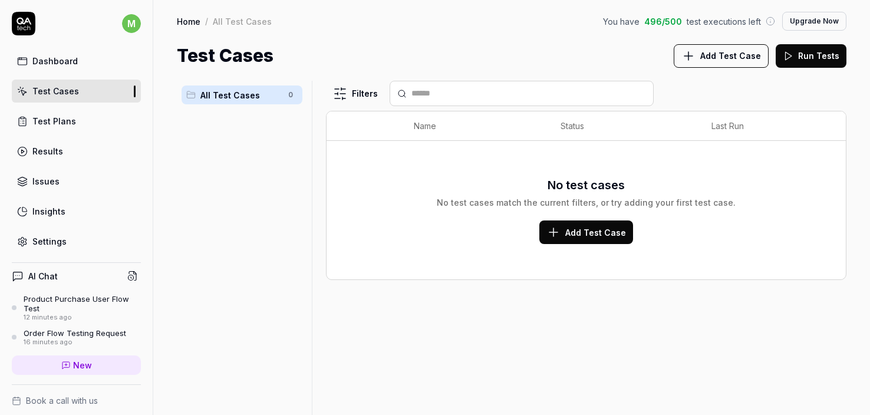
click at [130, 275] on circle at bounding box center [131, 277] width 5 height 5
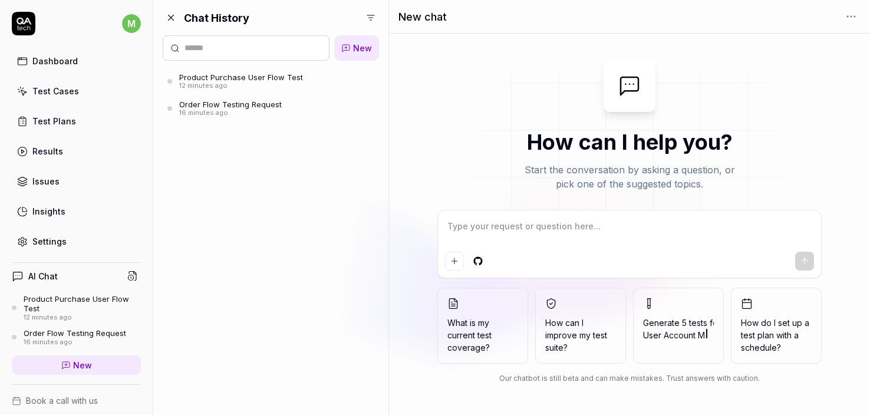
click at [498, 225] on textarea at bounding box center [630, 232] width 370 height 29
type textarea "*"
type textarea "t"
type textarea "*"
type textarea "te"
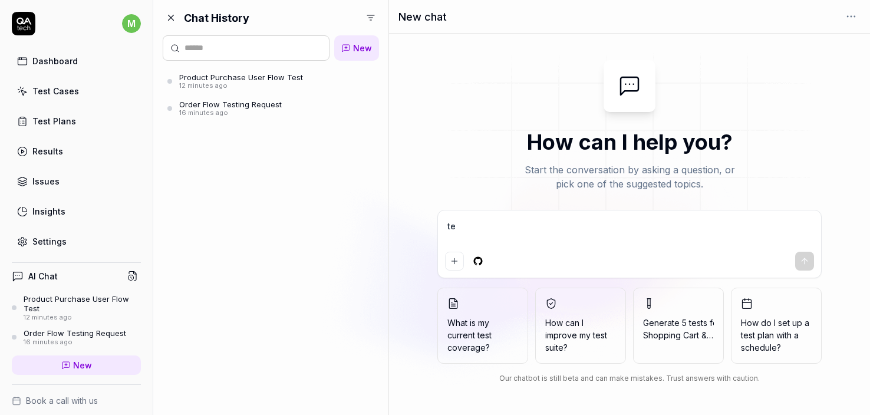
type textarea "*"
type textarea "tes"
type textarea "*"
type textarea "test"
type textarea "*"
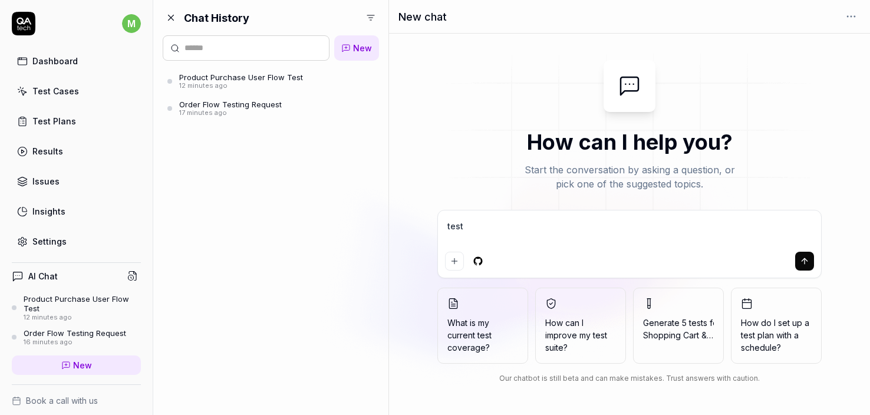
type textarea "test"
type textarea "*"
type textarea "test c"
type textarea "*"
type textarea "test co"
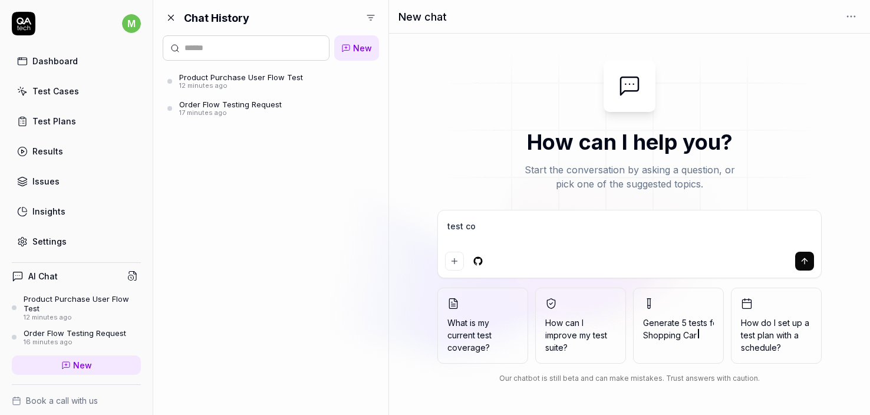
type textarea "*"
type textarea "test coo"
type textarea "*"
type textarea "test cooc"
type textarea "*"
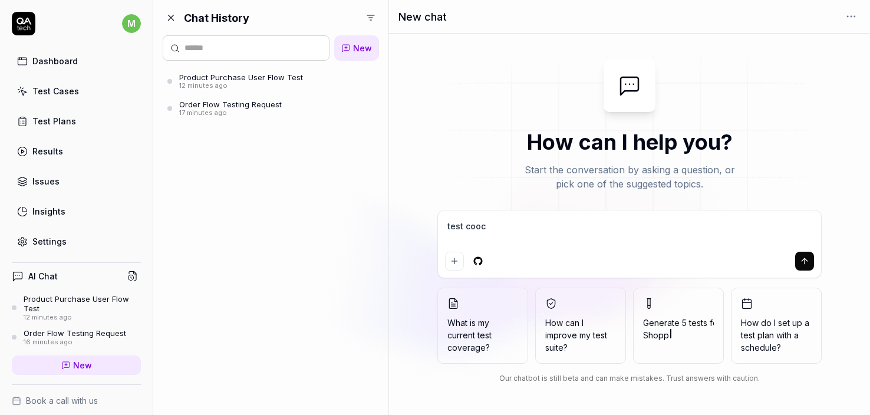
type textarea "test coock"
type textarea "*"
type textarea "test coocki"
type textarea "*"
type textarea "test coocki"
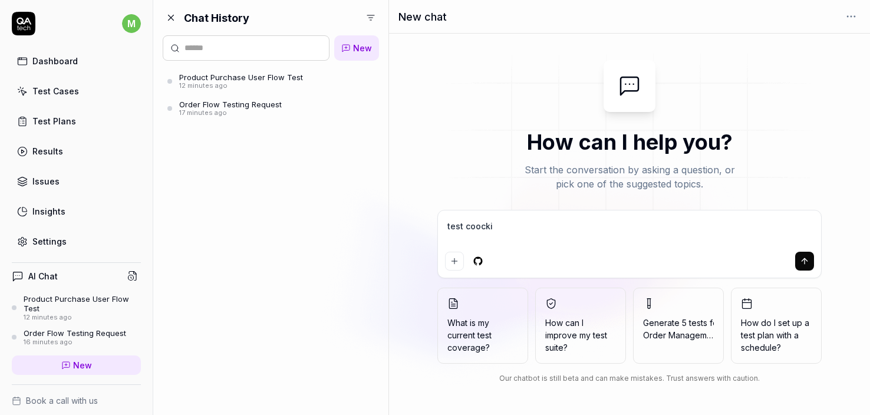
type textarea "*"
type textarea "test coocki"
type textarea "*"
type textarea "test coockie"
type textarea "*"
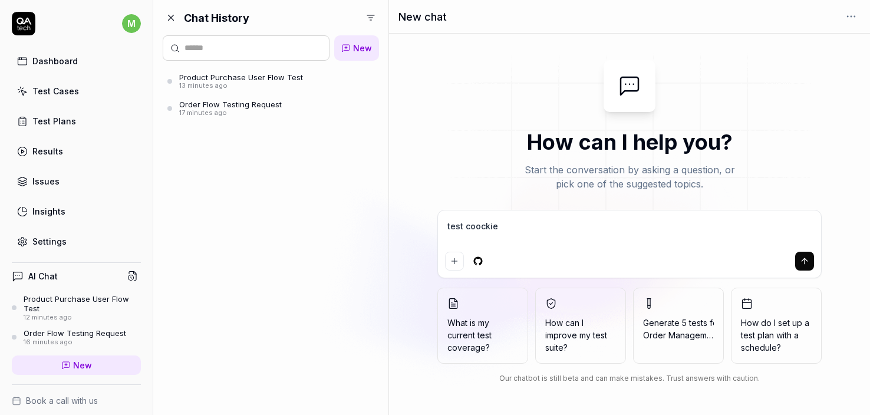
type textarea "test coocki"
type textarea "*"
type textarea "test coock"
type textarea "*"
type textarea "test cooc"
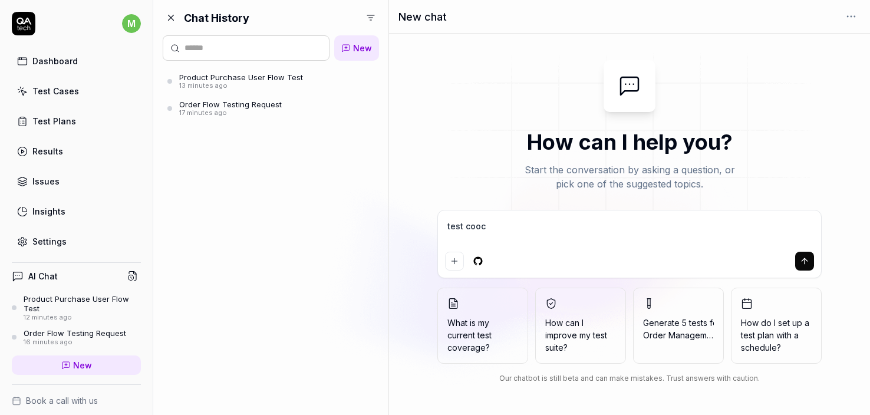
type textarea "*"
type textarea "test coo"
type textarea "*"
type textarea "test cook"
type textarea "*"
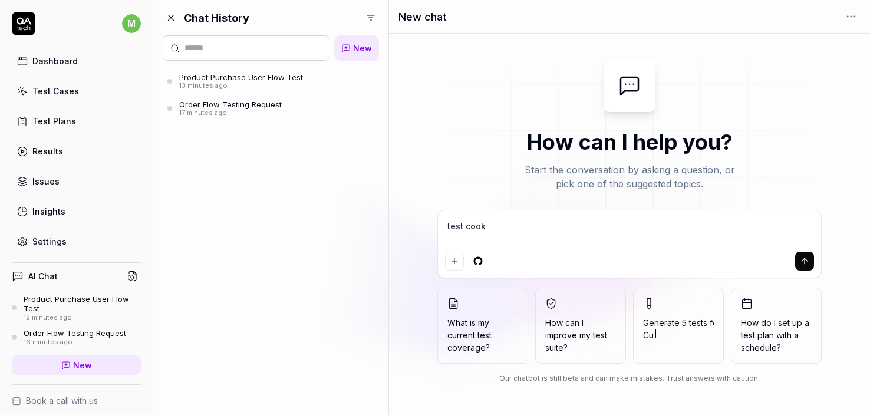
type textarea "test cooki"
type textarea "*"
type textarea "test cookie"
type textarea "*"
type textarea "test cookie"
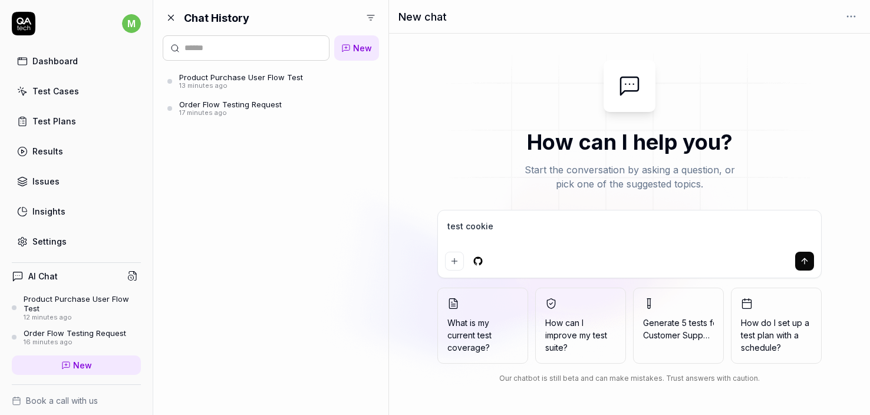
type textarea "*"
type textarea "test cookie b"
type textarea "*"
type textarea "test cookie ba"
type textarea "*"
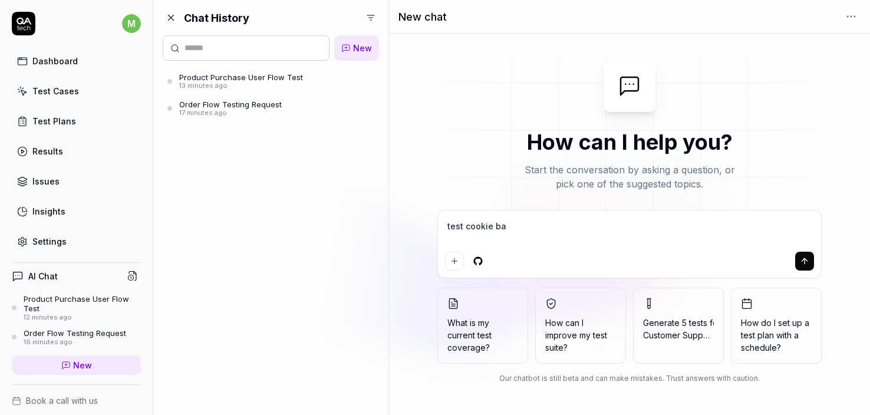
type textarea "test cookie ban"
type textarea "*"
type textarea "test cookie bann"
type textarea "*"
type textarea "test cookie banne"
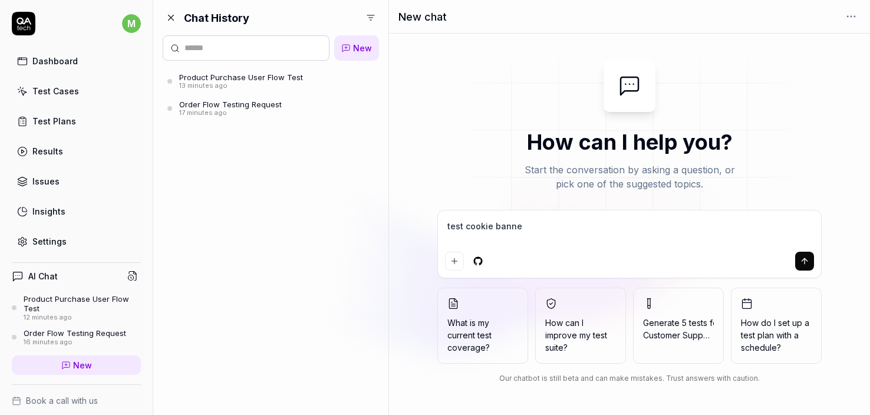
type textarea "*"
type textarea "test cookie banner"
type textarea "*"
type textarea "test cookie banner o"
type textarea "*"
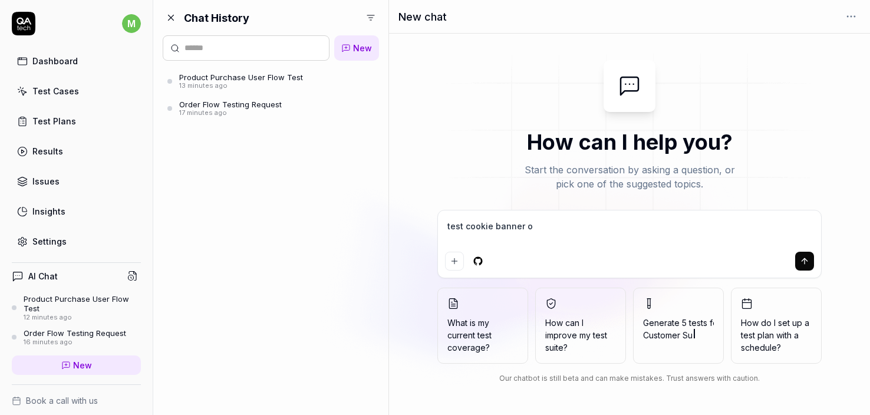
type textarea "test cookie banner on"
type textarea "*"
type textarea "test cookie banner on"
type textarea "*"
type textarea "test cookie banner on https://www.temu.com/"
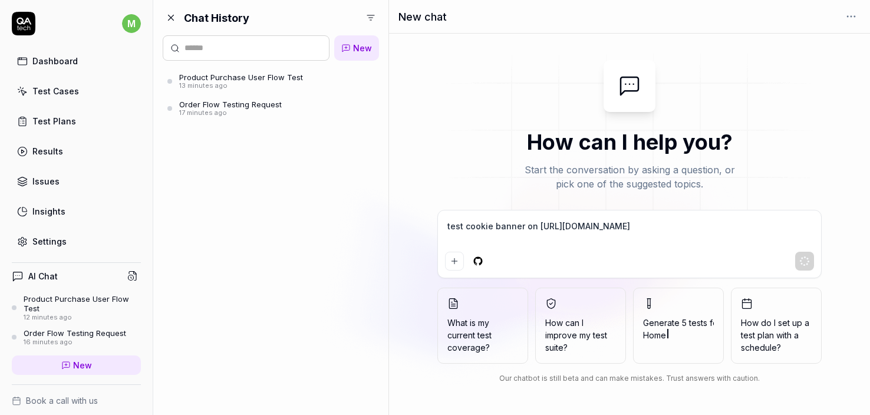
type textarea "*"
type textarea "test cookie banner on https://www.temu.com/"
type textarea "*"
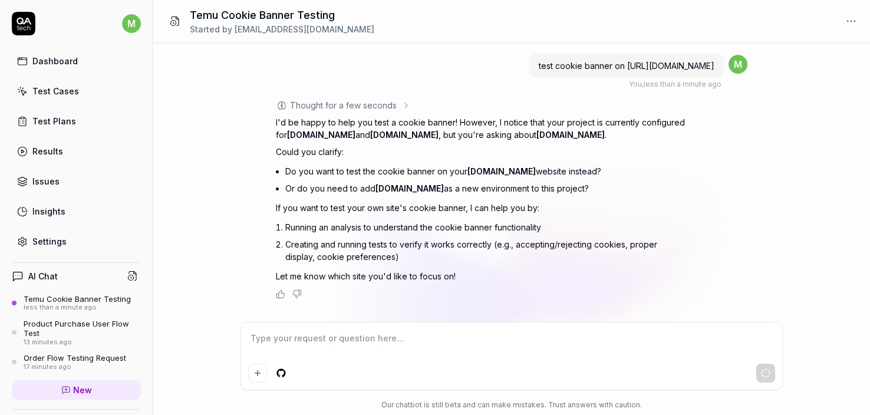
type textarea "*"
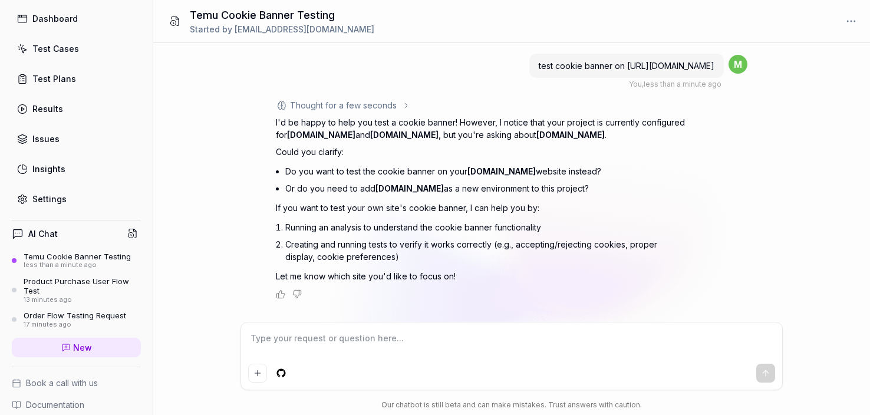
scroll to position [74, 0]
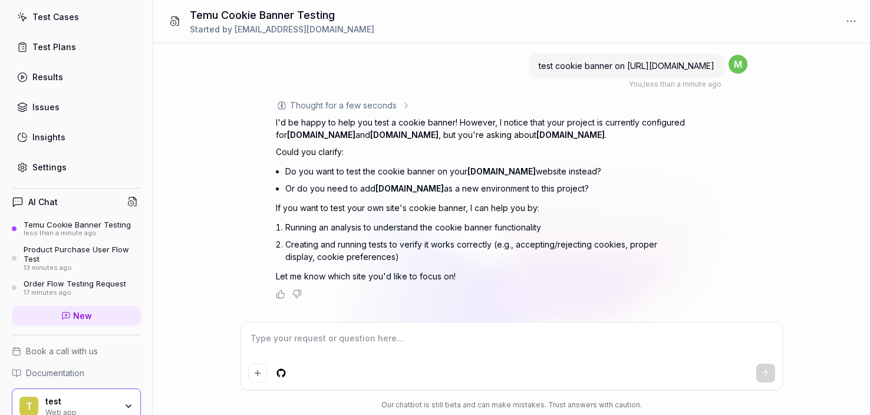
click at [54, 171] on div "Settings" at bounding box center [49, 167] width 34 height 12
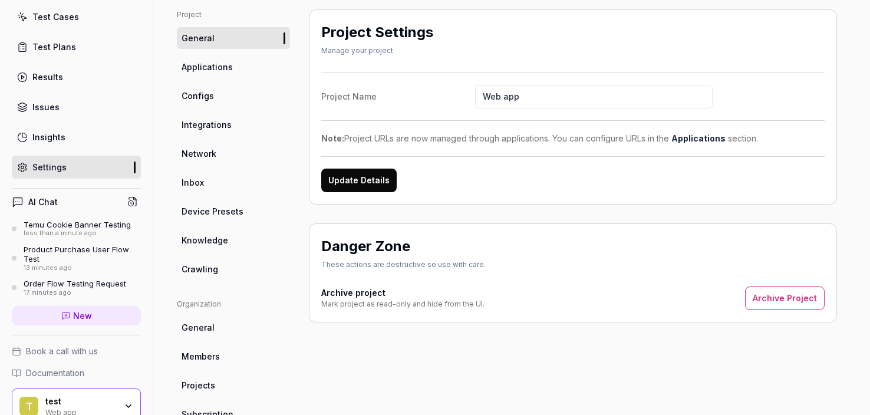
scroll to position [114, 0]
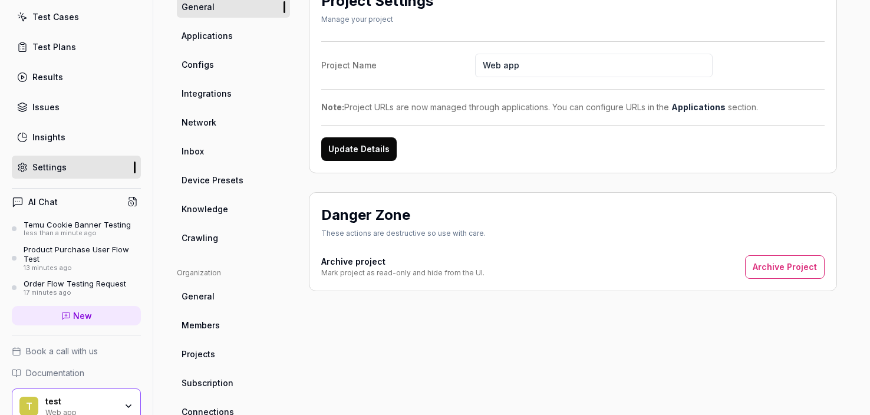
click at [209, 37] on span "Applications" at bounding box center [207, 35] width 51 height 12
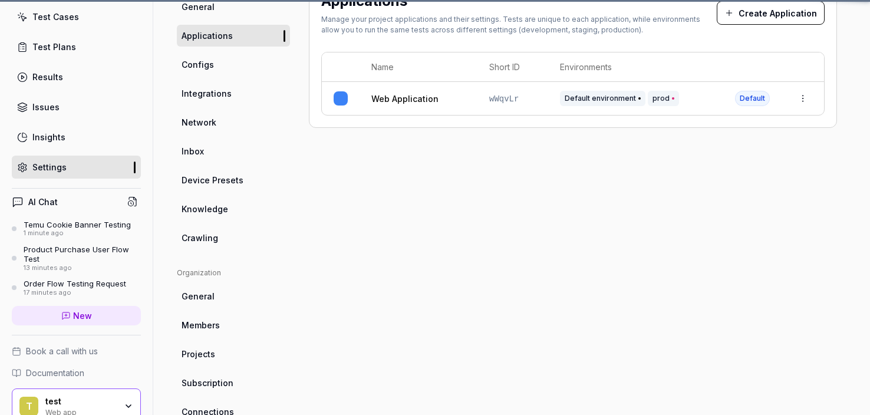
scroll to position [93, 0]
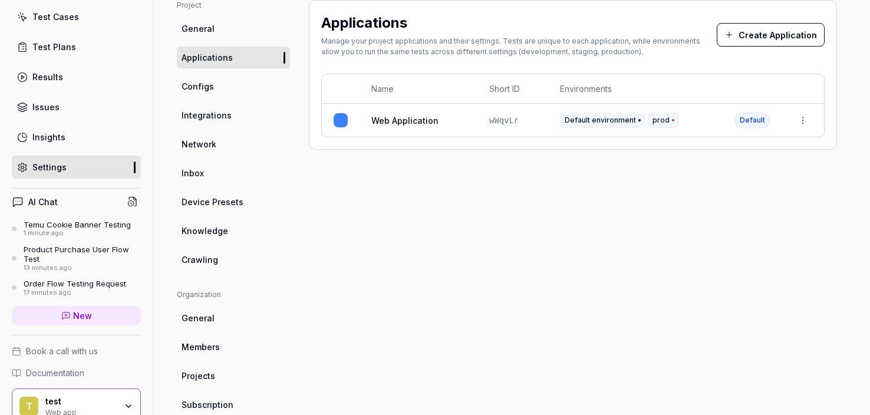
click at [787, 37] on button "Create Application" at bounding box center [771, 35] width 108 height 24
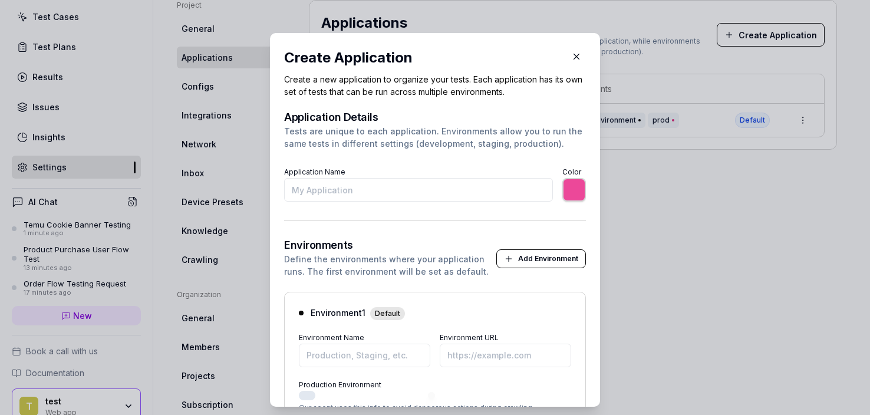
click at [392, 184] on input "Application Name" at bounding box center [418, 190] width 269 height 24
type input "t"
type input "*******"
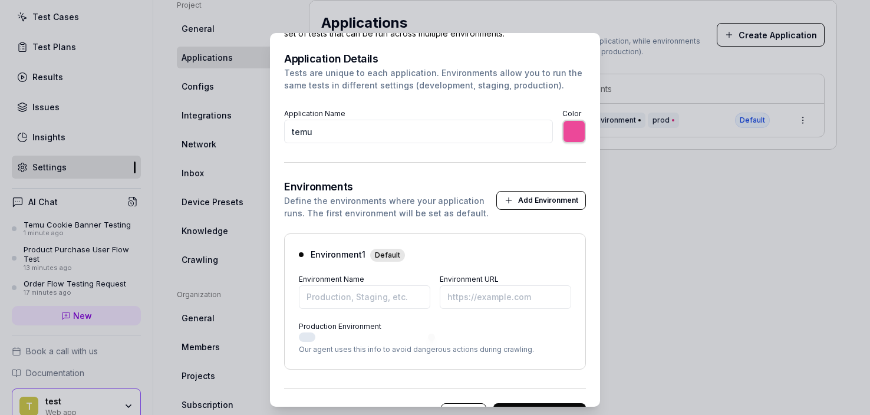
scroll to position [60, 0]
type input "temu"
click at [466, 297] on input "Environment URL" at bounding box center [505, 296] width 131 height 24
paste input "https://www.temu.com/"
type input "*******"
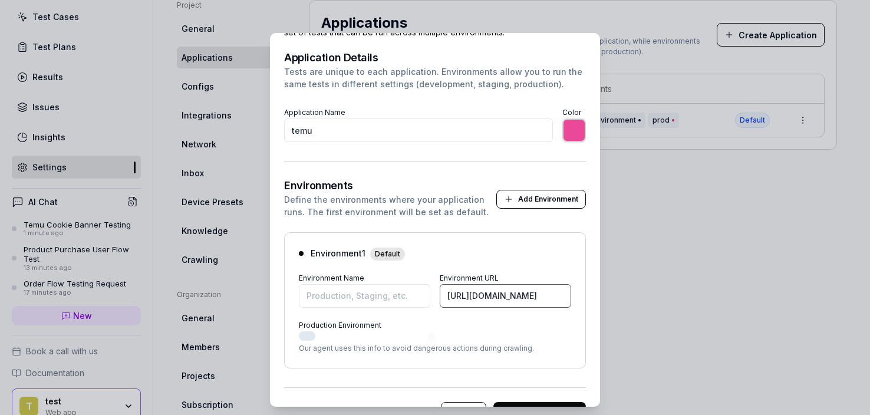
type input "https://www.temu.com/"
click at [370, 292] on input "Environment Name" at bounding box center [364, 296] width 131 height 24
type input "*******"
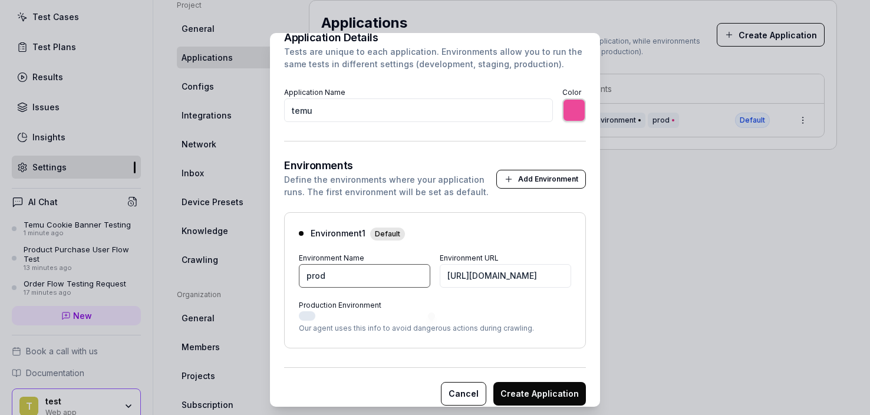
scroll to position [92, 0]
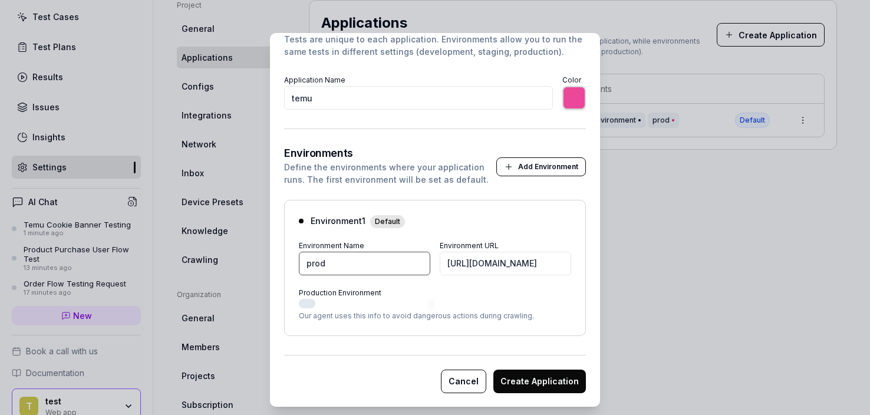
type input "prod"
click at [306, 304] on button "Production Environment" at bounding box center [307, 303] width 17 height 9
click at [548, 382] on button "Create Application" at bounding box center [540, 382] width 93 height 24
type input "*******"
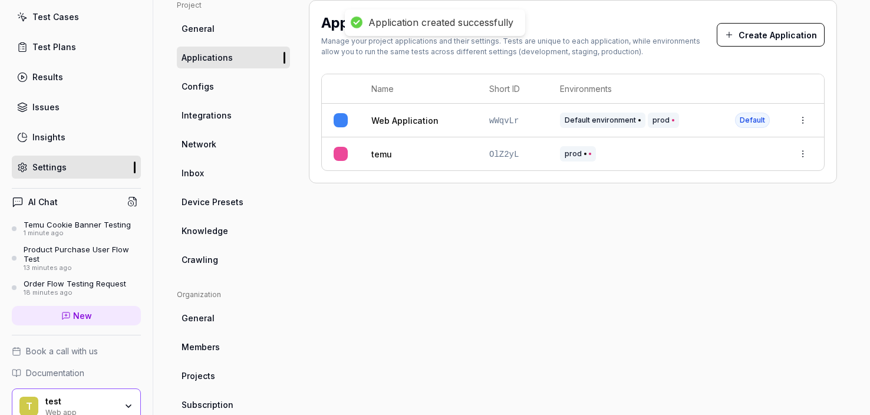
scroll to position [0, 0]
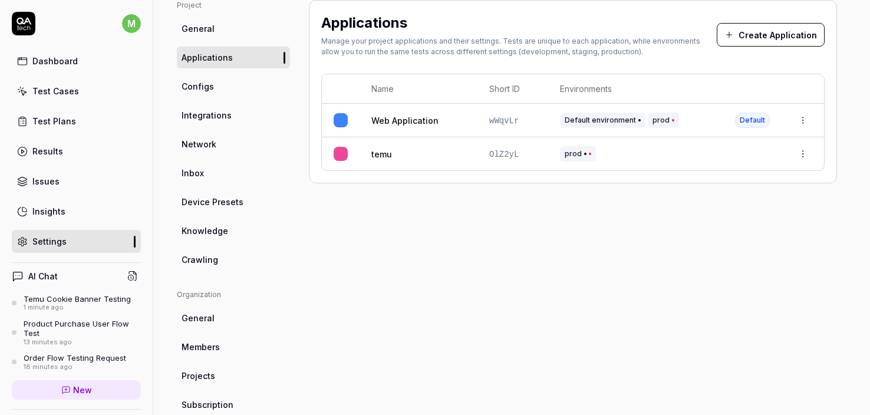
click at [83, 306] on div "1 minute ago" at bounding box center [77, 308] width 107 height 8
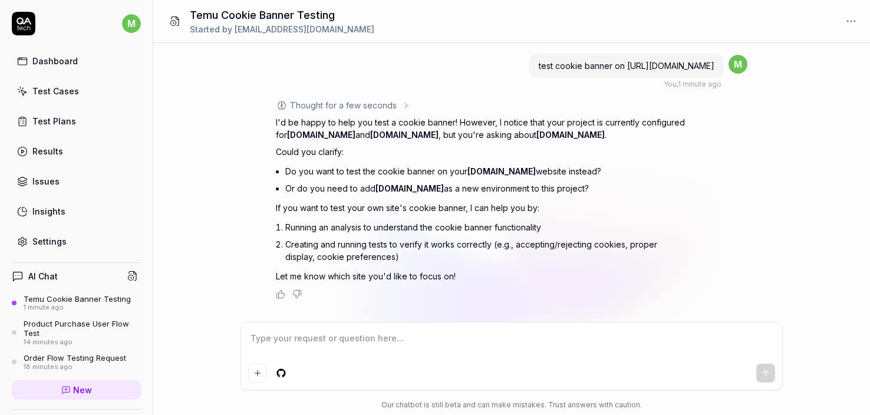
click at [340, 346] on textarea at bounding box center [511, 344] width 527 height 29
type textarea "*"
type textarea "t"
type textarea "*"
type textarea "te"
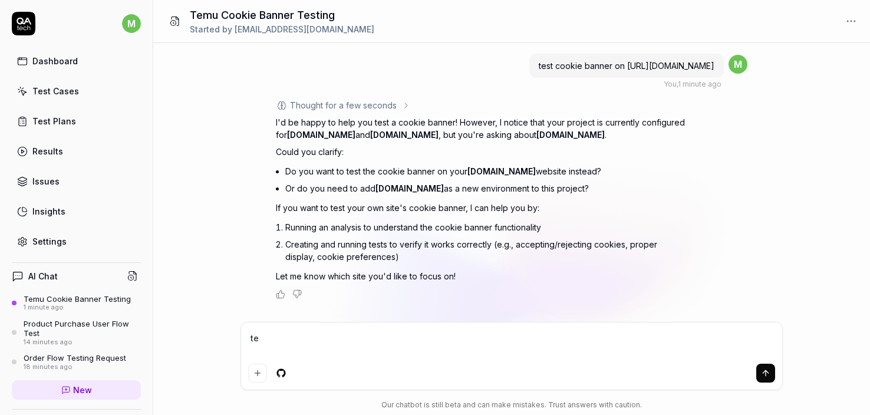
type textarea "*"
type textarea "tes"
type textarea "*"
type textarea "test"
type textarea "*"
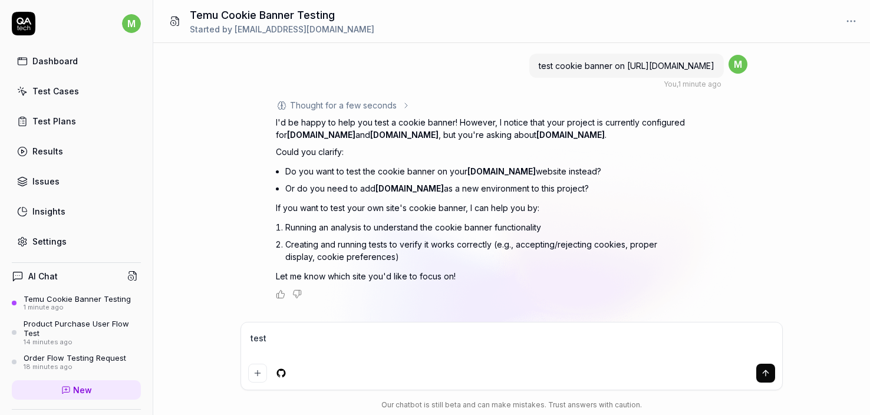
type textarea "test"
type textarea "*"
type textarea "test t"
type textarea "*"
type textarea "test te"
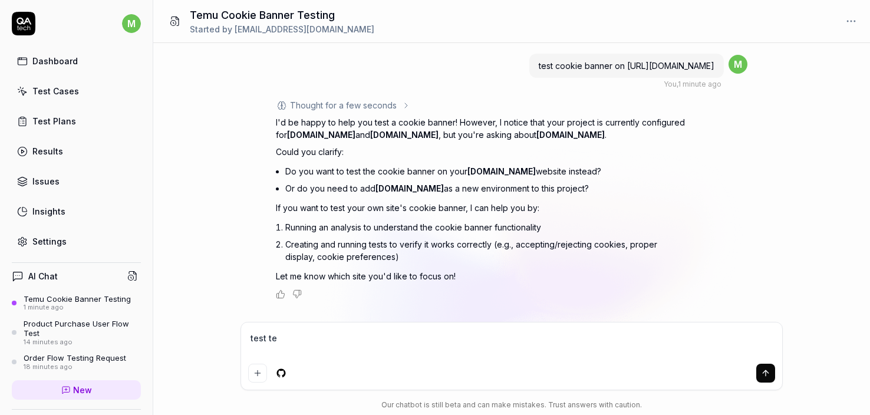
type textarea "*"
type textarea "test t"
type textarea "*"
type textarea "test"
type textarea "*"
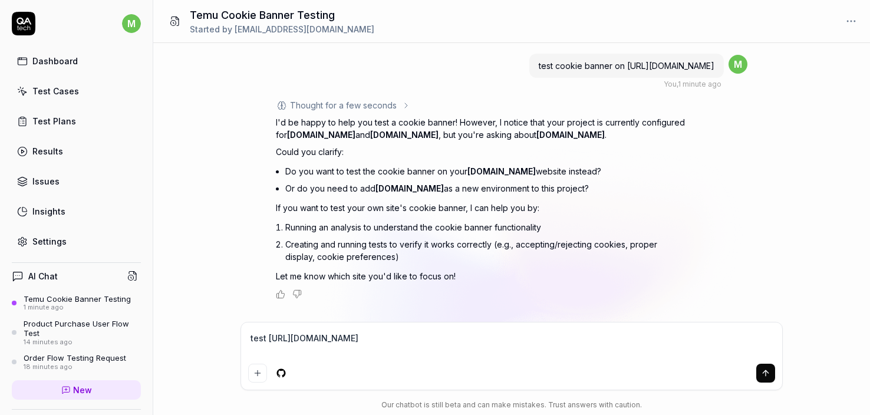
type textarea "test https://www.temu.com/"
drag, startPoint x: 715, startPoint y: 66, endPoint x: 532, endPoint y: 66, distance: 183.4
click at [532, 66] on div "test cookie banner on https://www.temu.com/" at bounding box center [626, 66] width 195 height 24
copy span "test cookie banner on https://www.temu.com/"
drag, startPoint x: 393, startPoint y: 336, endPoint x: 211, endPoint y: 330, distance: 181.7
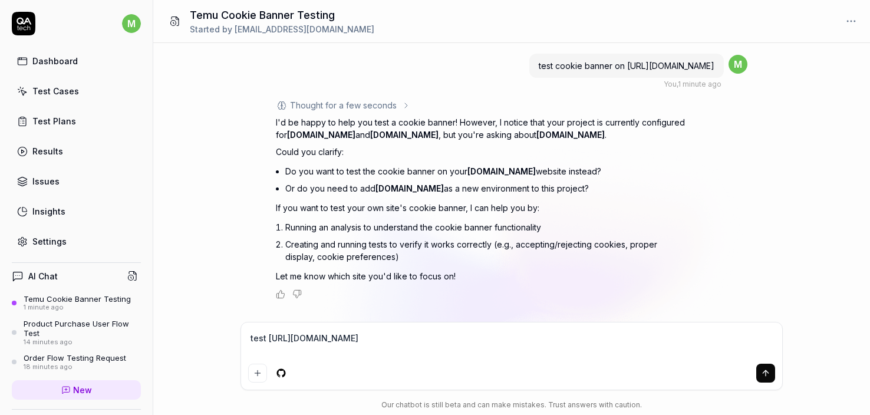
click at [211, 330] on div "test cookie banner on https://www.temu.com/ You , 1 minute ago m Thought for a …" at bounding box center [511, 229] width 717 height 372
paste textarea "cookie banner on"
type textarea "*"
type textarea "test cookie banner on https://www.temu.com/"
type textarea "*"
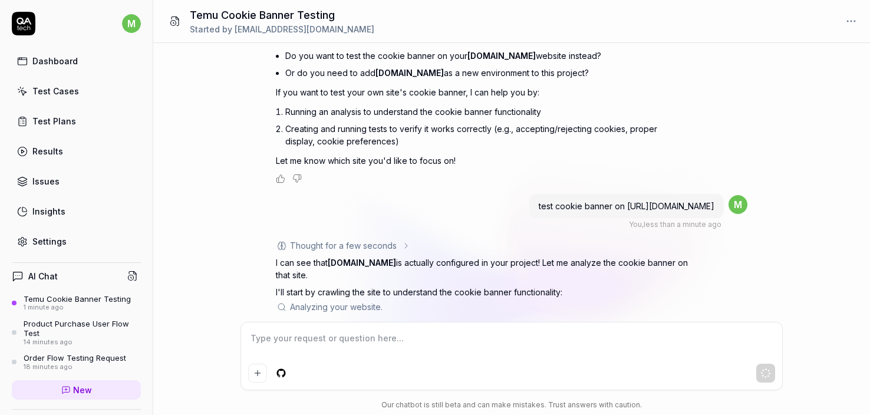
scroll to position [121, 0]
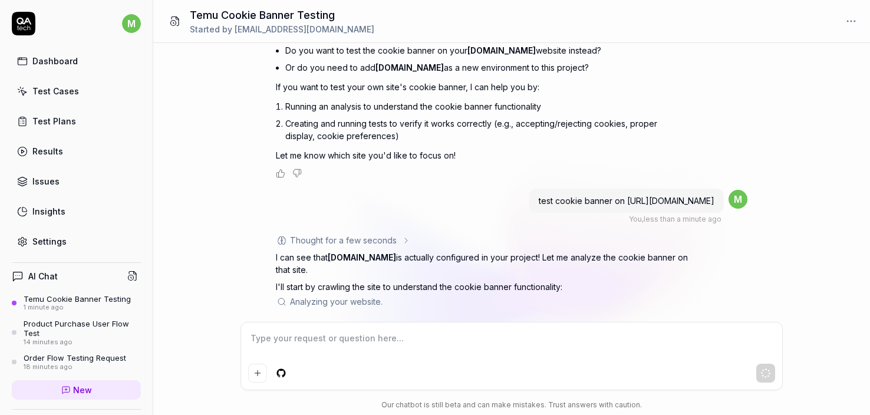
type textarea "*"
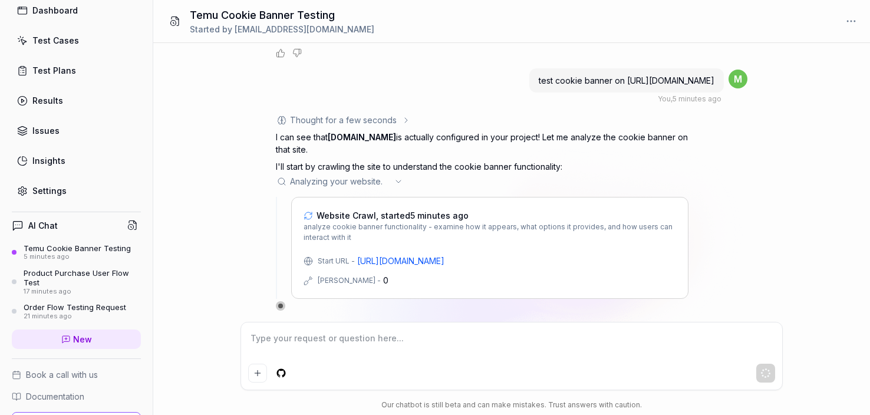
scroll to position [129, 0]
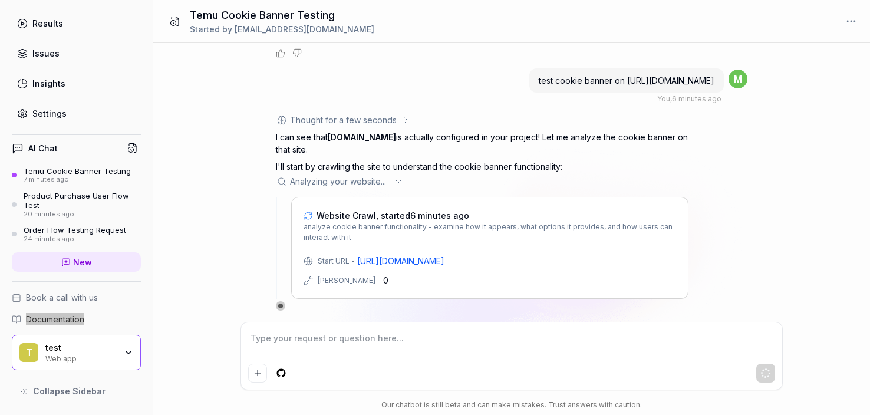
drag, startPoint x: 74, startPoint y: 322, endPoint x: 97, endPoint y: 25, distance: 298.1
click at [0, 0] on div "m Dashboard Test Cases Test Plans Results Issues Insights Settings AI Chat Temu…" at bounding box center [76, 207] width 153 height 415
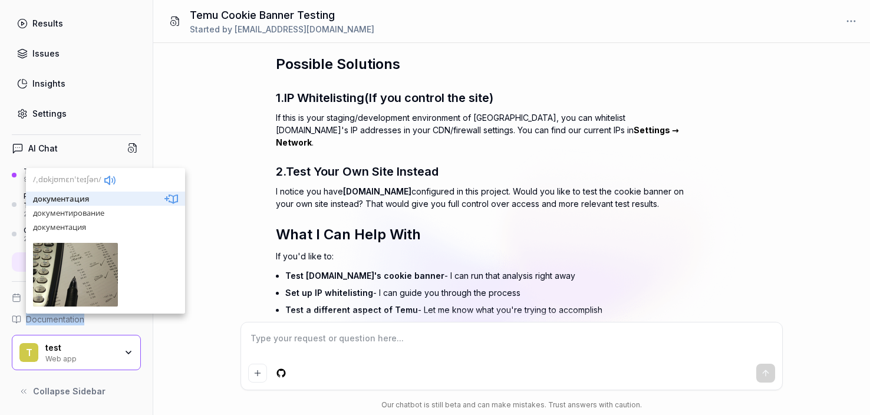
scroll to position [604, 0]
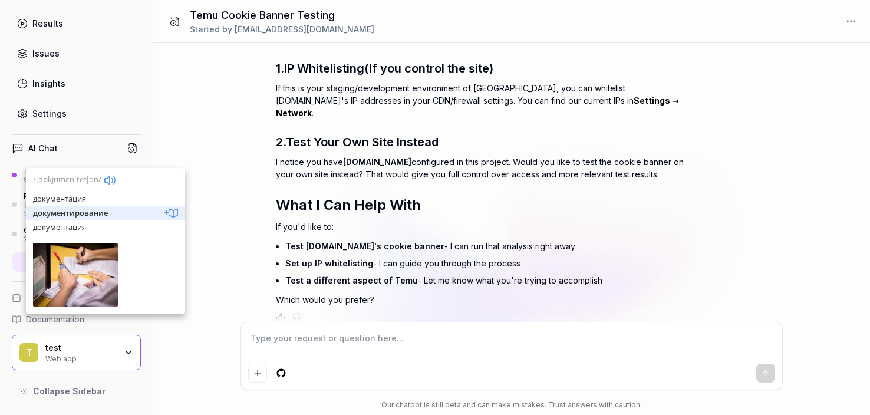
click at [44, 116] on div "Settings" at bounding box center [49, 113] width 34 height 12
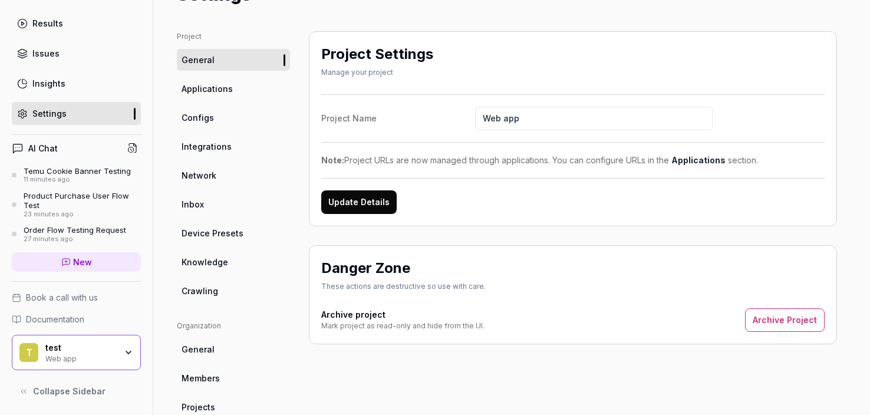
scroll to position [68, 0]
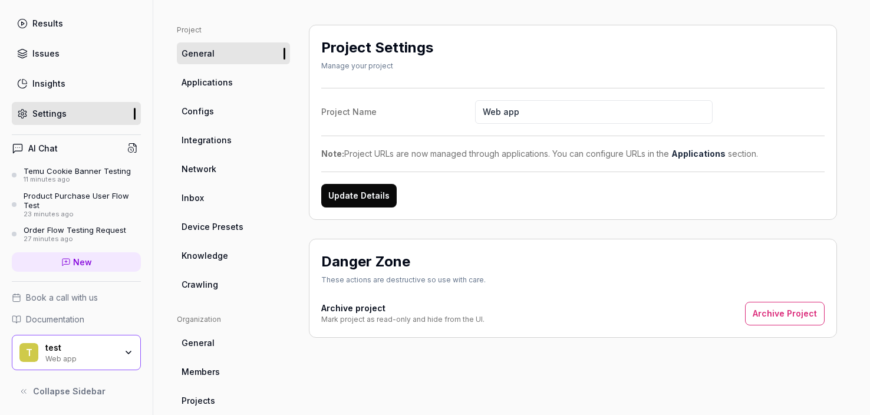
click at [234, 224] on span "Device Presets" at bounding box center [213, 227] width 62 height 12
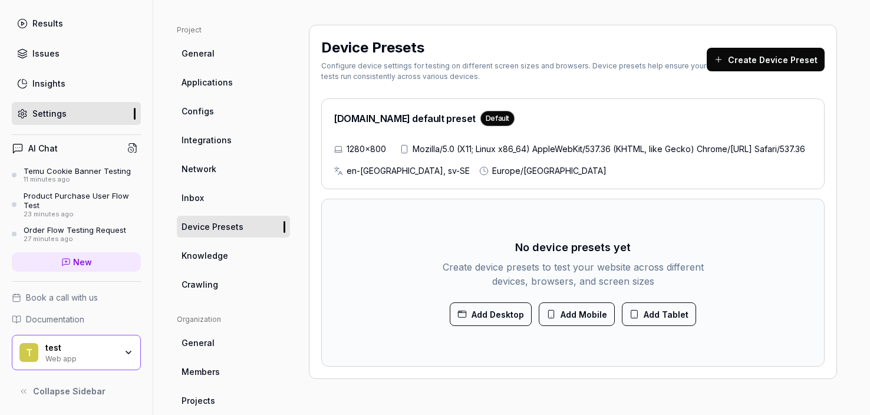
click at [211, 253] on span "Knowledge" at bounding box center [205, 255] width 47 height 12
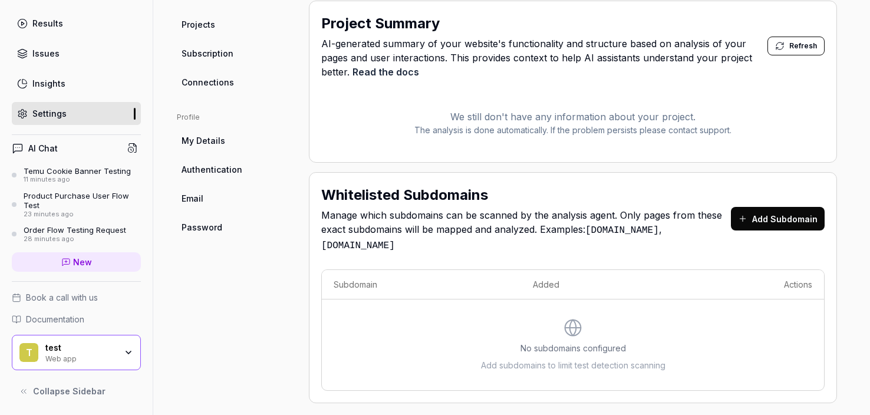
scroll to position [450, 0]
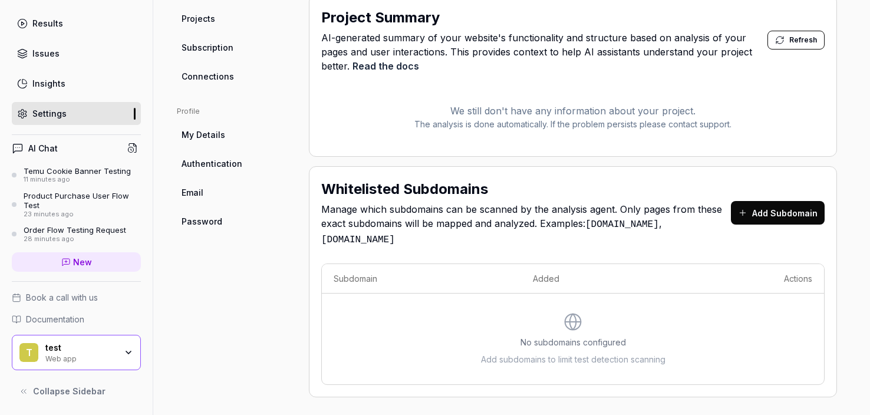
click at [200, 134] on span "My Details" at bounding box center [204, 135] width 44 height 12
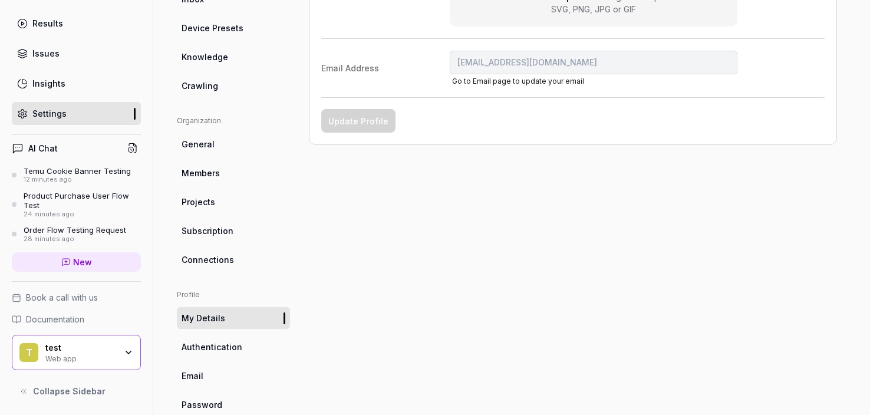
scroll to position [291, 0]
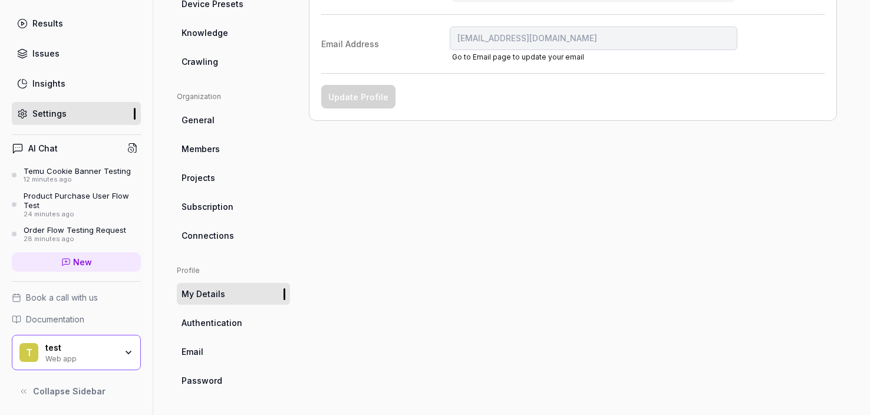
click at [202, 238] on span "Connections" at bounding box center [208, 235] width 52 height 12
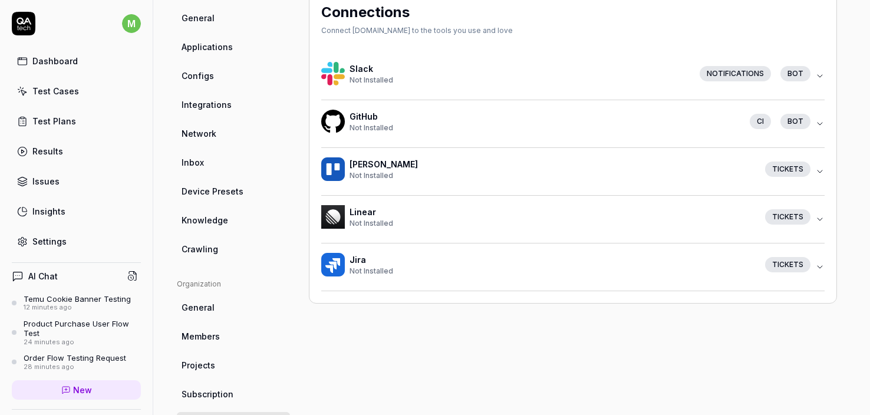
scroll to position [104, 0]
click at [824, 265] on icon "button" at bounding box center [819, 266] width 9 height 9
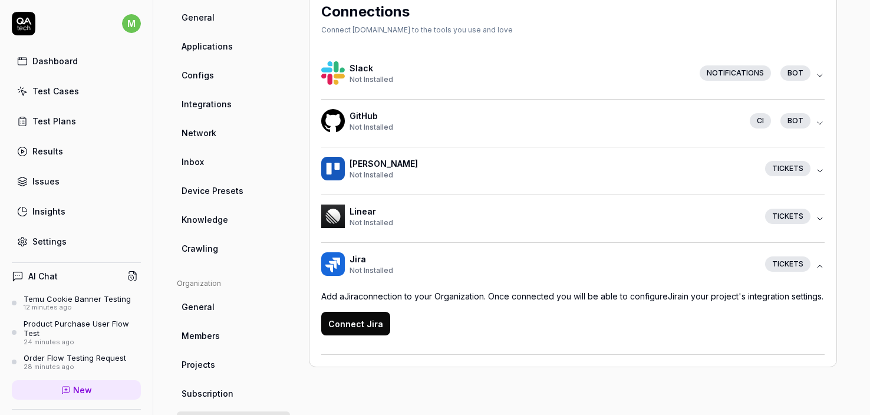
scroll to position [0, 0]
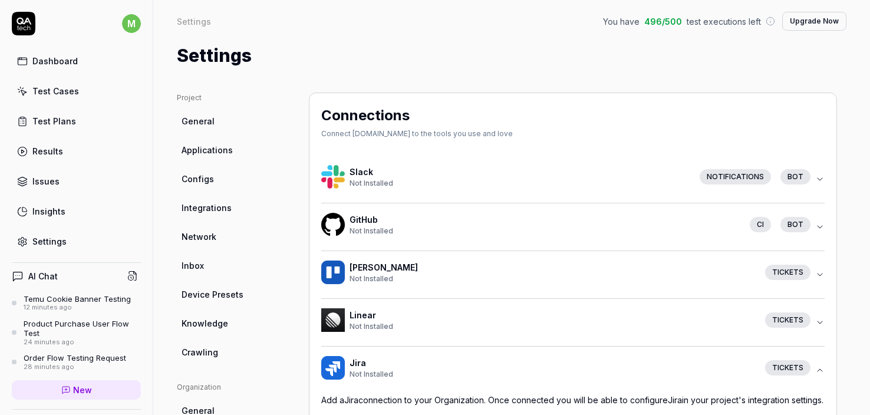
click at [209, 153] on span "Applications" at bounding box center [207, 150] width 51 height 12
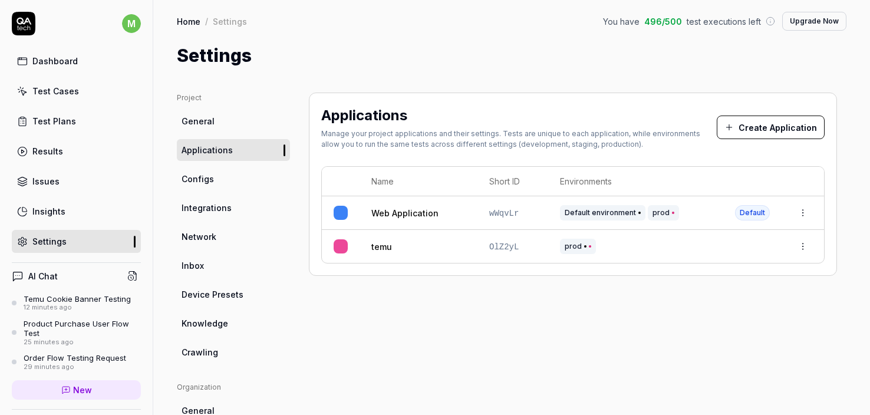
click at [205, 178] on span "Configs" at bounding box center [198, 179] width 32 height 12
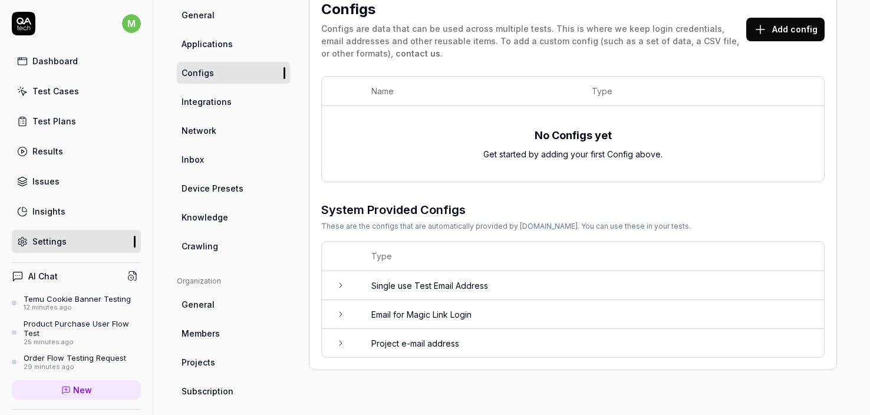
scroll to position [107, 0]
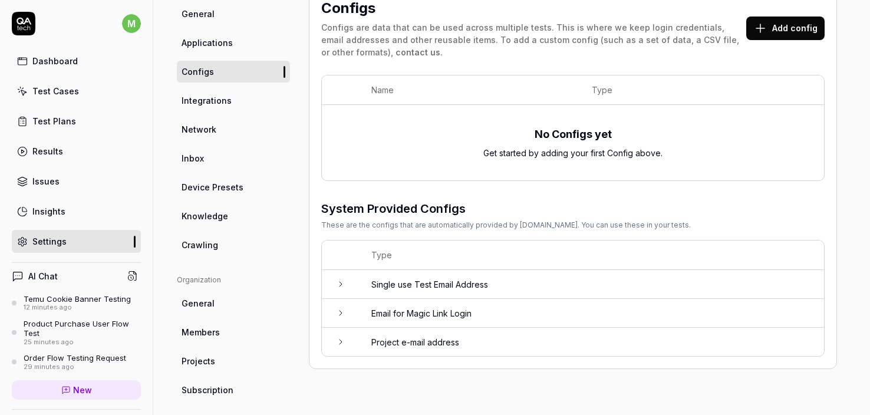
click at [338, 342] on icon at bounding box center [340, 341] width 9 height 9
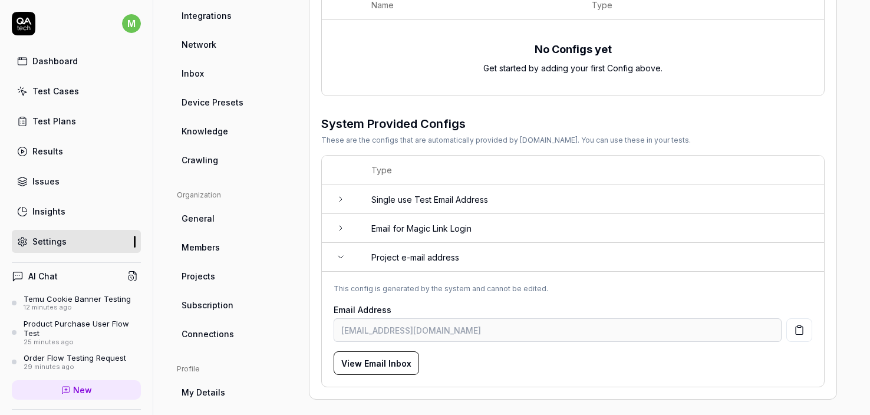
scroll to position [203, 0]
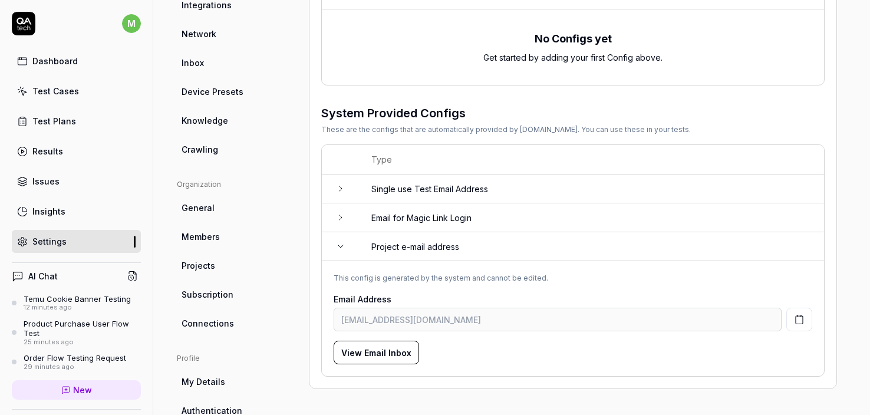
click at [341, 245] on icon at bounding box center [340, 246] width 5 height 2
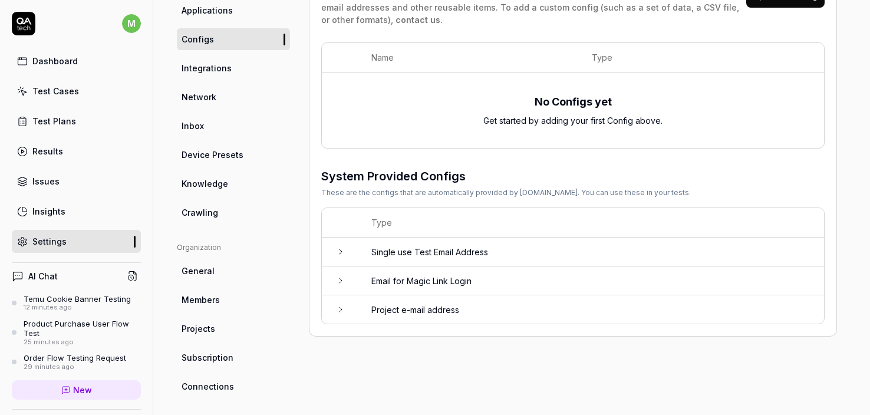
scroll to position [126, 0]
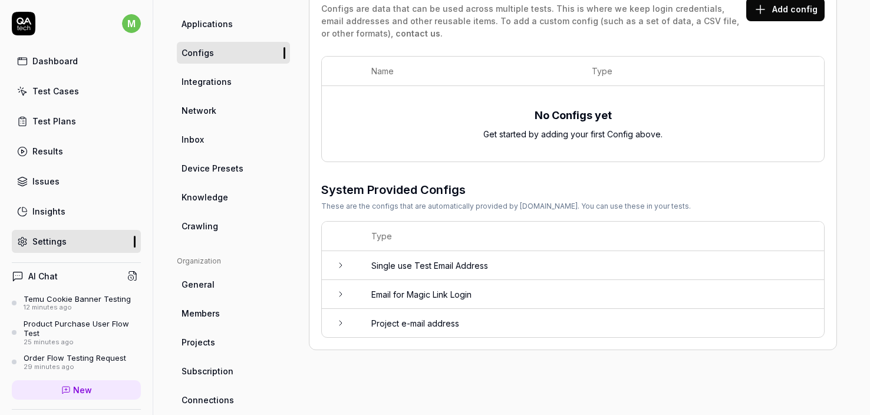
click at [221, 78] on span "Integrations" at bounding box center [207, 81] width 50 height 12
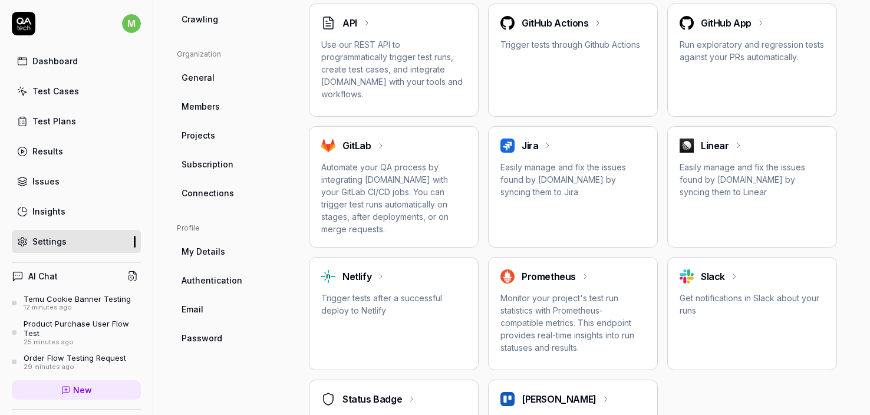
scroll to position [175, 0]
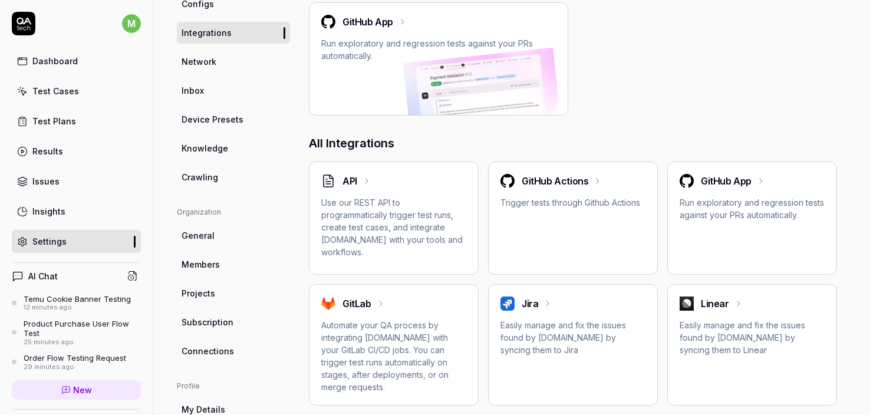
click at [211, 59] on span "Network" at bounding box center [199, 61] width 35 height 12
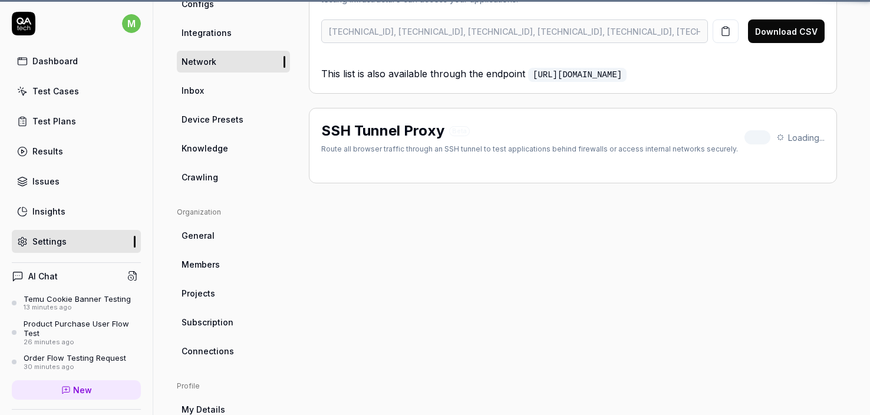
scroll to position [93, 0]
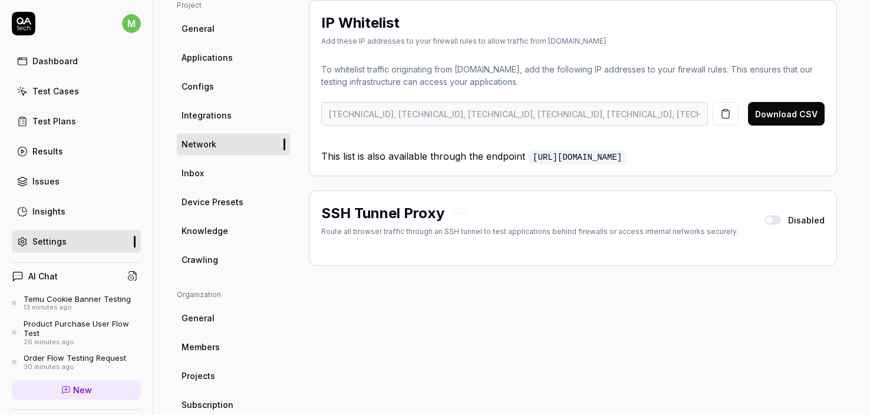
click at [191, 170] on span "Inbox" at bounding box center [193, 173] width 22 height 12
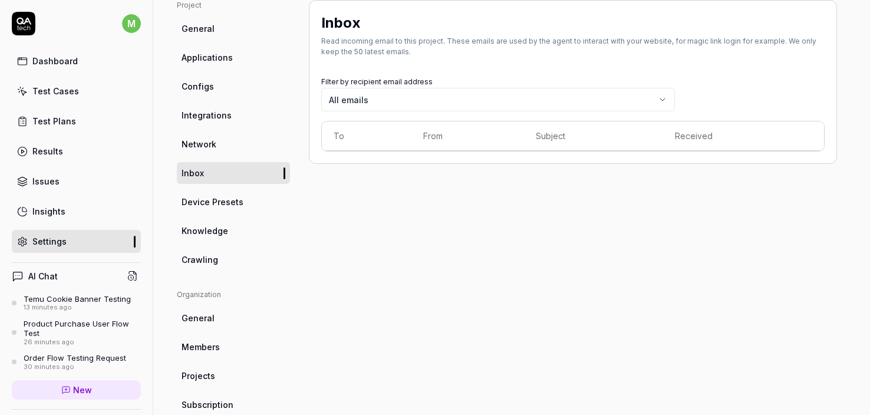
click at [192, 196] on span "Device Presets" at bounding box center [213, 202] width 62 height 12
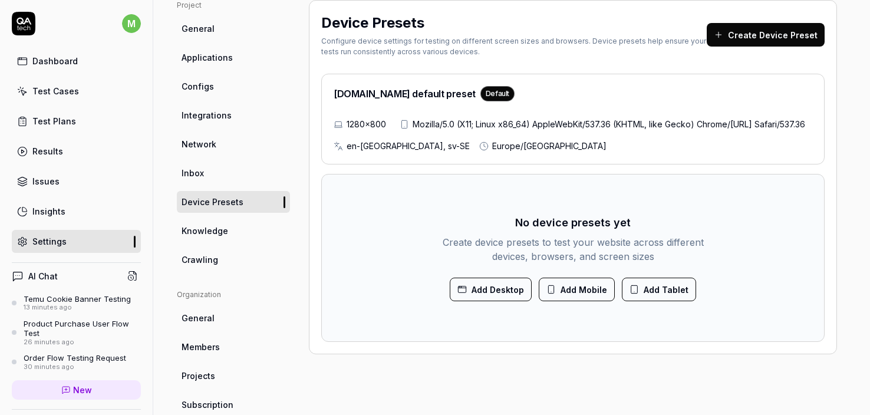
click at [195, 235] on span "Knowledge" at bounding box center [205, 231] width 47 height 12
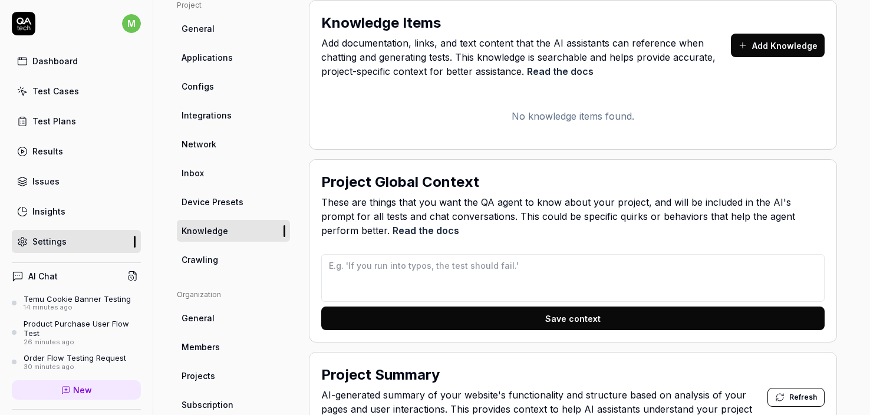
click at [199, 256] on span "Crawling" at bounding box center [200, 260] width 37 height 12
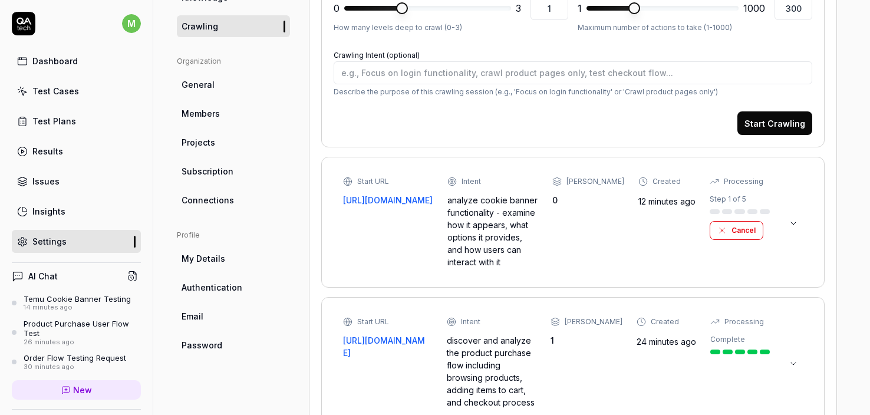
scroll to position [327, 0]
click at [728, 232] on button "Cancel" at bounding box center [737, 230] width 54 height 19
type textarea "*"
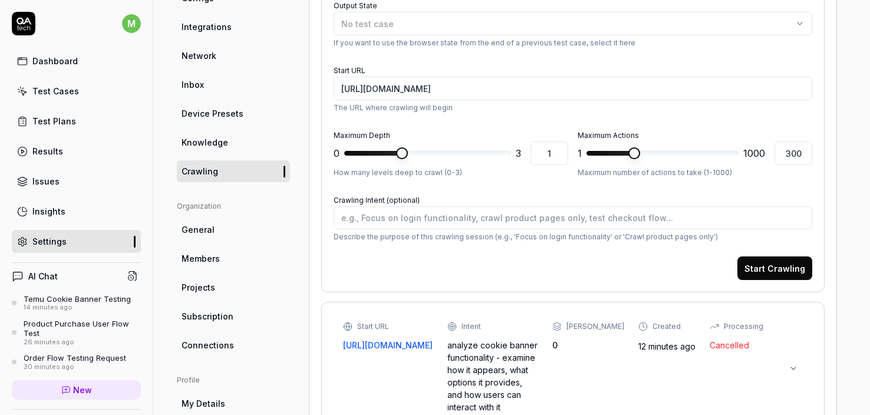
scroll to position [147, 0]
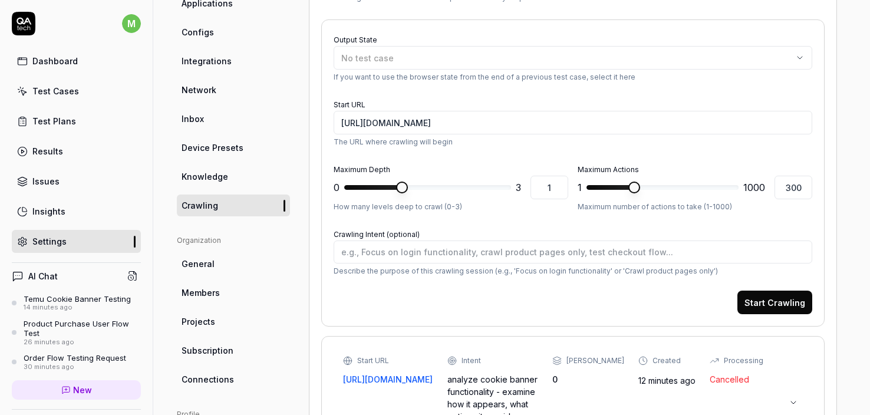
click at [211, 272] on link "General" at bounding box center [233, 264] width 113 height 22
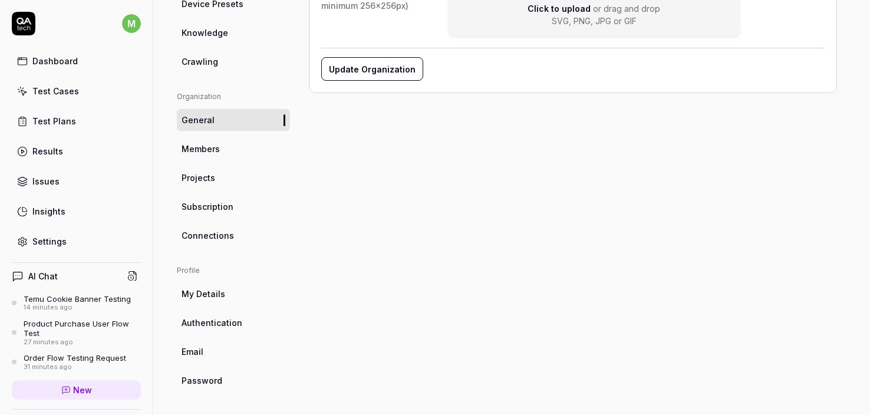
scroll to position [129, 0]
